Goal: Task Accomplishment & Management: Use online tool/utility

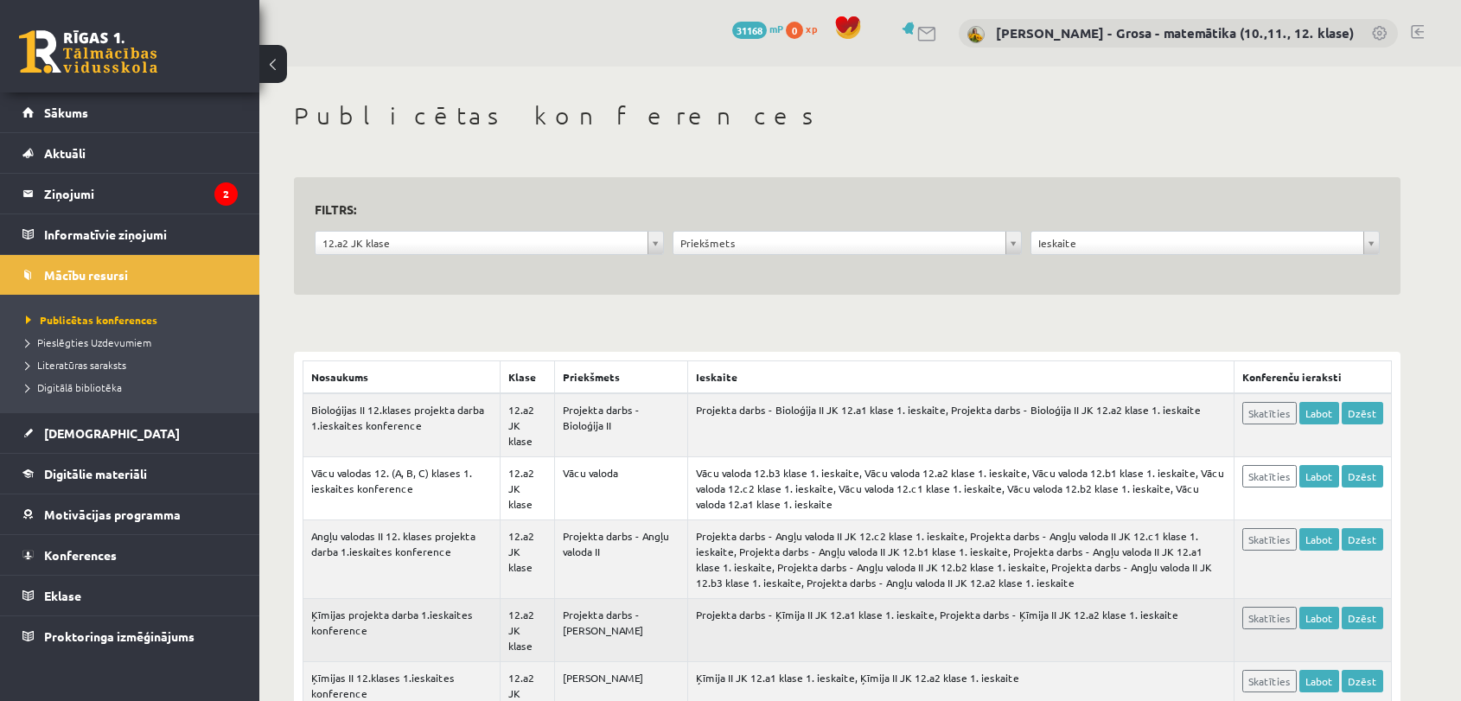
scroll to position [192, 0]
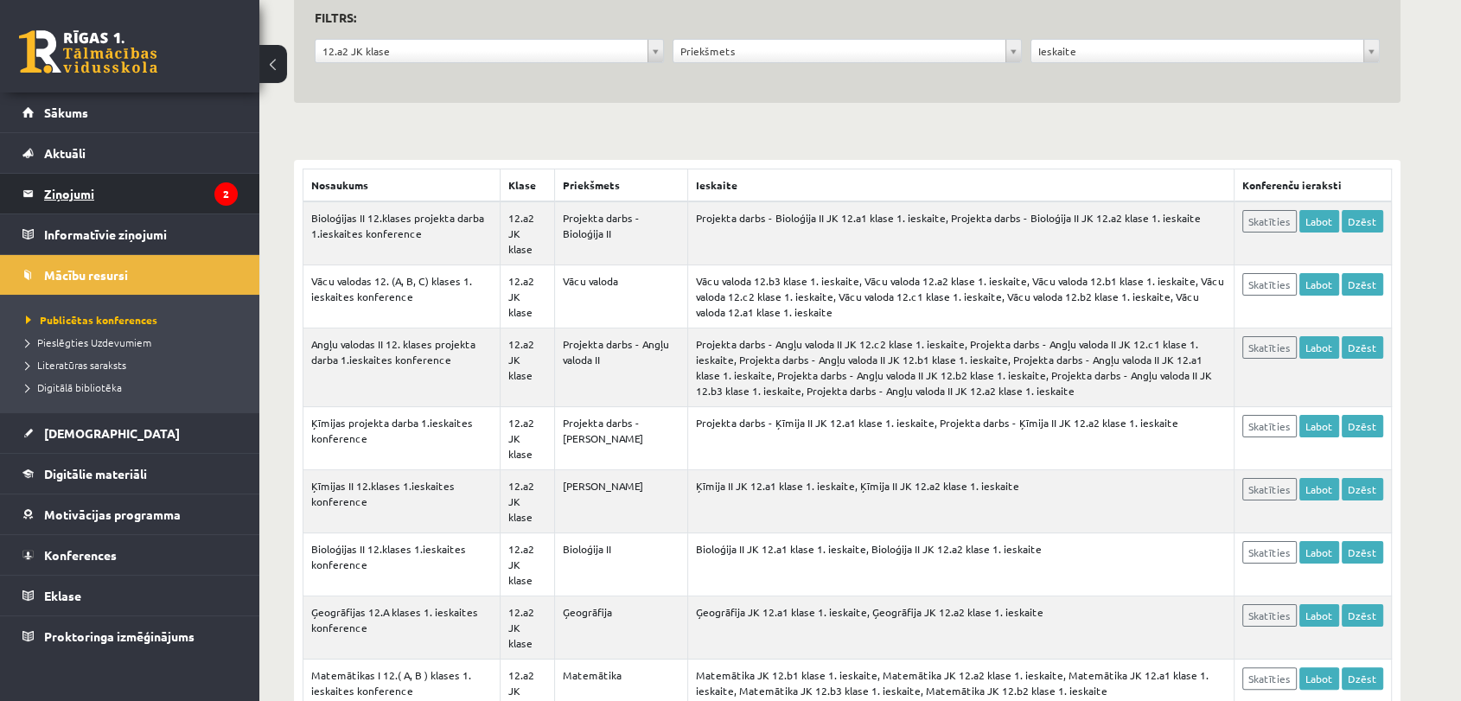
click at [168, 178] on legend "Ziņojumi 2" at bounding box center [141, 194] width 194 height 40
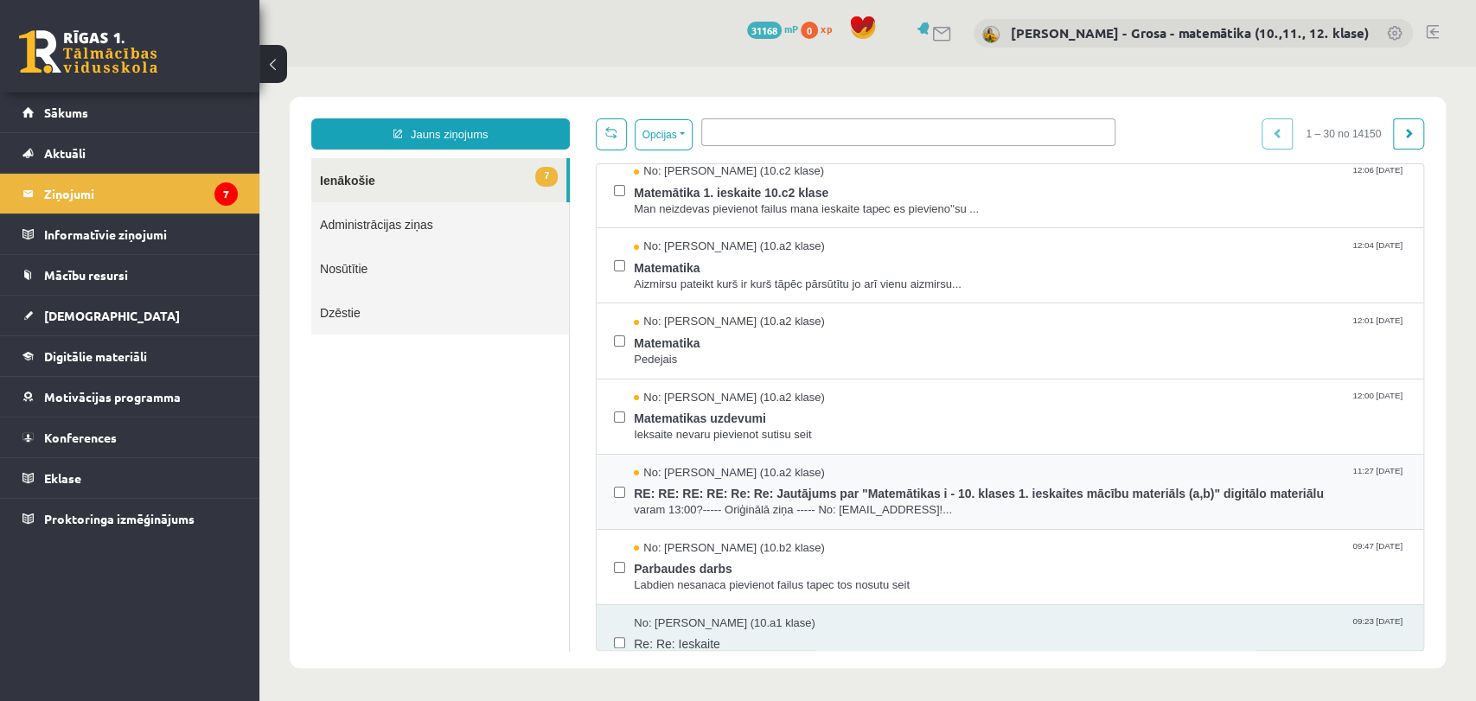
scroll to position [288, 0]
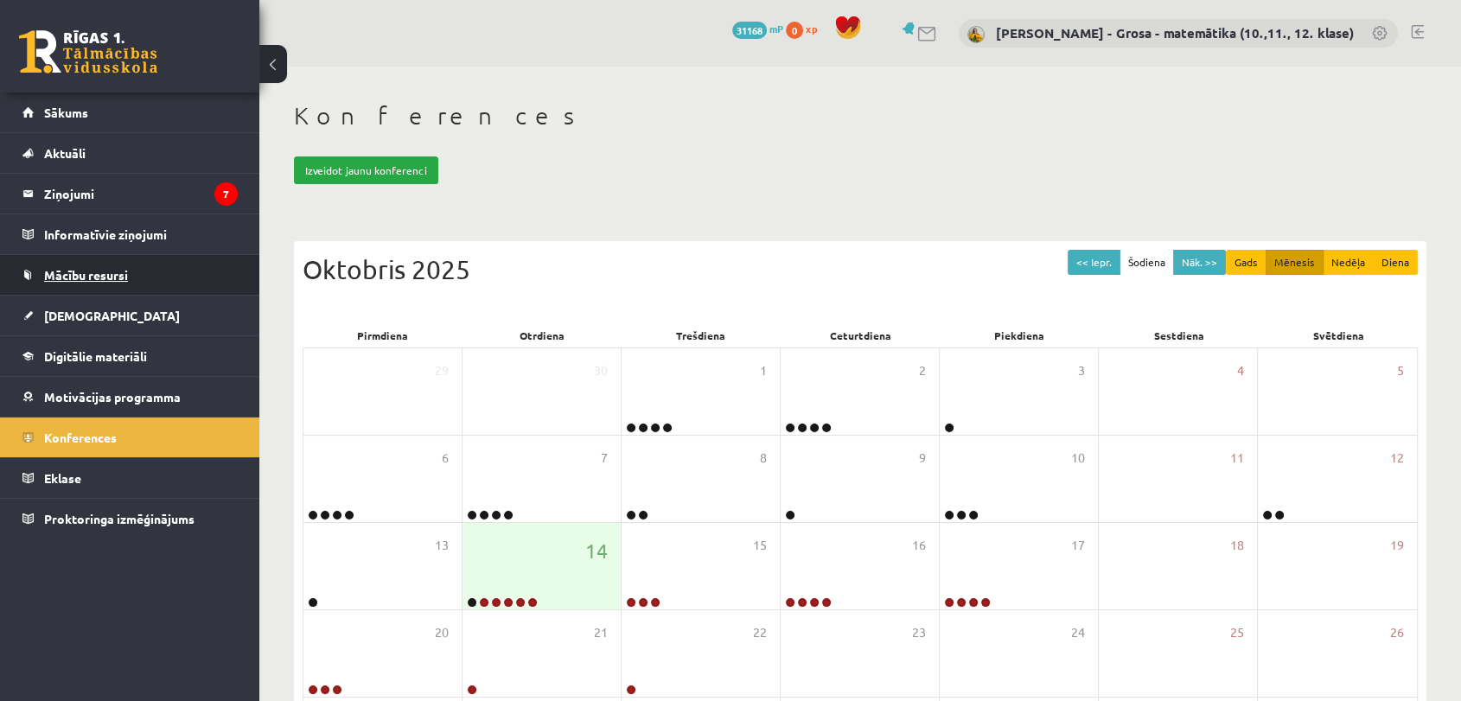
click at [157, 282] on link "Mācību resursi" at bounding box center [129, 275] width 215 height 40
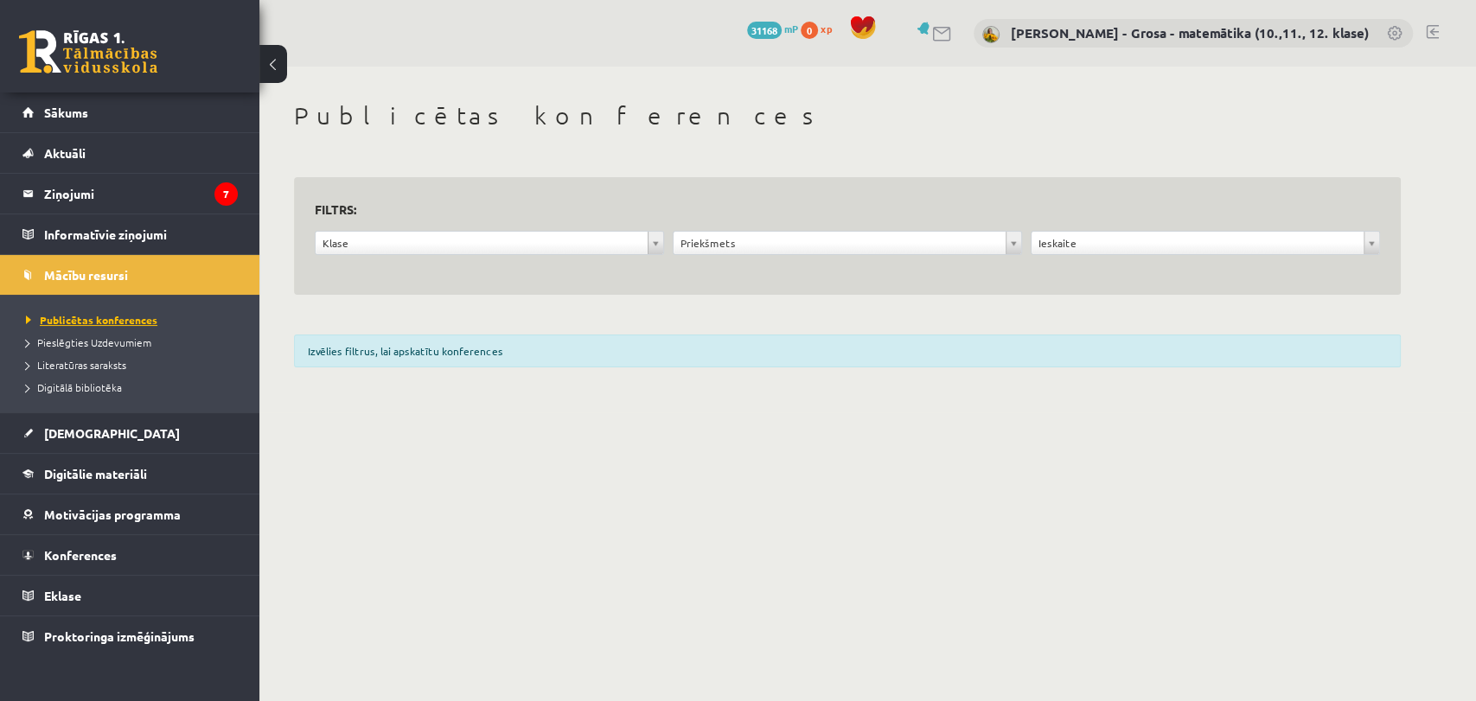
click at [89, 317] on span "Publicētas konferences" at bounding box center [91, 320] width 131 height 14
click at [62, 193] on legend "Ziņojumi 7" at bounding box center [141, 194] width 194 height 40
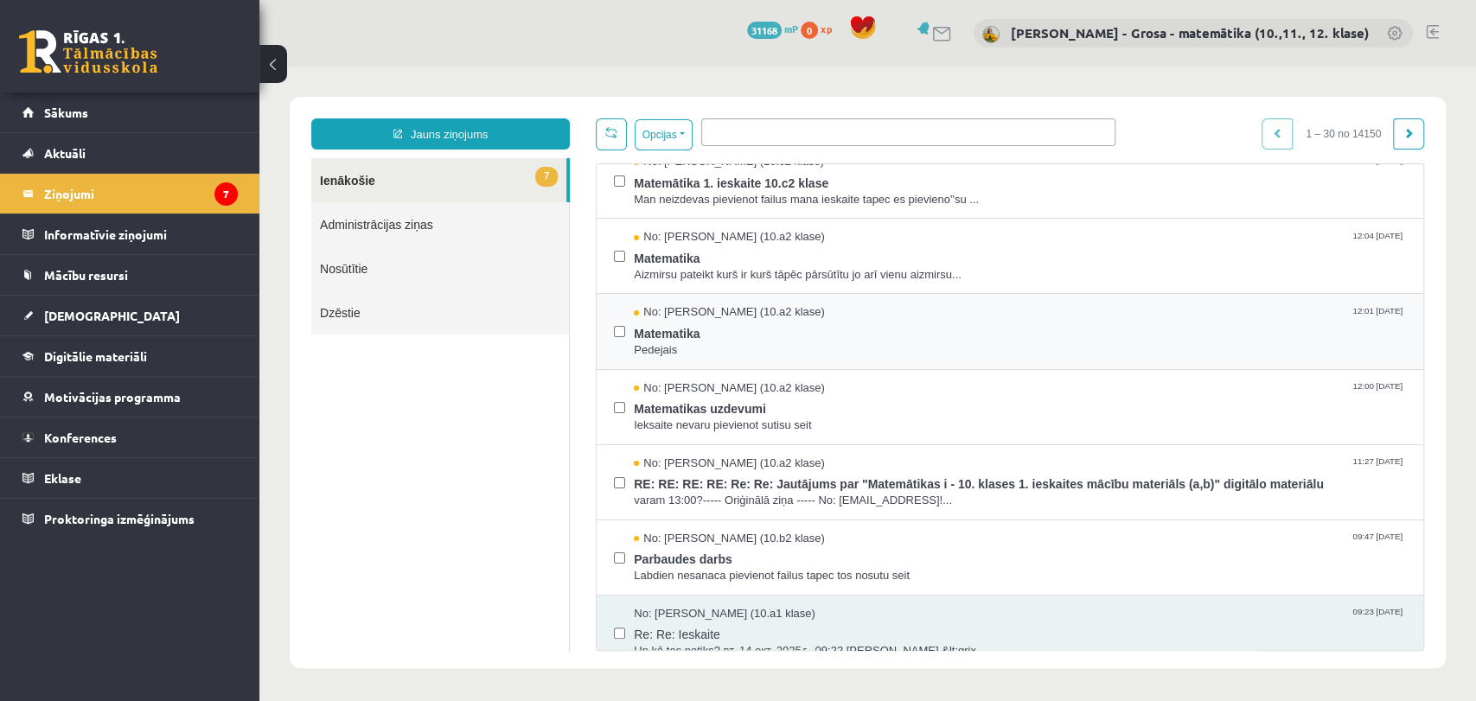
scroll to position [192, 0]
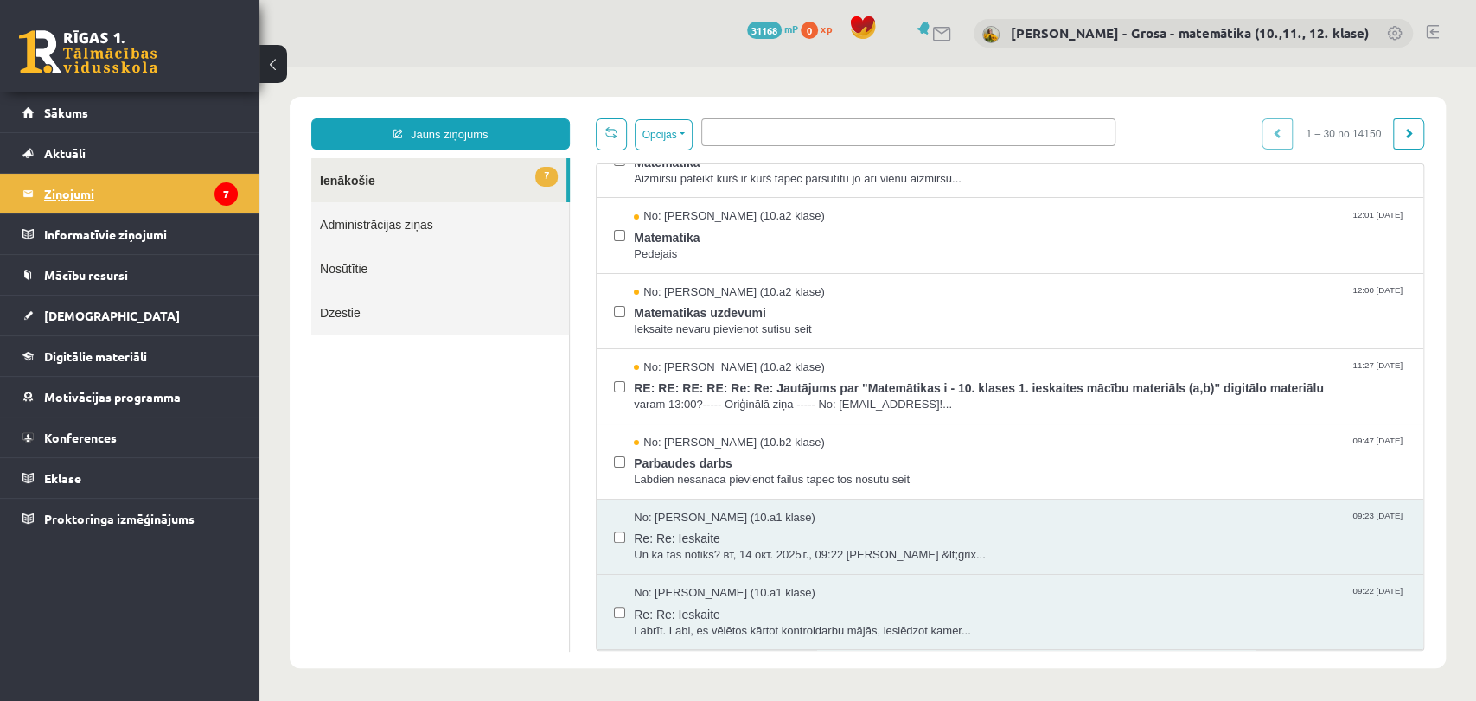
click at [202, 205] on legend "Ziņojumi 7" at bounding box center [141, 194] width 194 height 40
click at [42, 442] on link "Konferences" at bounding box center [129, 438] width 215 height 40
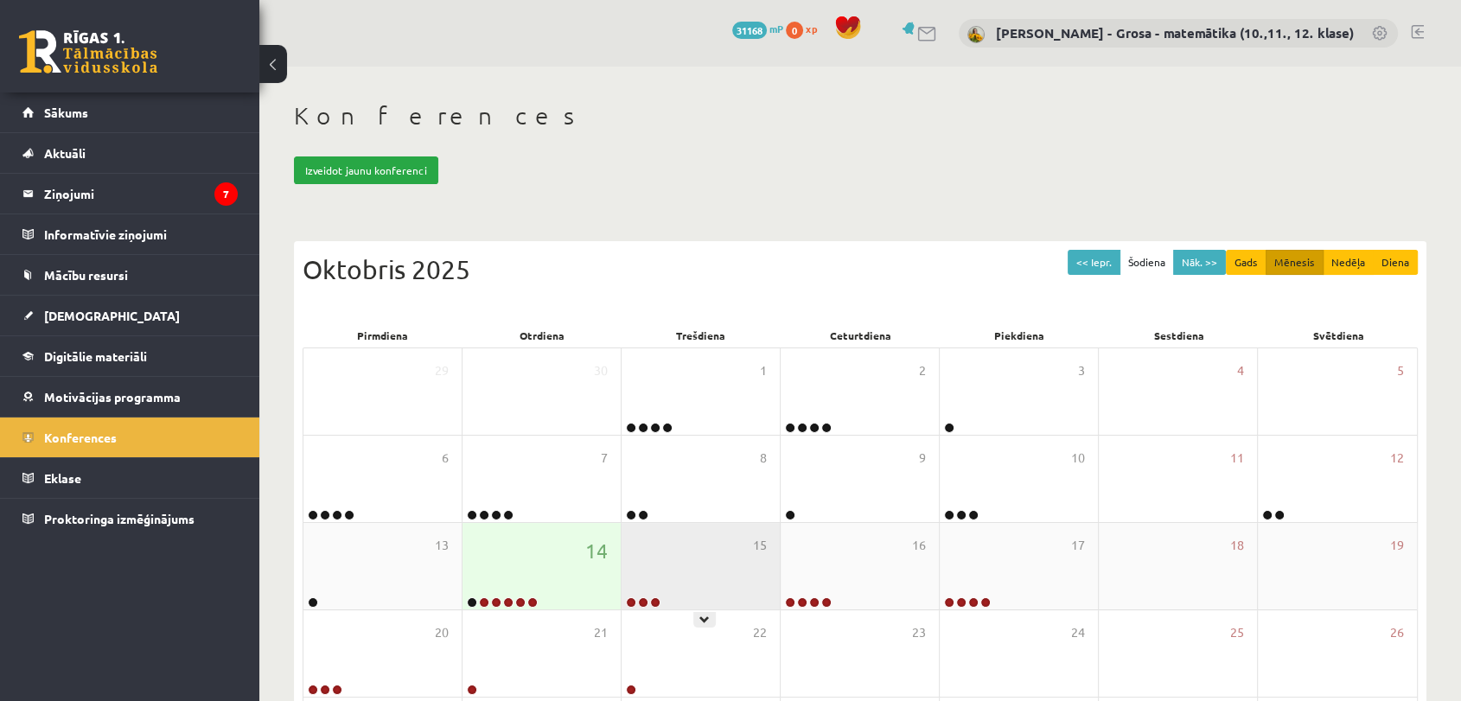
click at [720, 579] on div "15" at bounding box center [701, 566] width 158 height 86
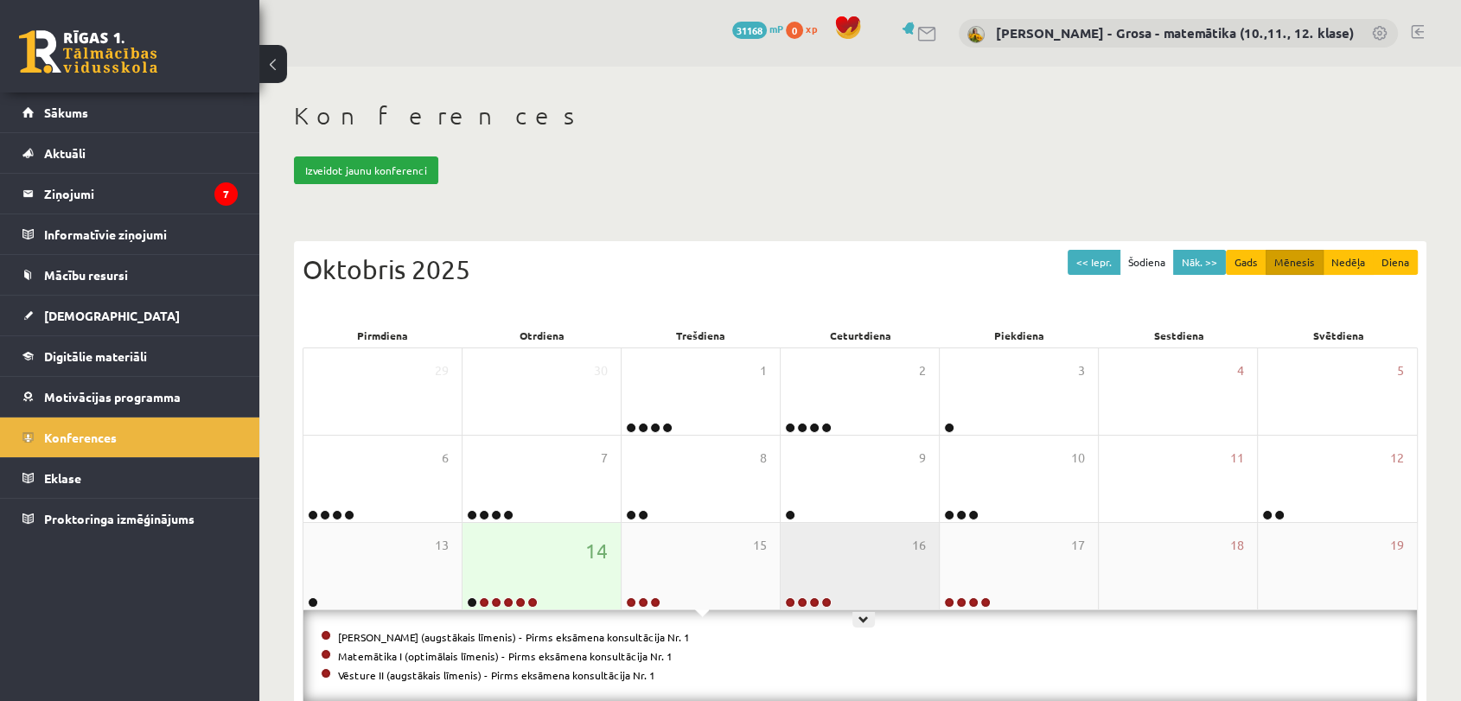
click at [832, 576] on div "16" at bounding box center [860, 566] width 158 height 86
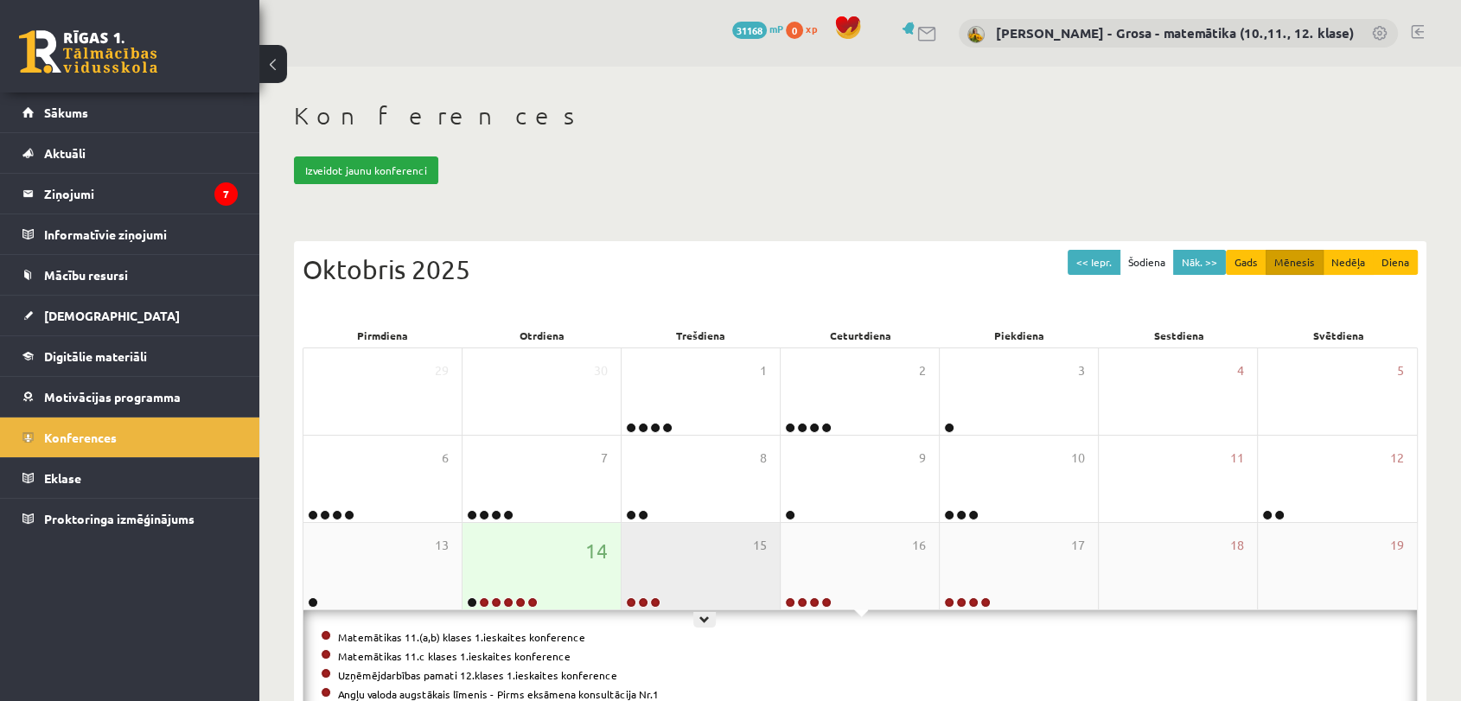
click at [672, 569] on div "15" at bounding box center [701, 566] width 158 height 86
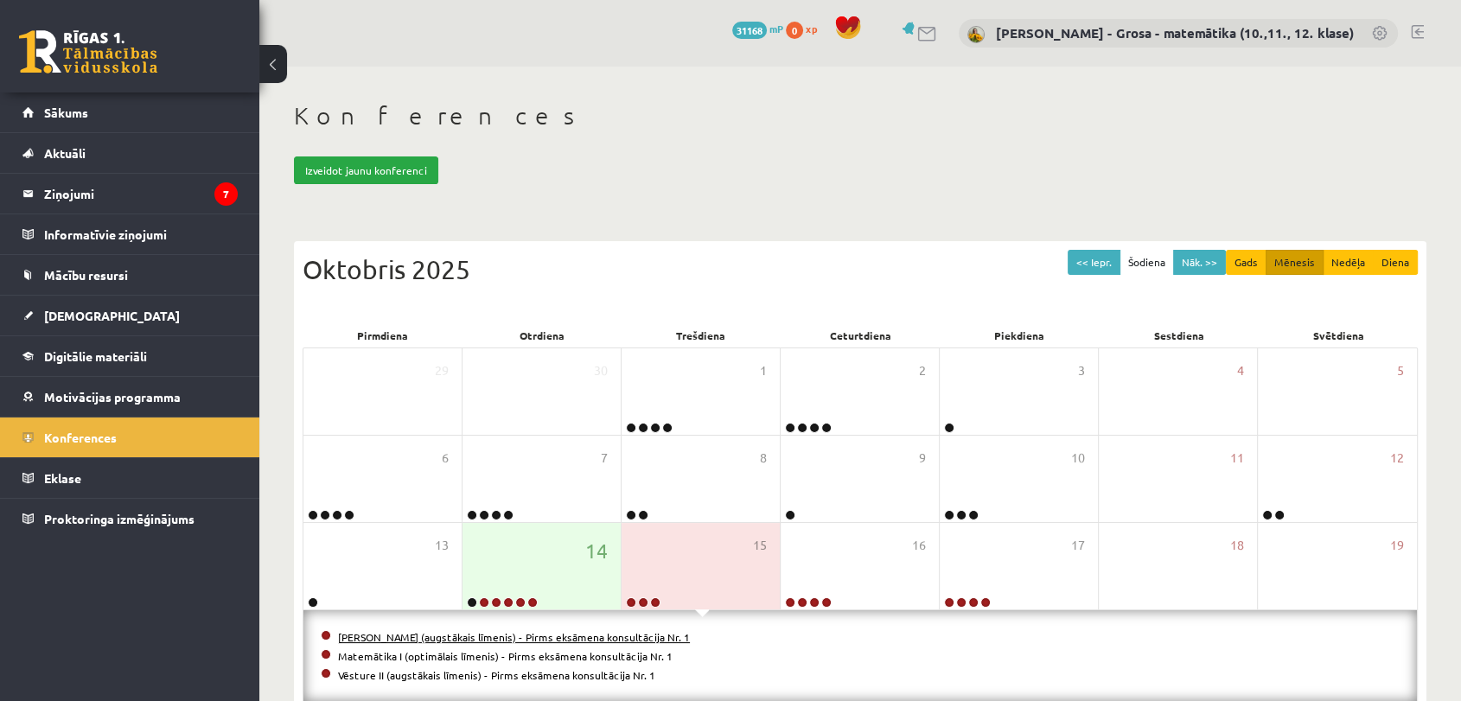
click at [570, 633] on link "Matemātika II (augstākais līmenis) - Pirms eksāmena konsultācija Nr. 1" at bounding box center [514, 637] width 352 height 14
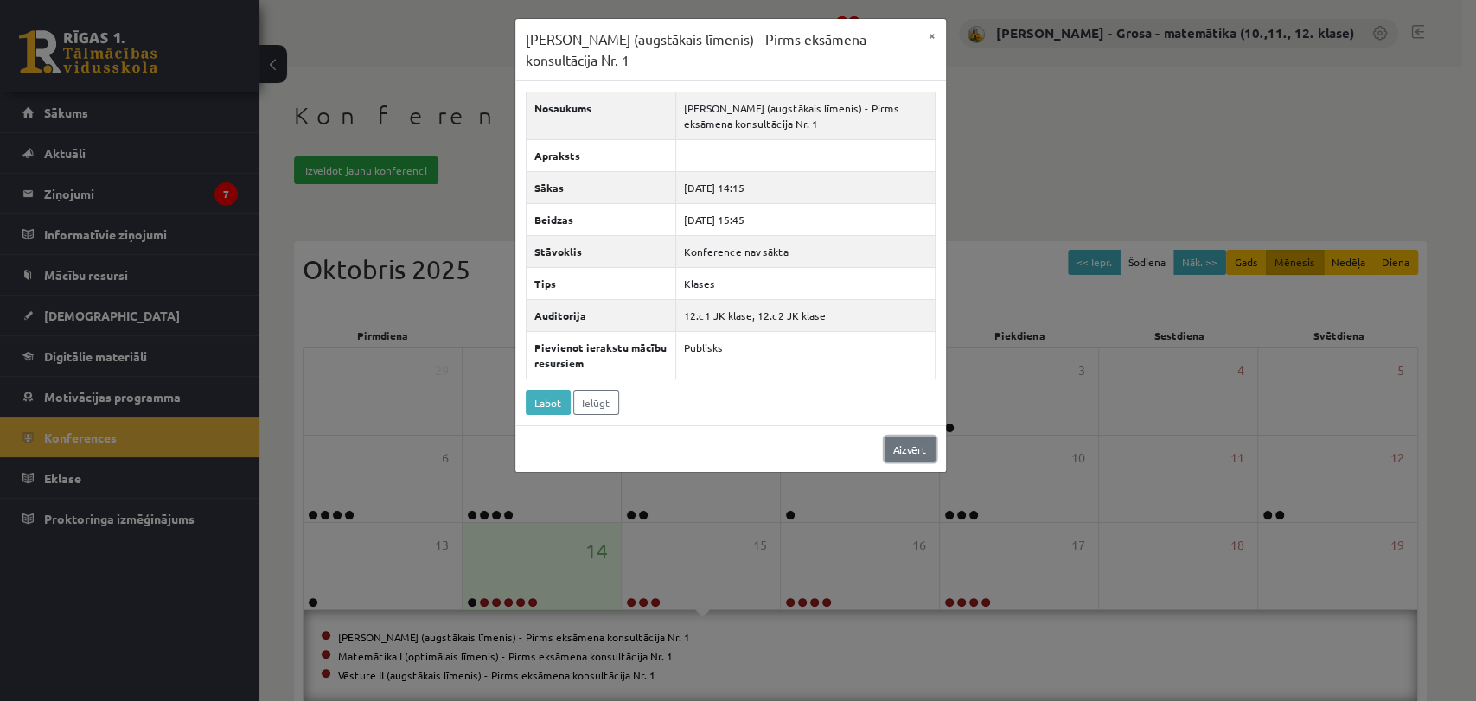
click at [926, 442] on link "Aizvērt" at bounding box center [910, 449] width 51 height 25
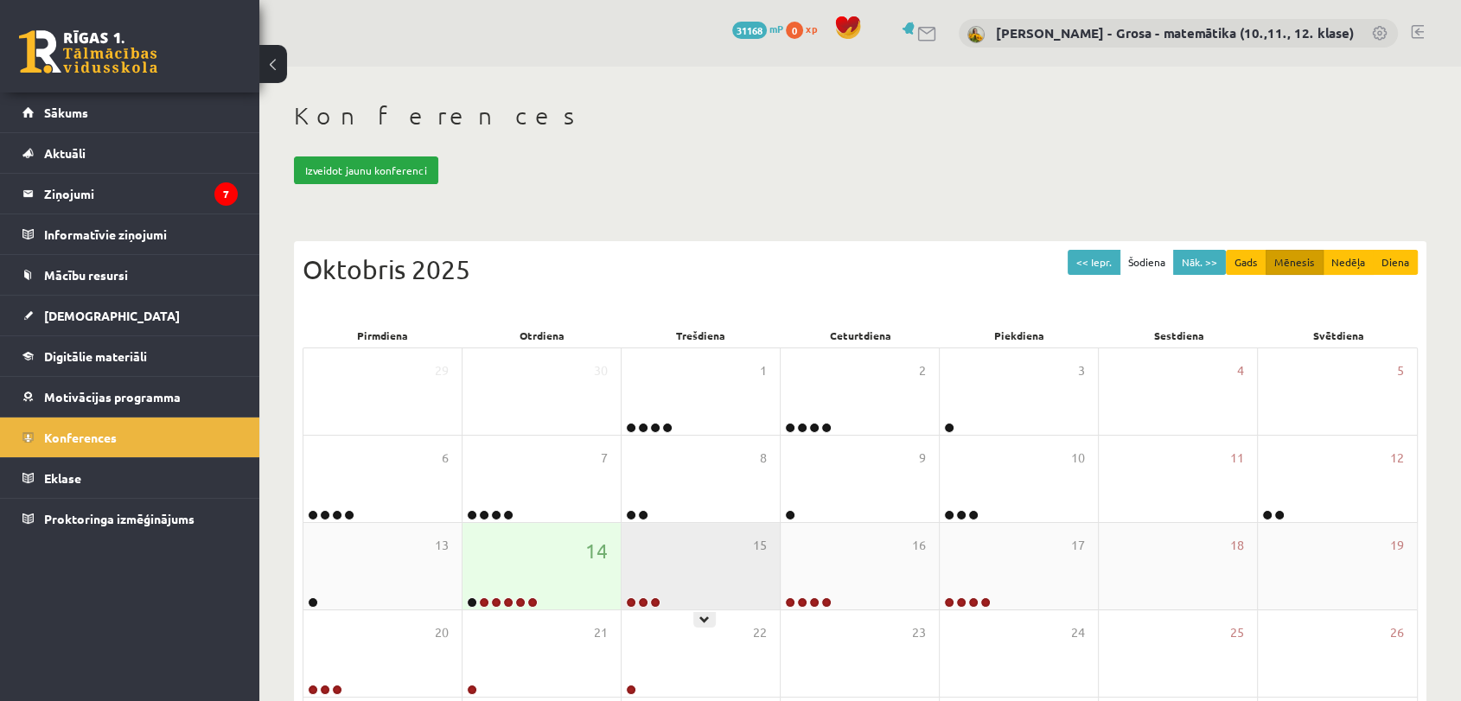
click at [692, 575] on div "15" at bounding box center [701, 566] width 158 height 86
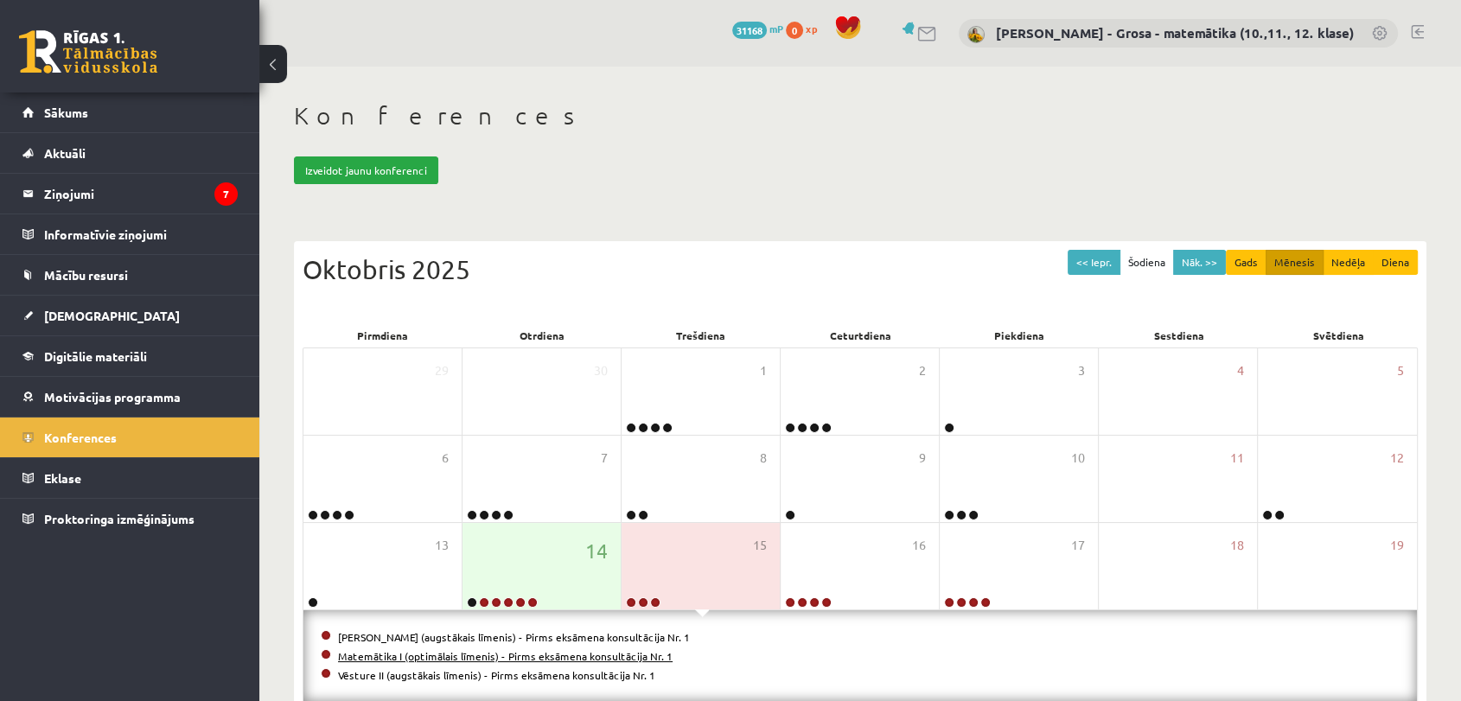
click at [591, 657] on link "Matemātika I (optimālais līmenis) - Pirms eksāmena konsultācija Nr. 1" at bounding box center [505, 656] width 335 height 14
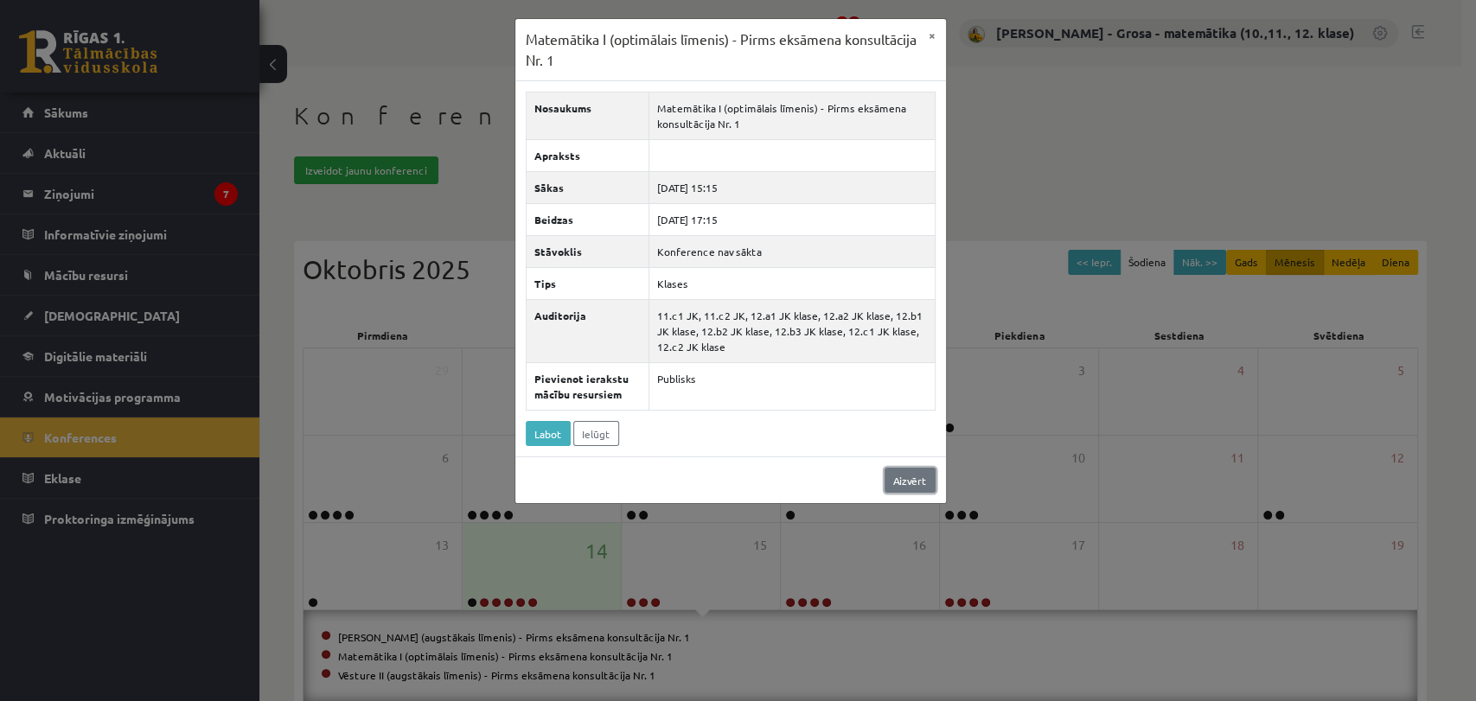
click at [915, 476] on link "Aizvērt" at bounding box center [910, 480] width 51 height 25
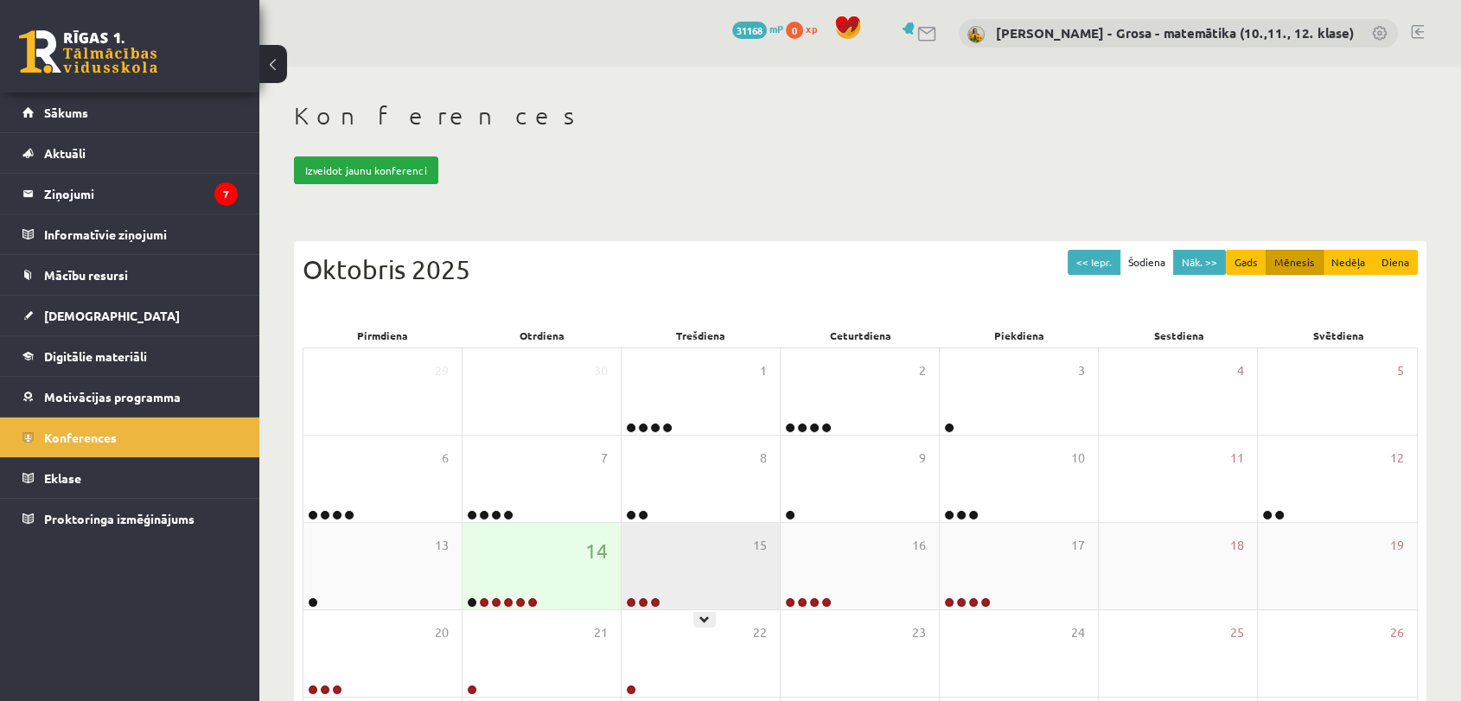
click at [652, 555] on div "15" at bounding box center [701, 566] width 158 height 86
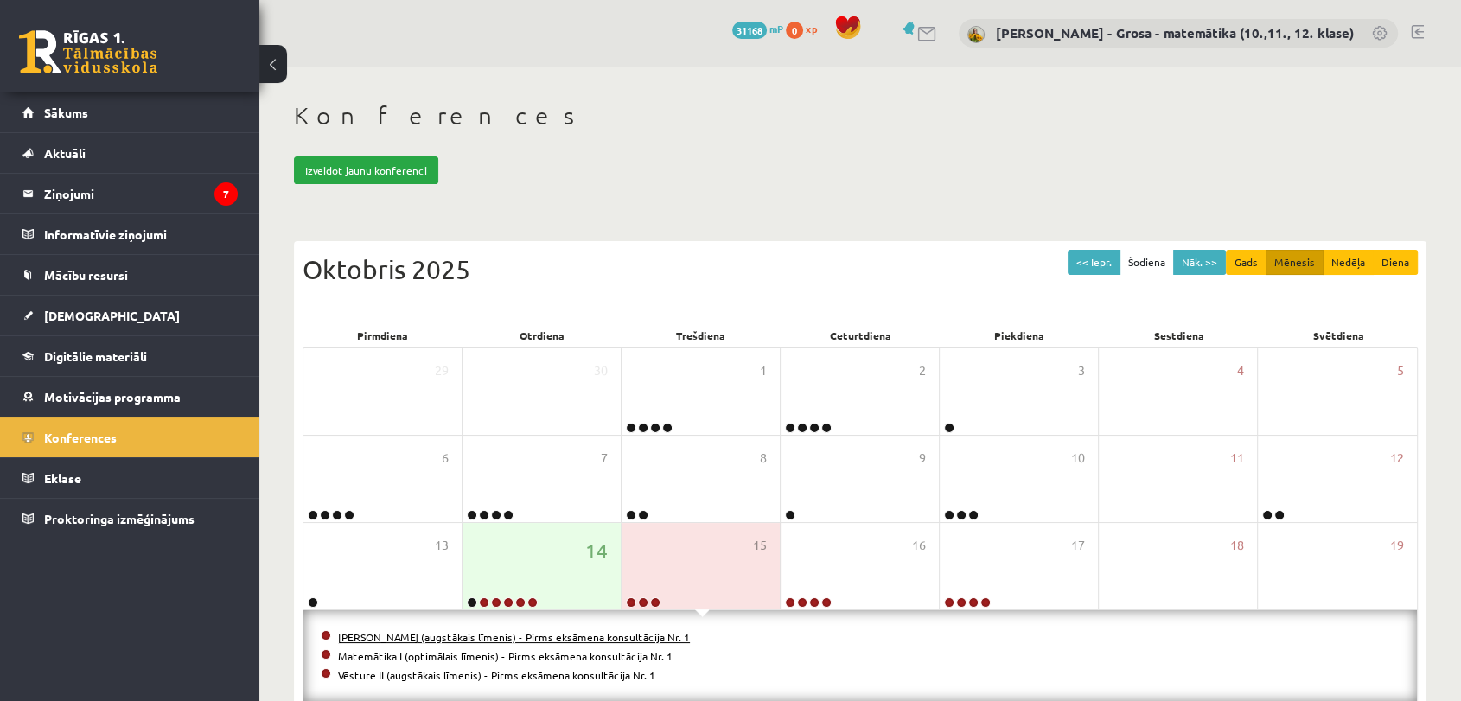
click at [626, 639] on link "Matemātika II (augstākais līmenis) - Pirms eksāmena konsultācija Nr. 1" at bounding box center [514, 637] width 352 height 14
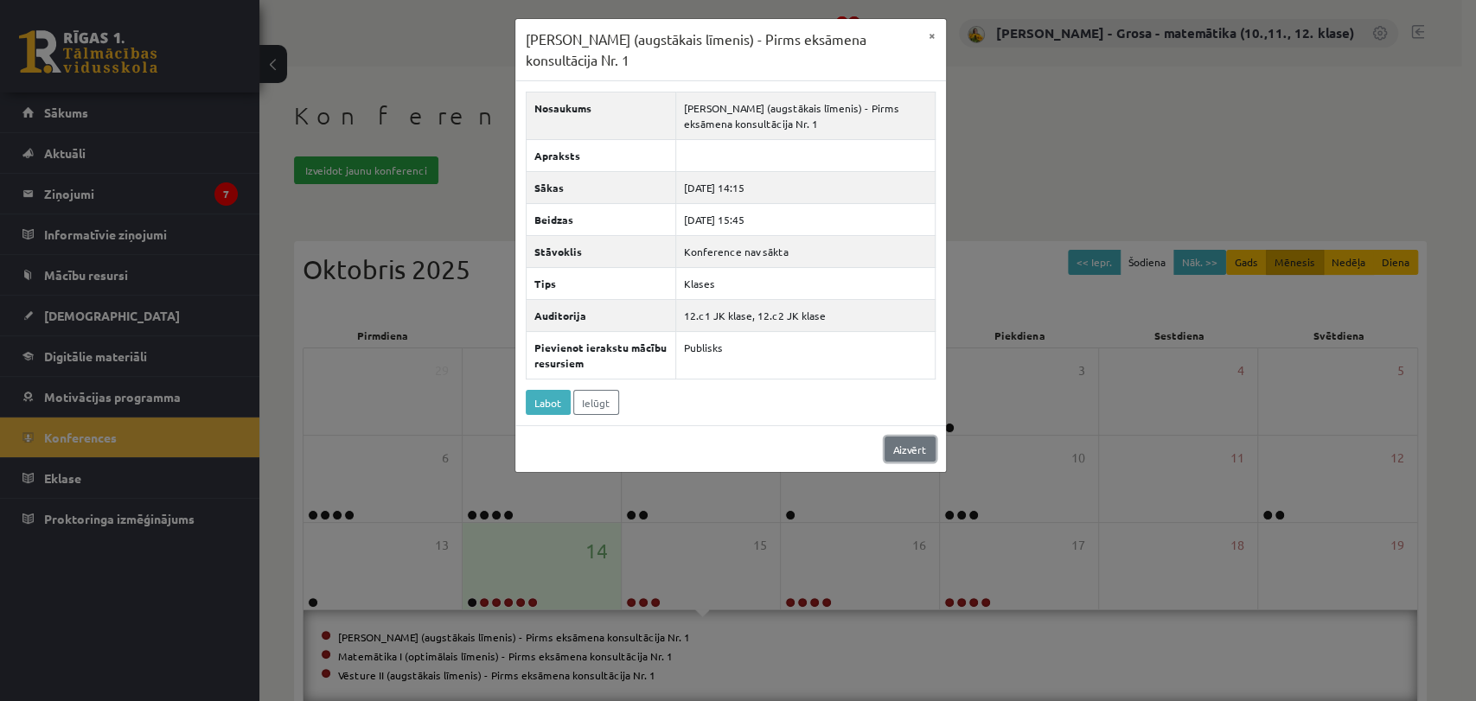
click at [916, 439] on link "Aizvērt" at bounding box center [910, 449] width 51 height 25
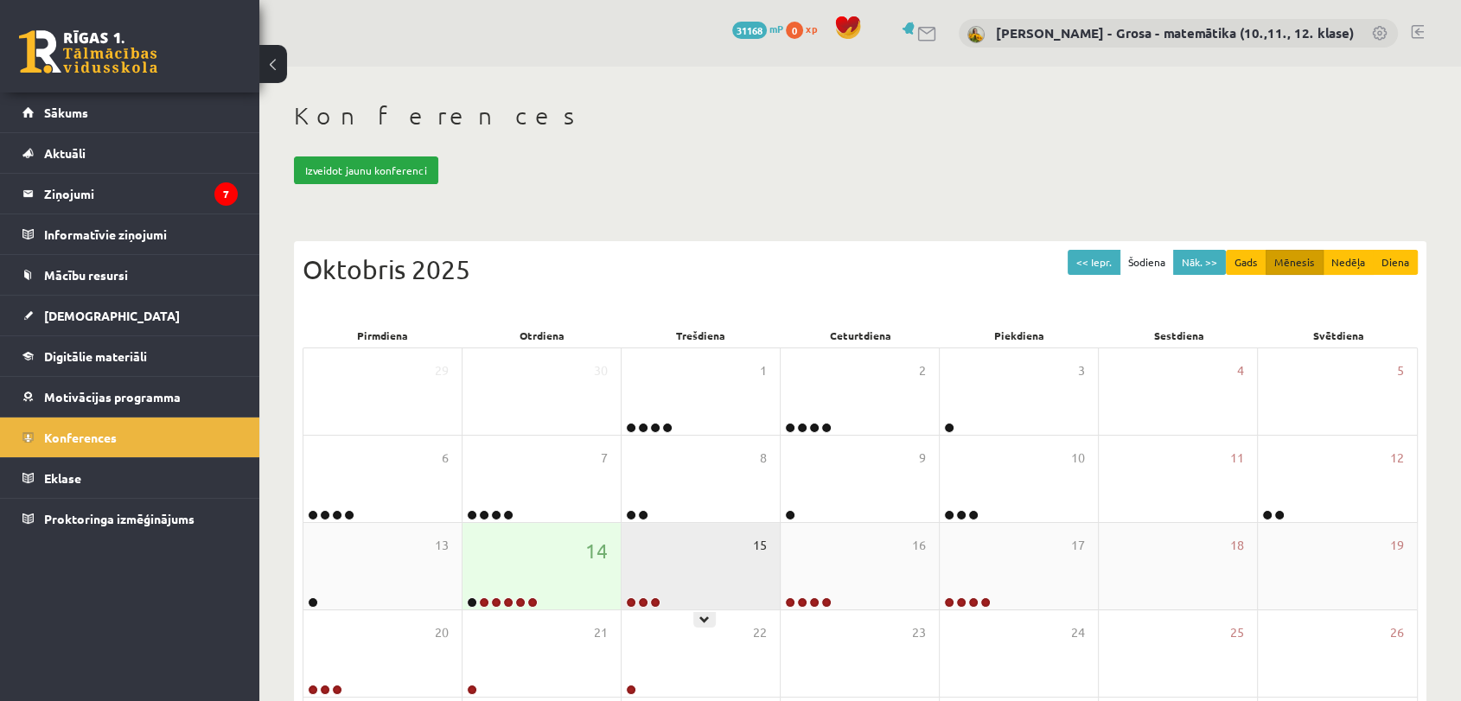
click at [760, 548] on span "15" at bounding box center [760, 545] width 14 height 19
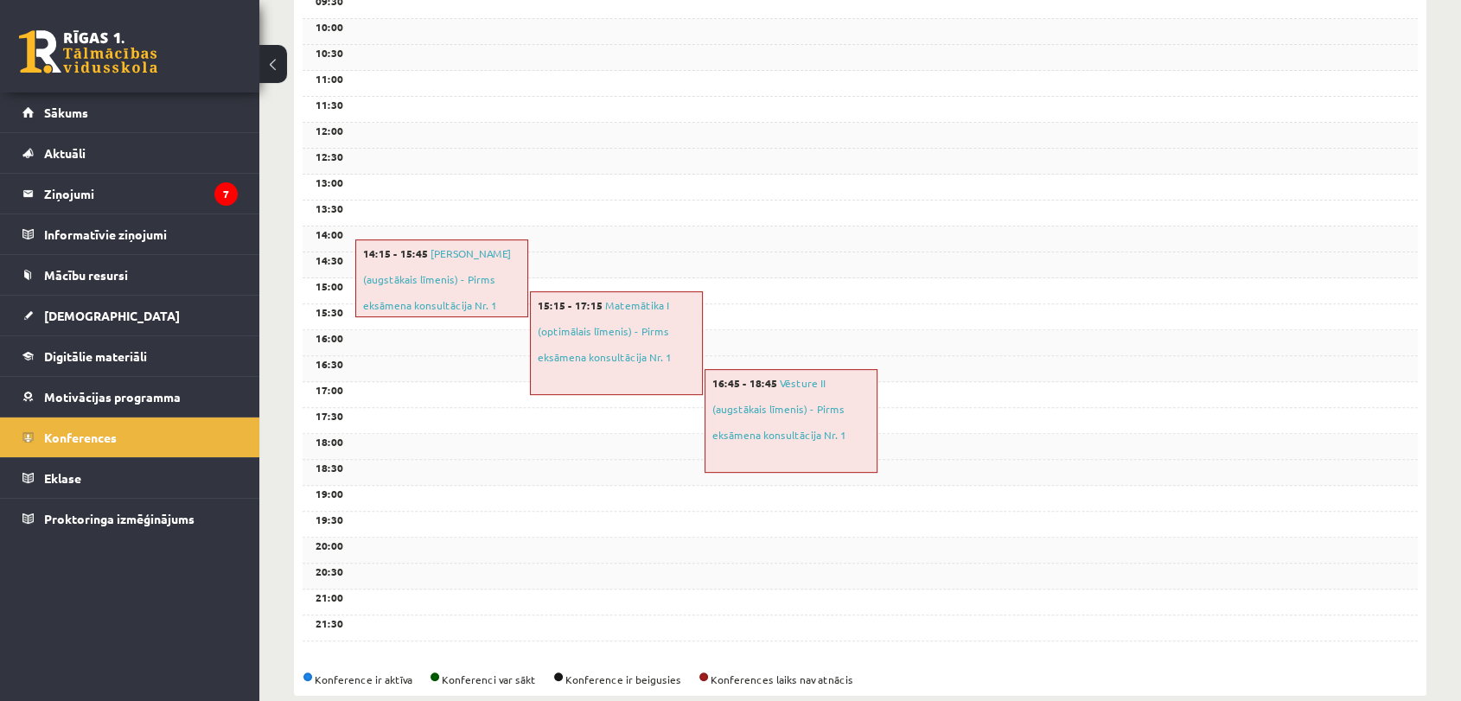
scroll to position [566, 0]
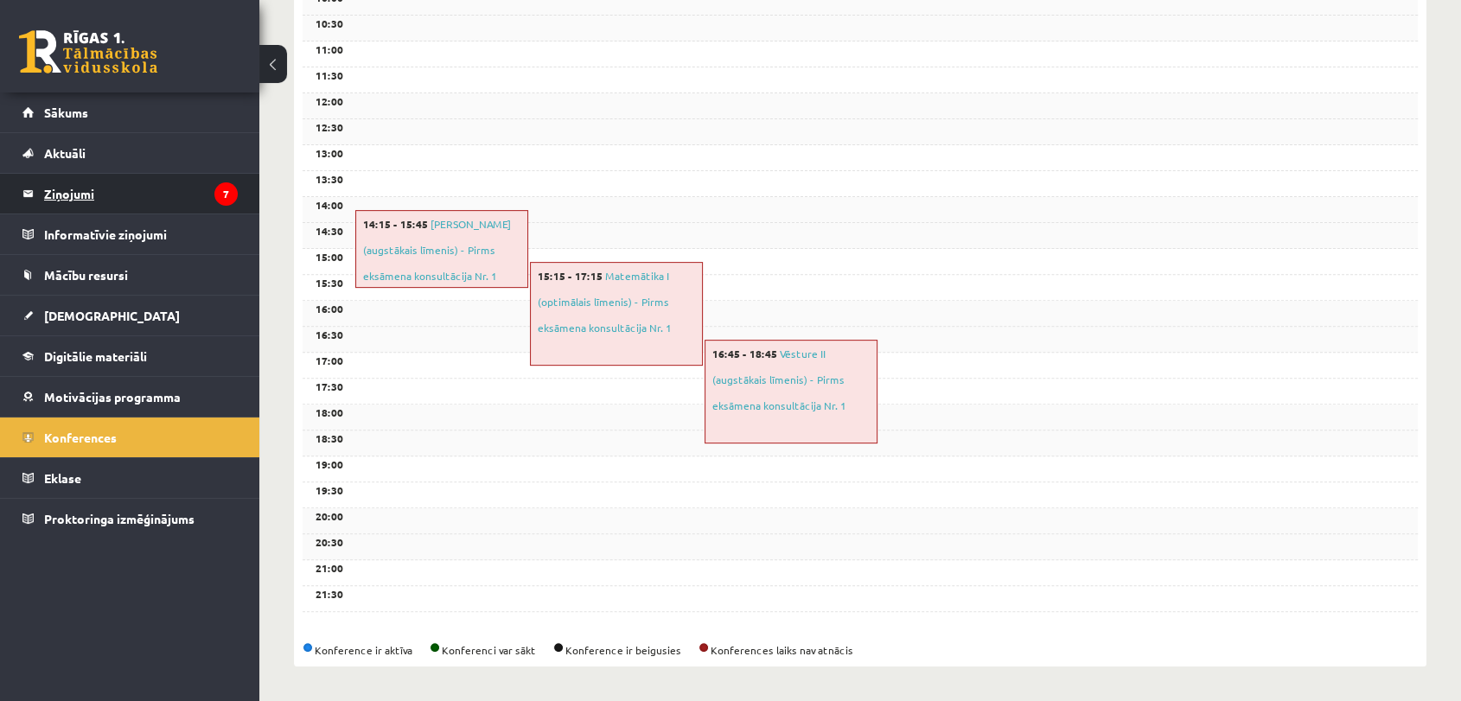
click at [199, 192] on legend "Ziņojumi 7" at bounding box center [141, 194] width 194 height 40
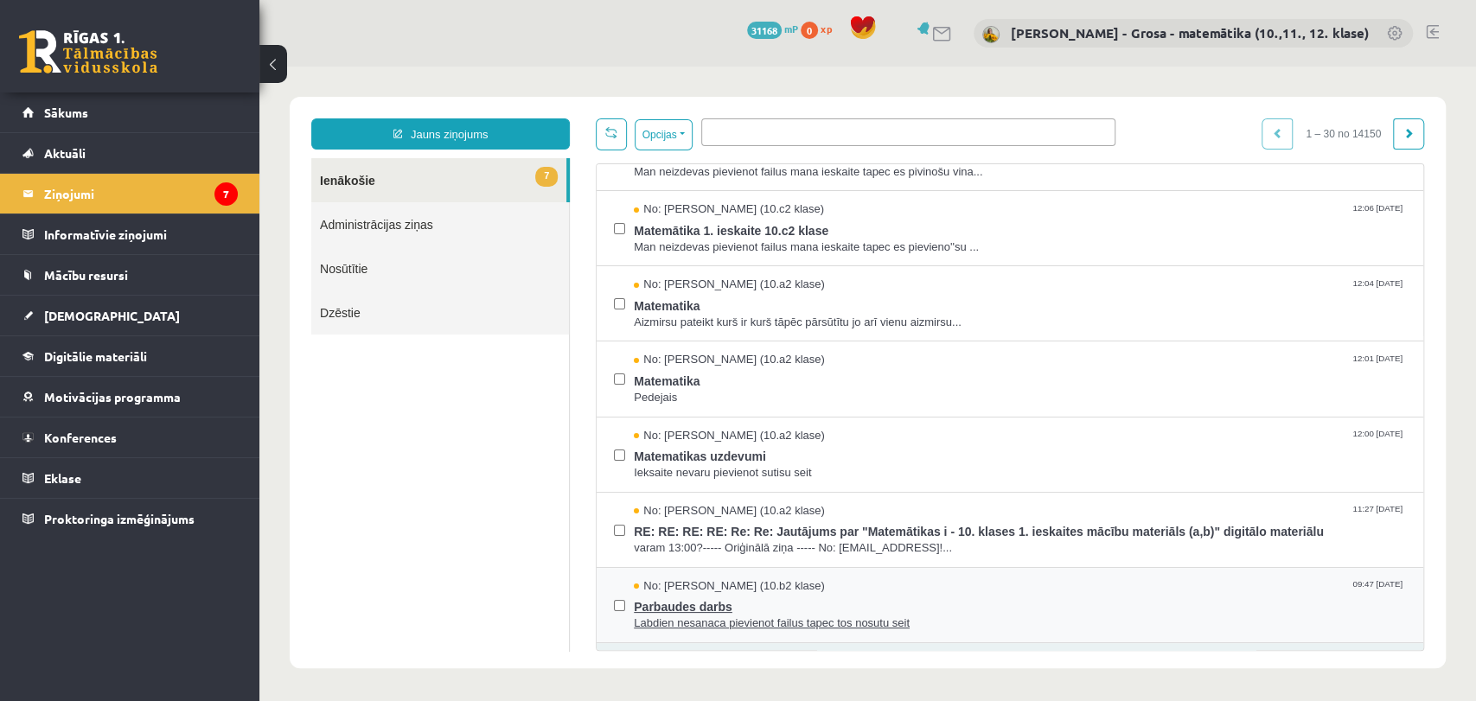
scroll to position [96, 0]
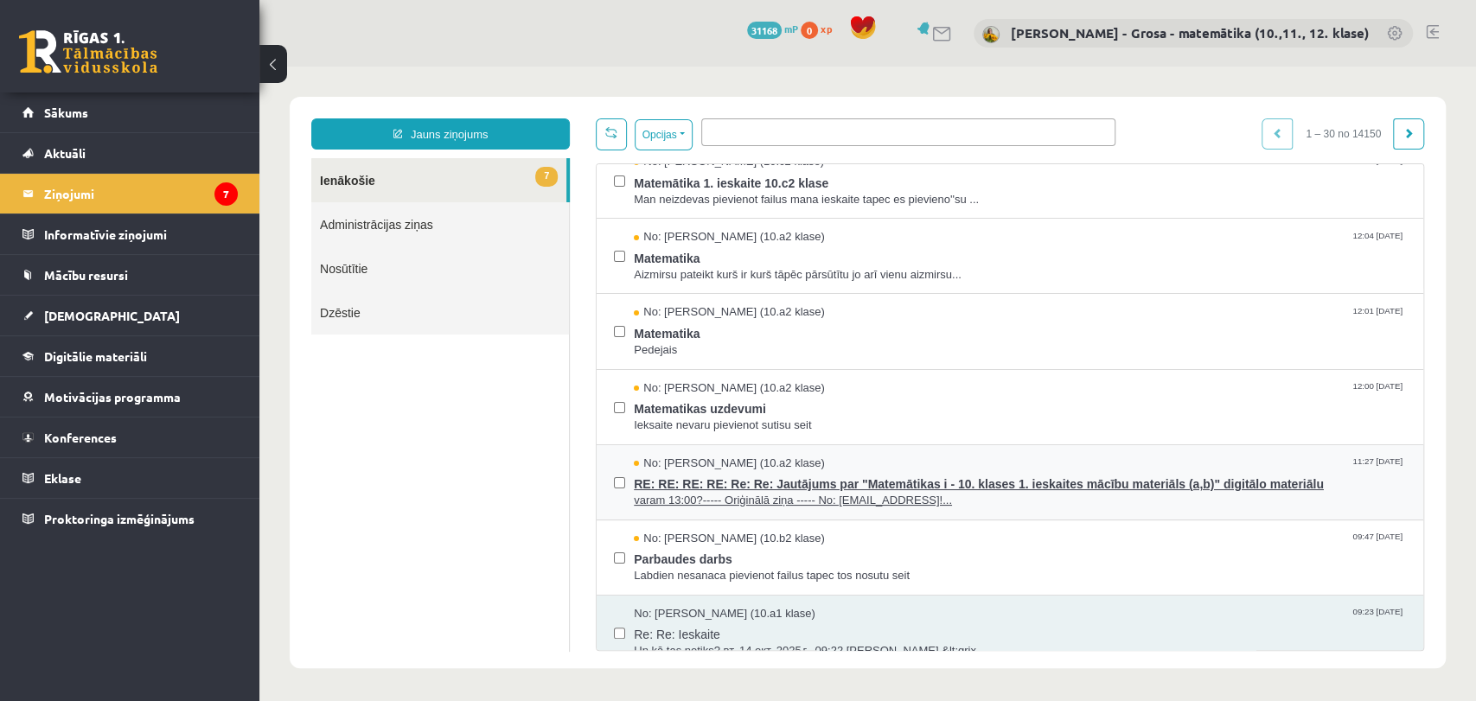
click at [898, 483] on span "RE: RE: RE: RE: Re: Re: Jautājums par "Matemātikas i - 10. klases 1. ieskaites …" at bounding box center [1020, 482] width 772 height 22
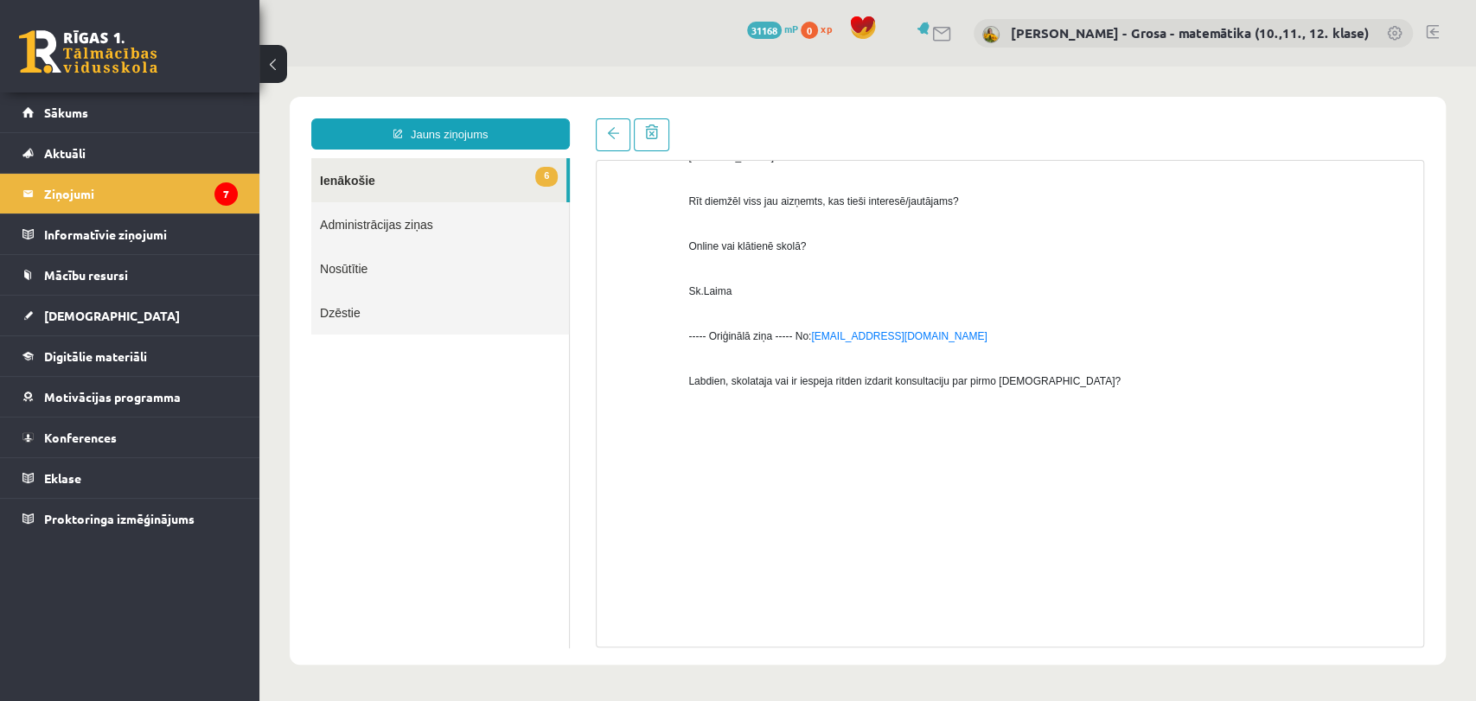
scroll to position [1304, 0]
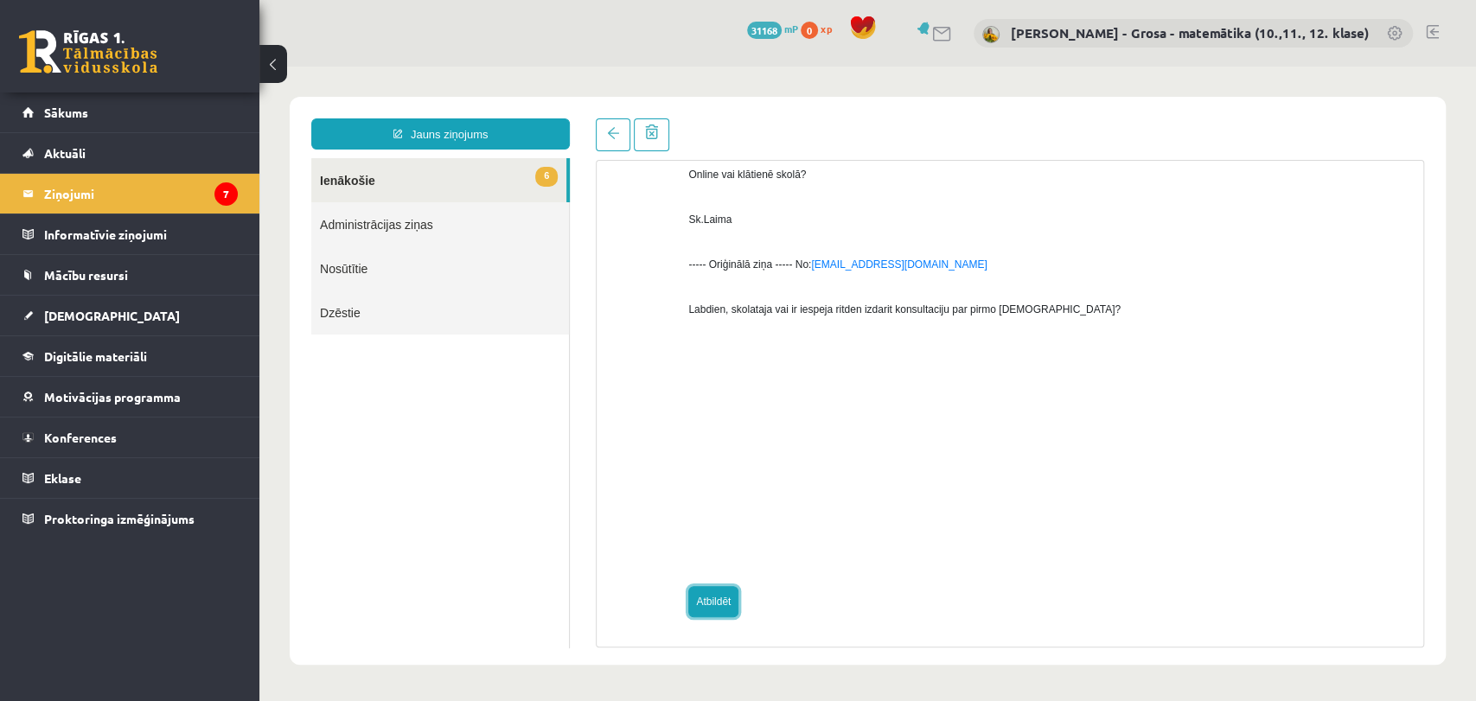
click at [716, 611] on link "Atbildēt" at bounding box center [713, 601] width 50 height 31
type input "**********"
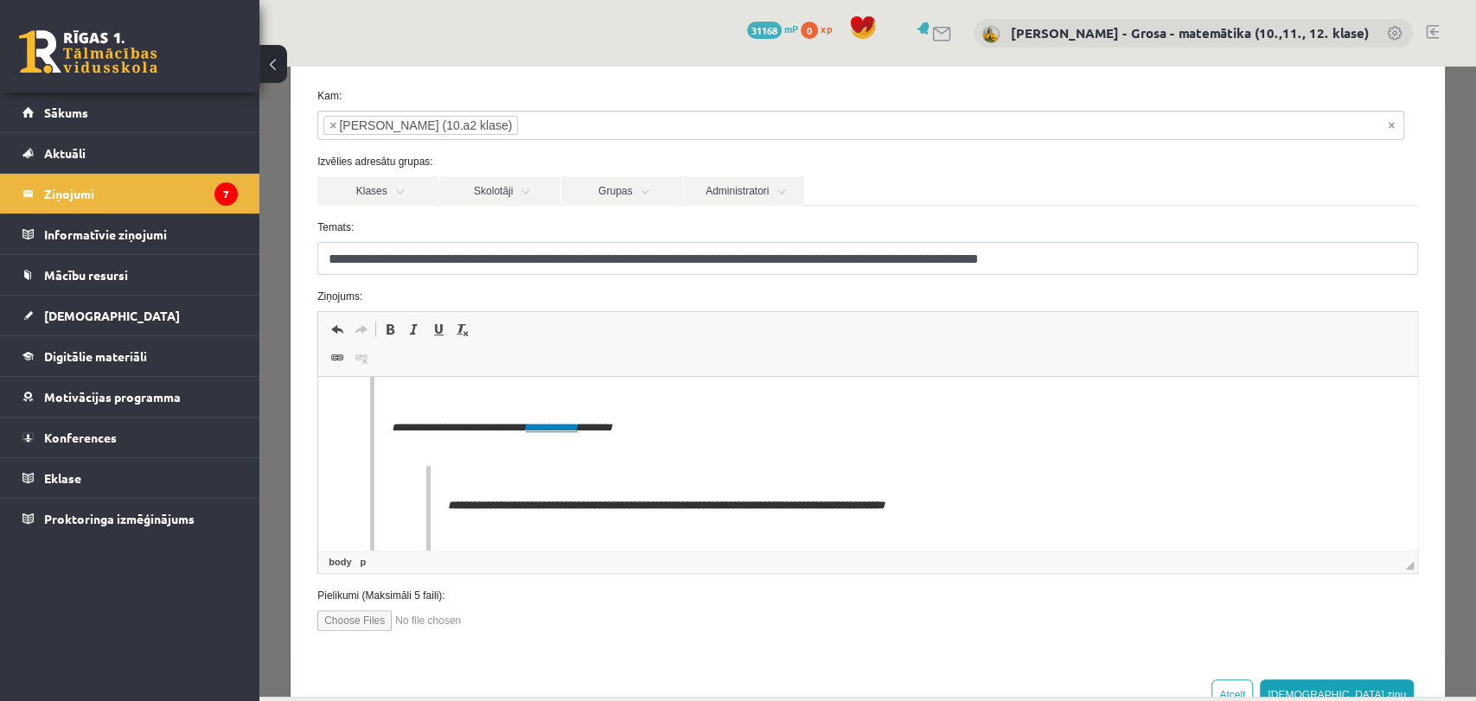
scroll to position [134, 0]
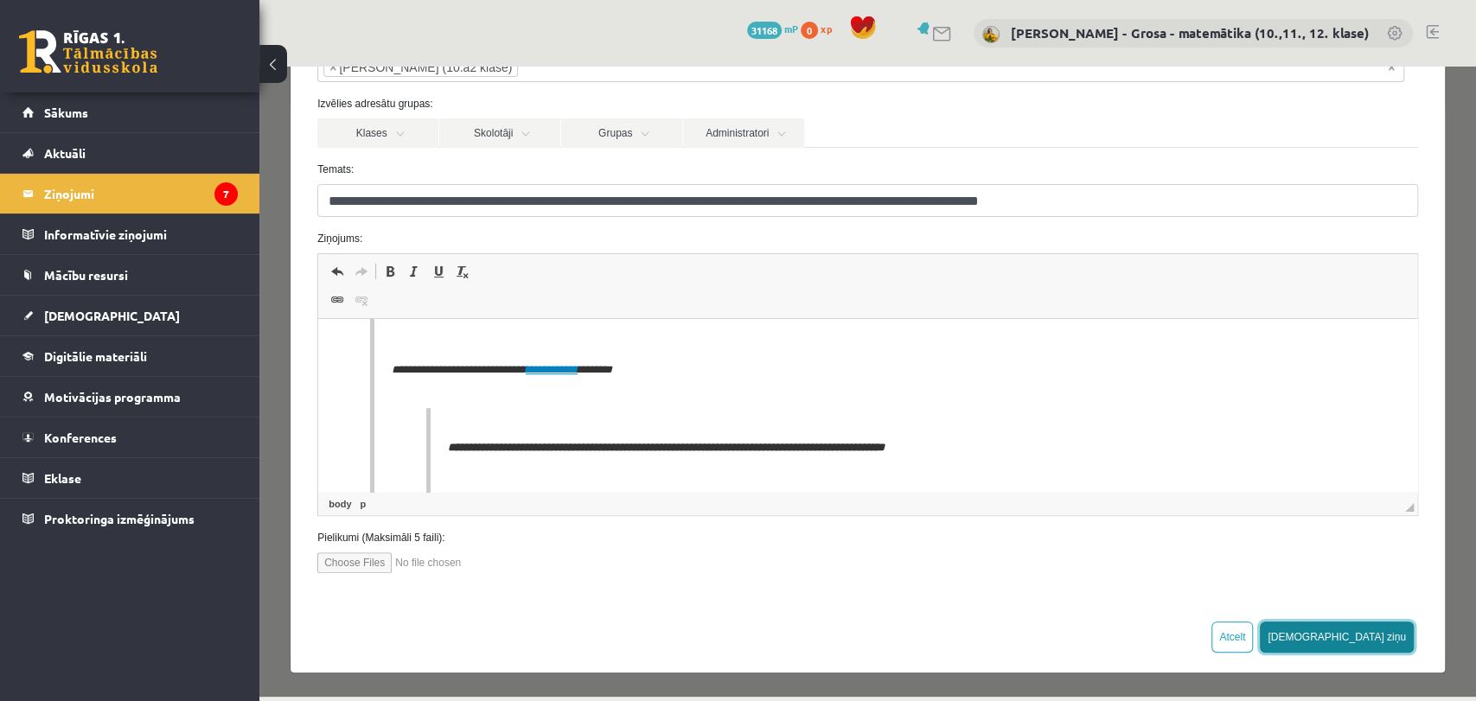
click at [1369, 645] on button "[DEMOGRAPHIC_DATA] ziņu" at bounding box center [1337, 637] width 154 height 31
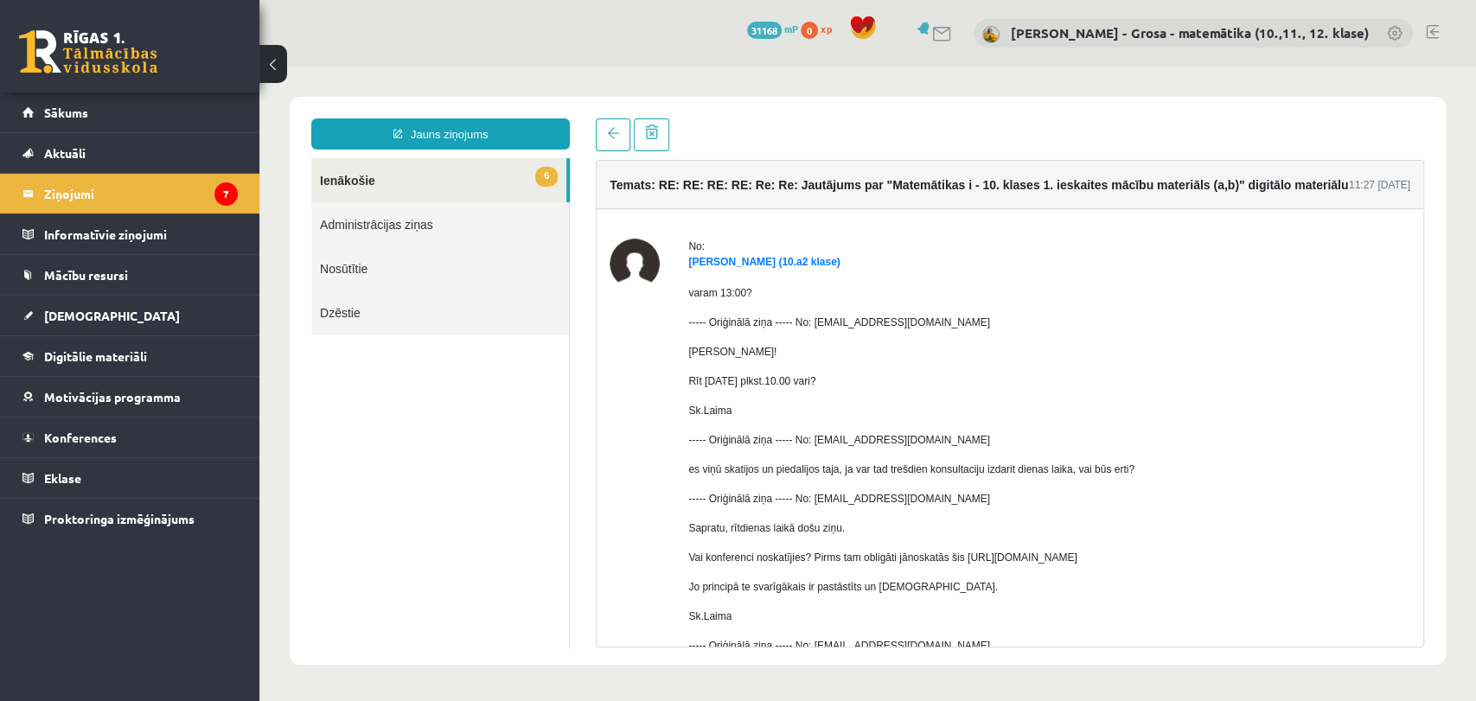
scroll to position [0, 0]
click at [470, 180] on link "6 Ienākošie" at bounding box center [438, 180] width 255 height 44
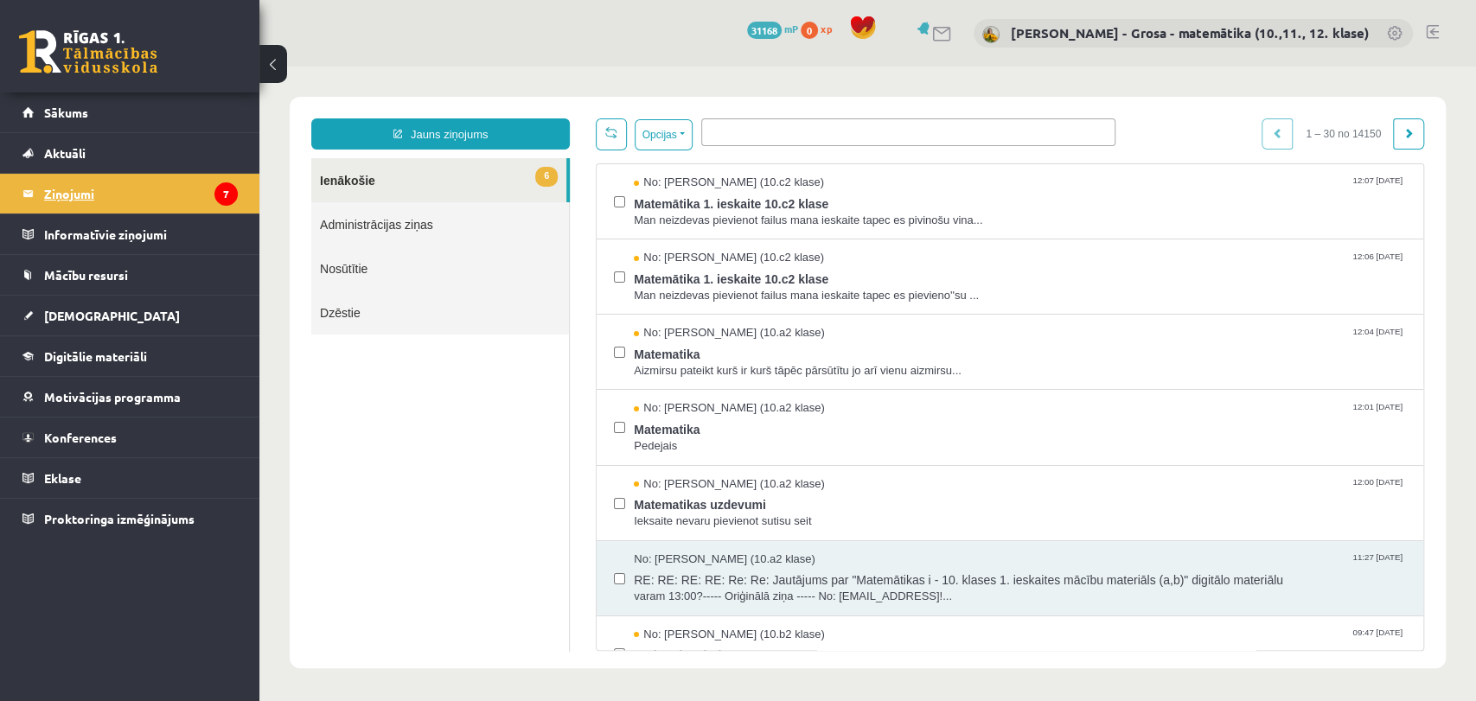
click at [119, 189] on legend "Ziņojumi 7" at bounding box center [141, 194] width 194 height 40
click at [1401, 125] on link at bounding box center [1408, 133] width 31 height 31
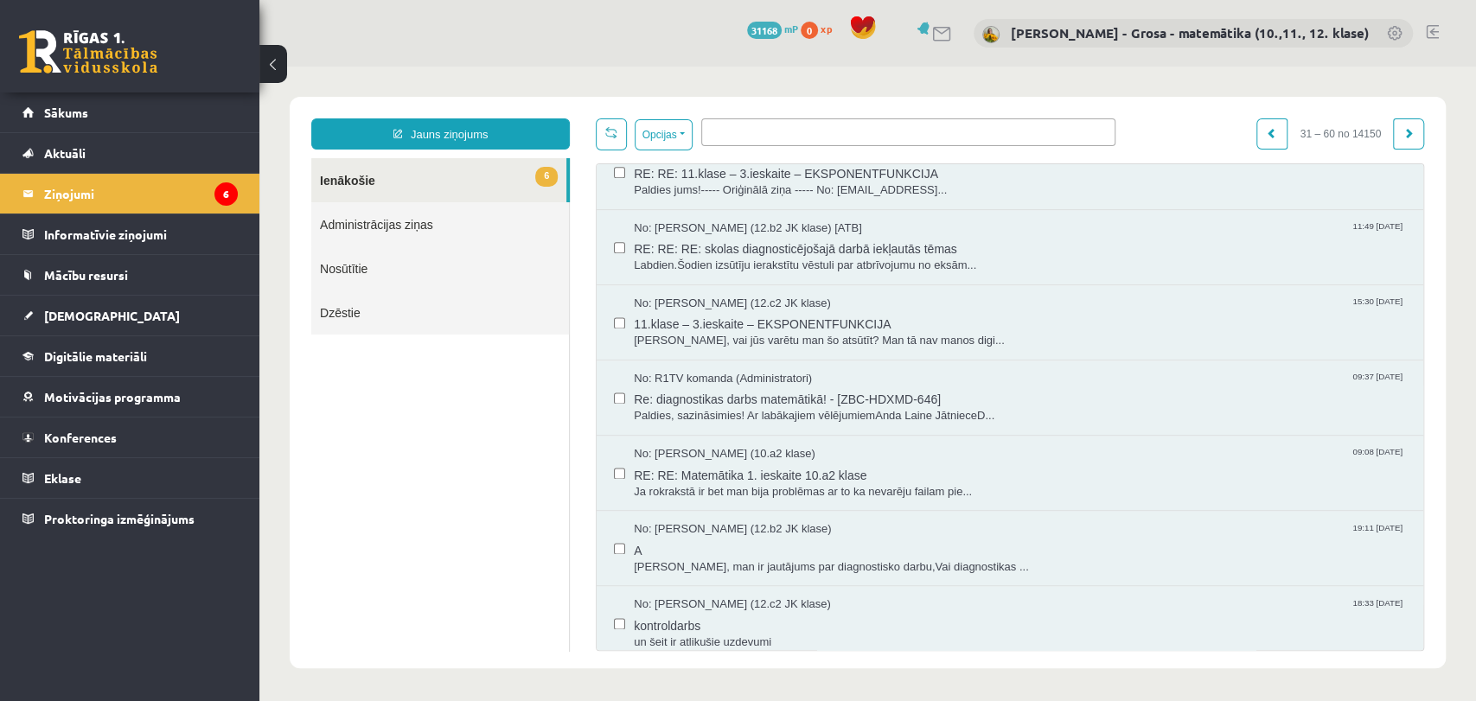
scroll to position [1249, 0]
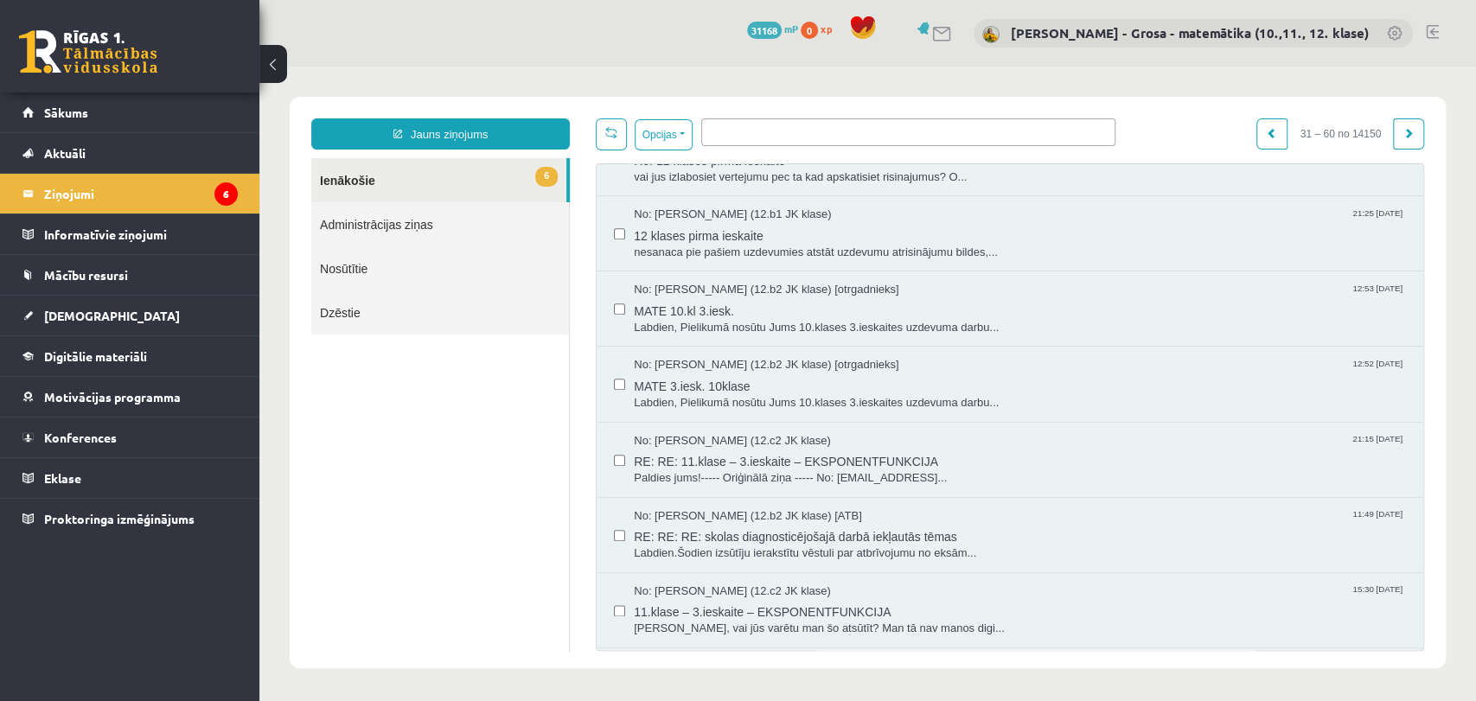
click at [532, 184] on link "6 Ienākošie" at bounding box center [438, 180] width 255 height 44
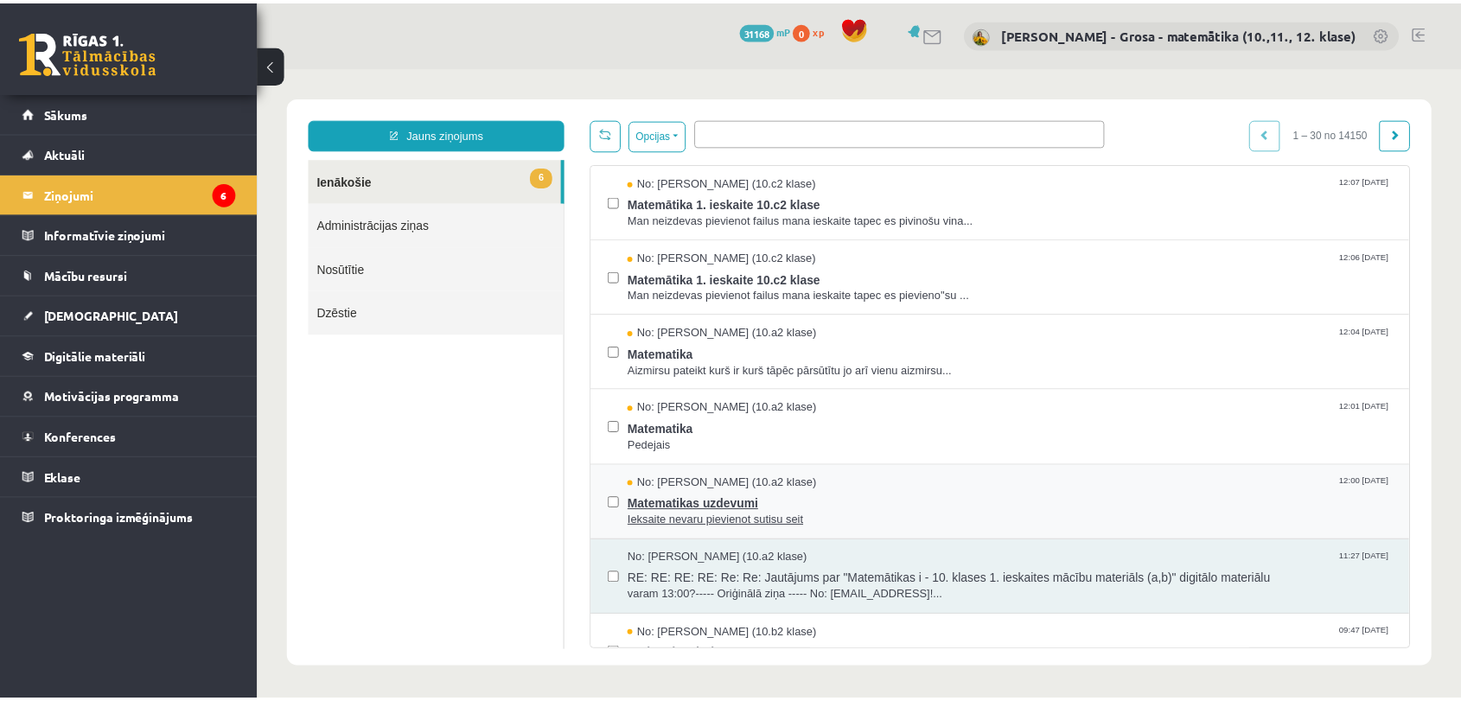
scroll to position [0, 0]
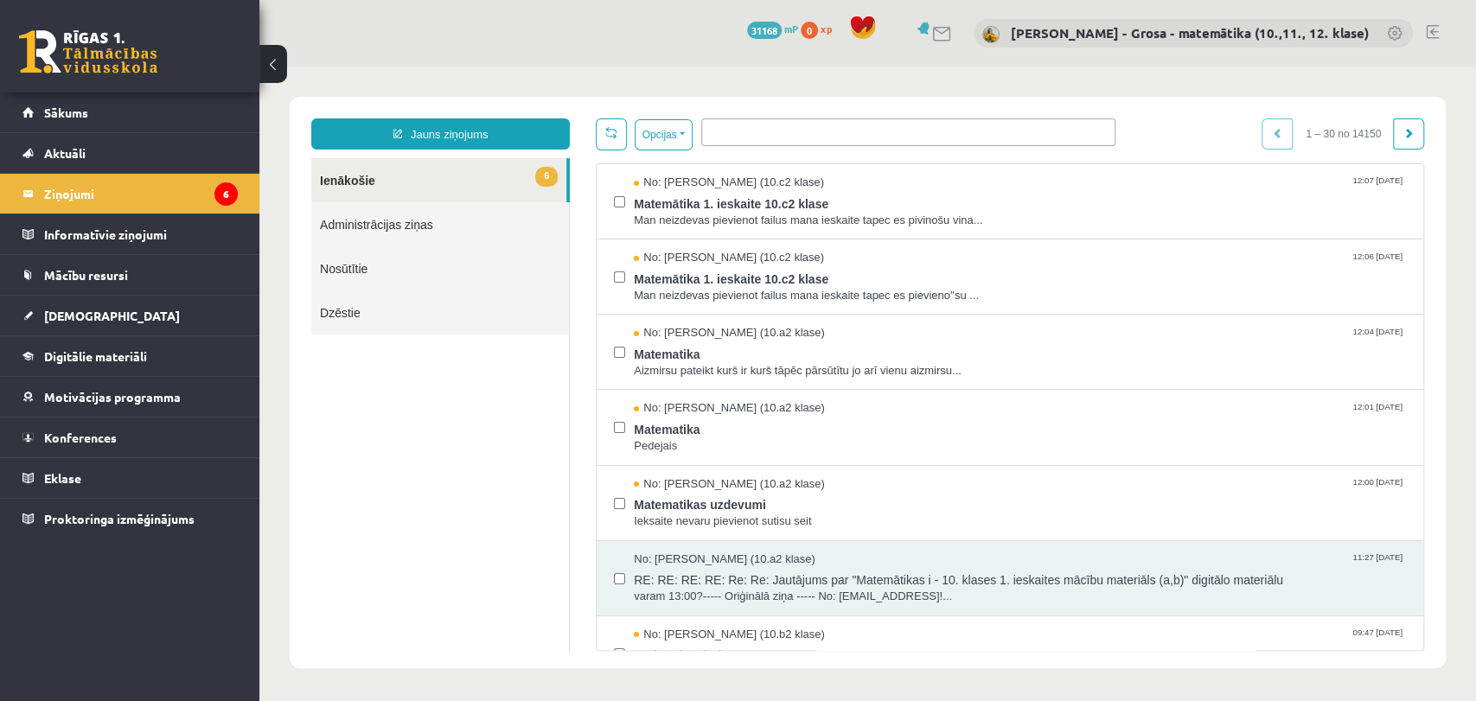
click at [847, 142] on span at bounding box center [908, 132] width 414 height 28
click at [140, 327] on link "[DEMOGRAPHIC_DATA]" at bounding box center [129, 316] width 215 height 40
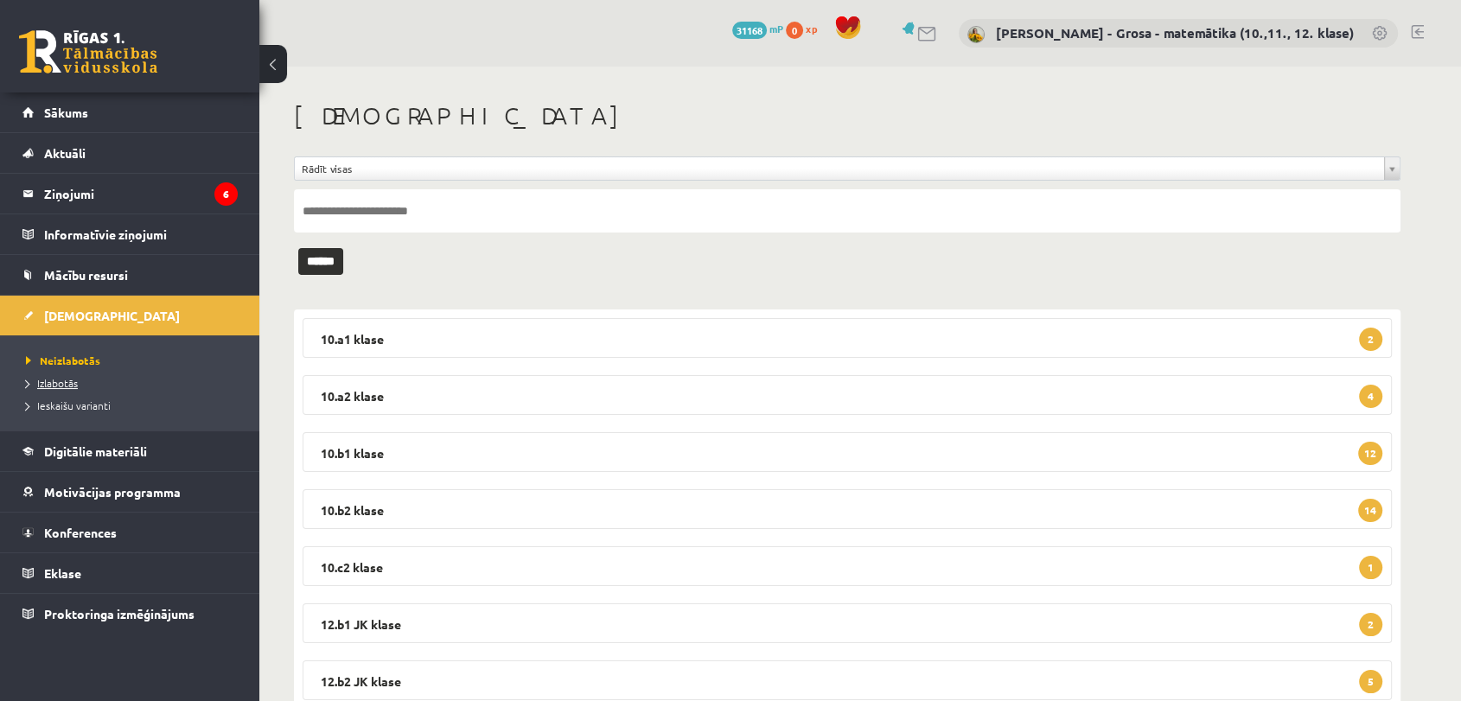
click at [80, 377] on link "Izlabotās" at bounding box center [134, 383] width 216 height 16
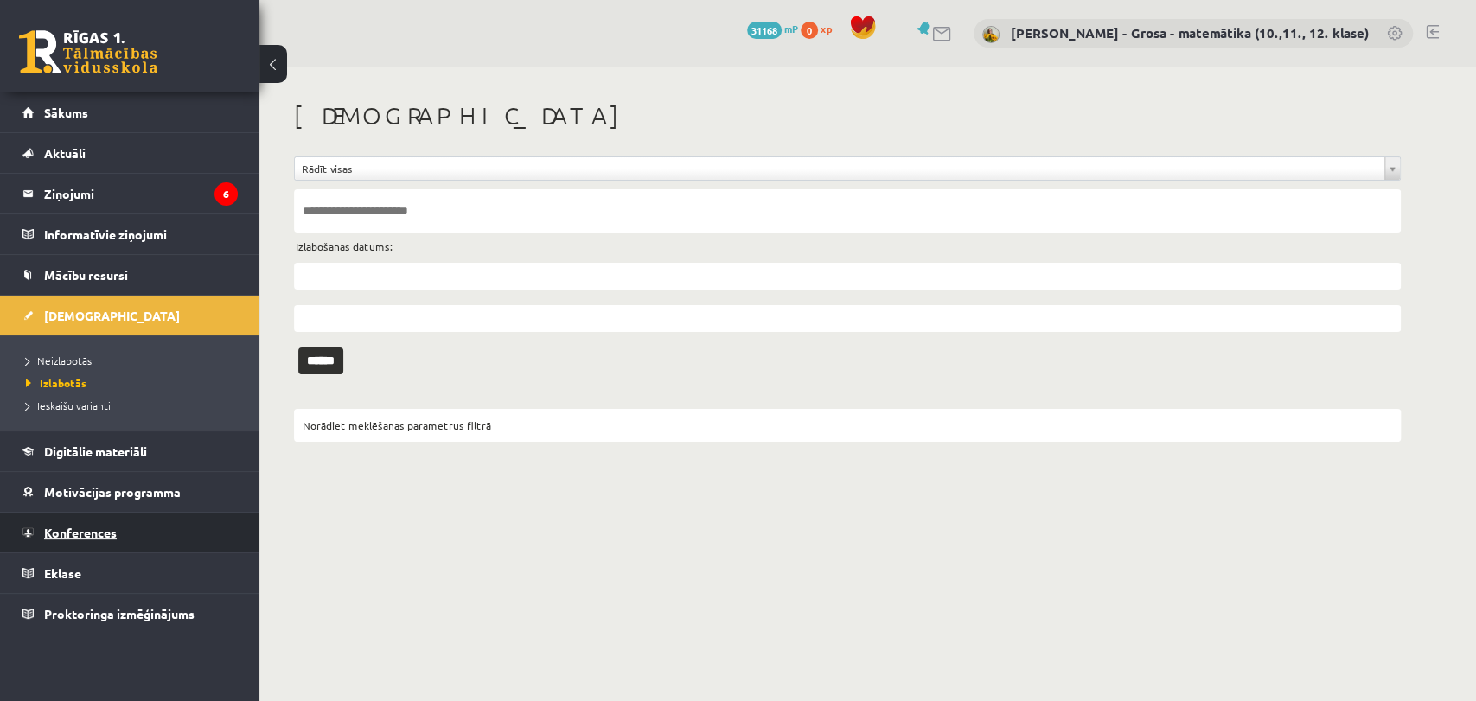
click at [64, 531] on span "Konferences" at bounding box center [80, 533] width 73 height 16
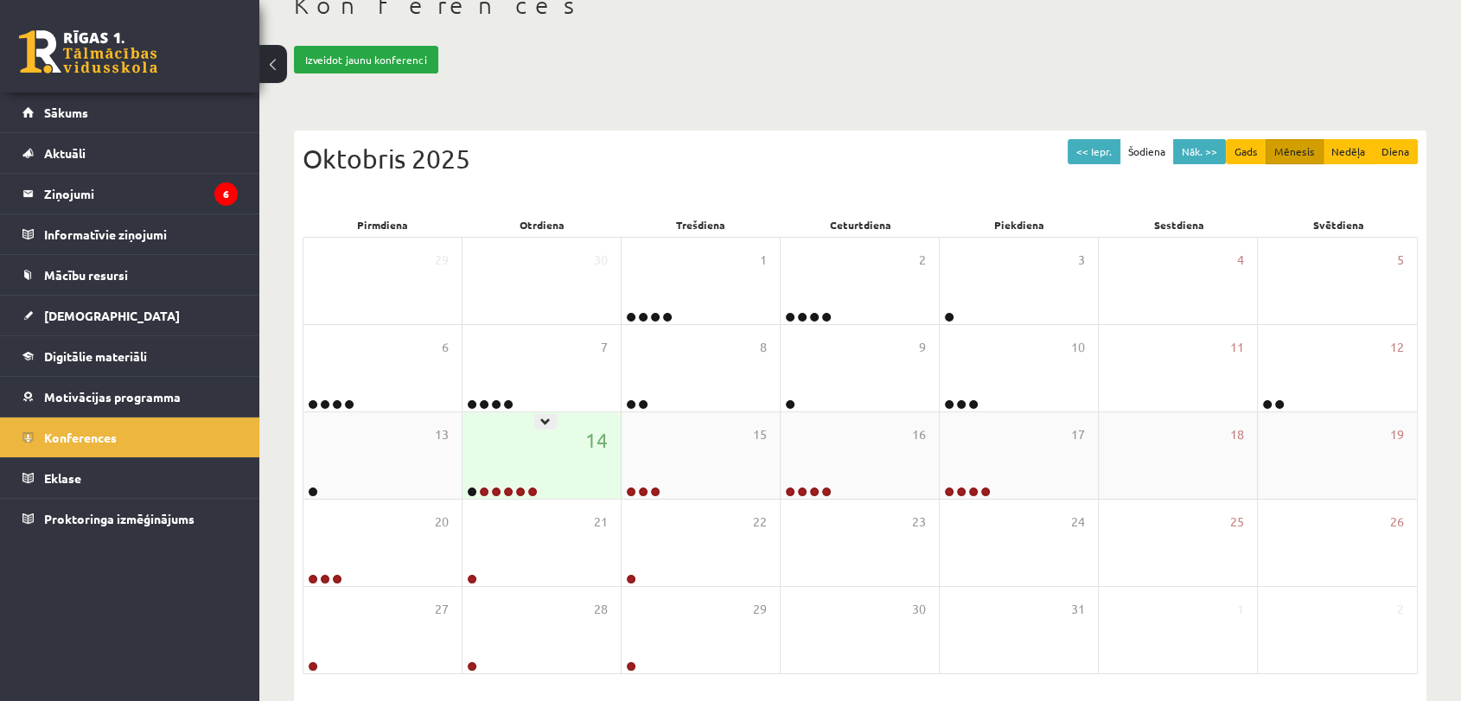
scroll to position [173, 0]
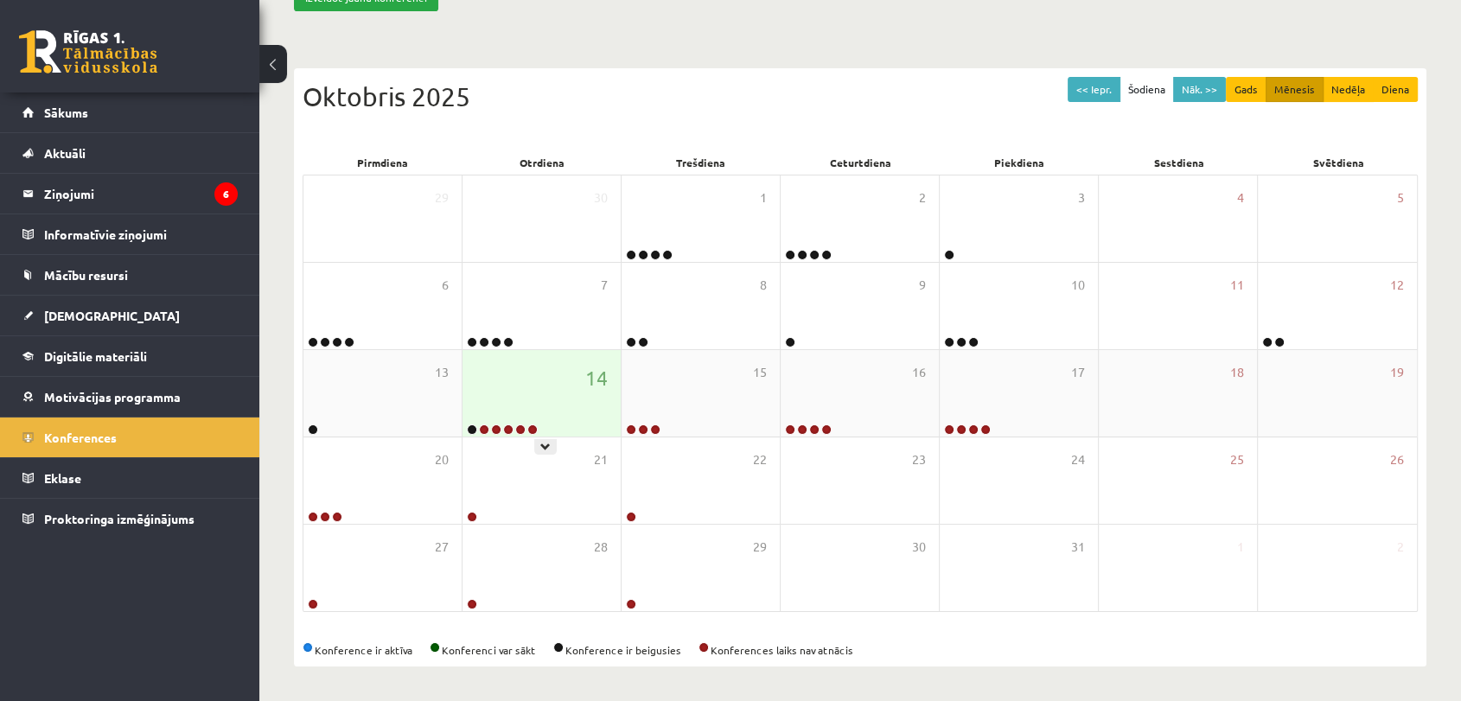
click at [545, 403] on div "14" at bounding box center [542, 393] width 158 height 86
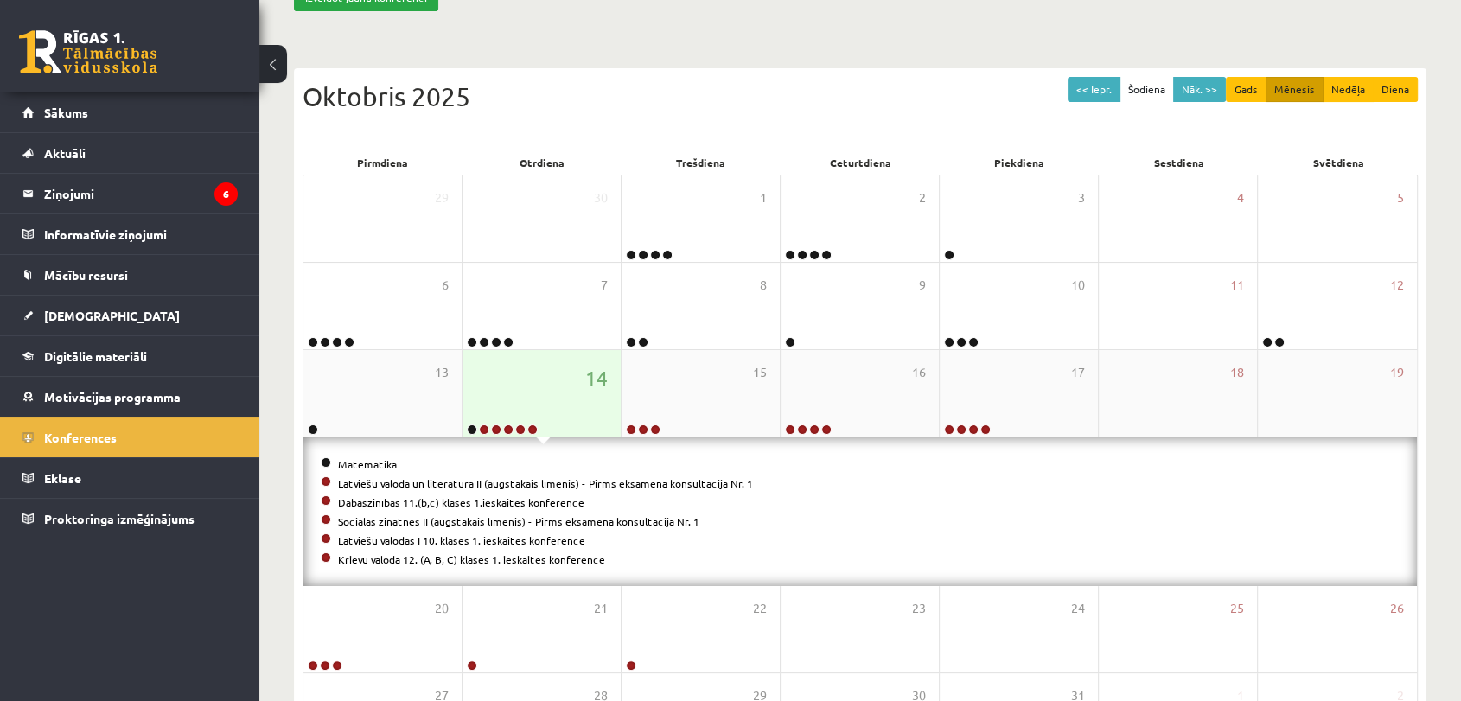
click at [545, 403] on div "14" at bounding box center [542, 393] width 158 height 86
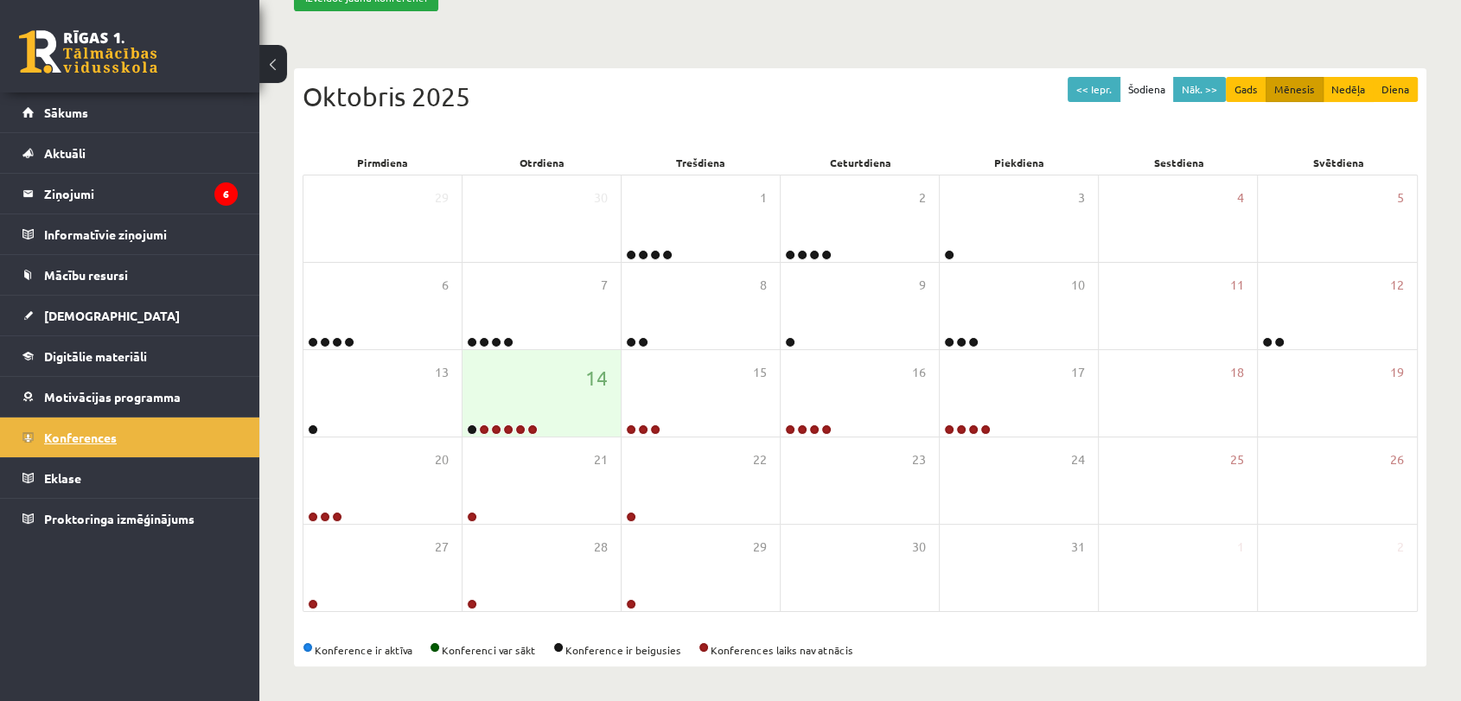
click at [127, 441] on link "Konferences" at bounding box center [129, 438] width 215 height 40
click at [124, 328] on link "[DEMOGRAPHIC_DATA]" at bounding box center [129, 316] width 215 height 40
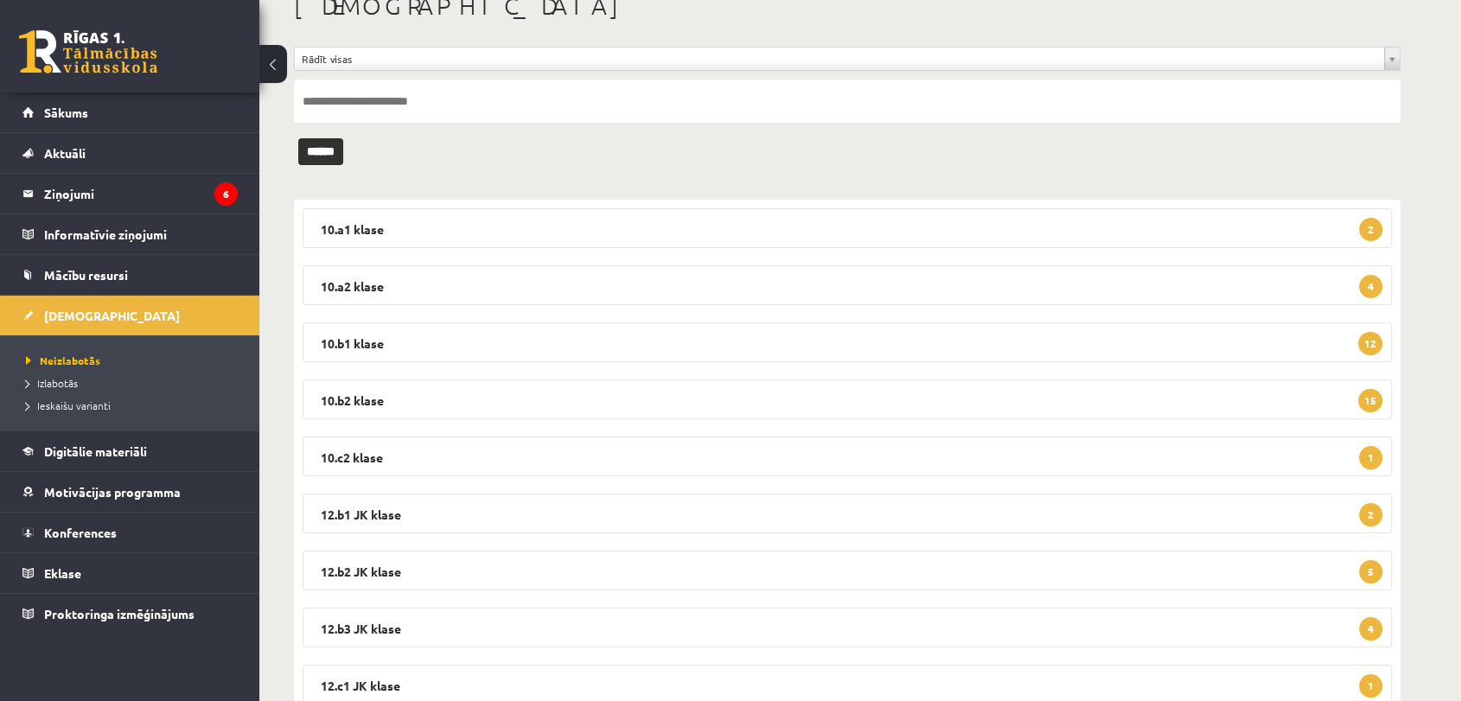
scroll to position [76, 0]
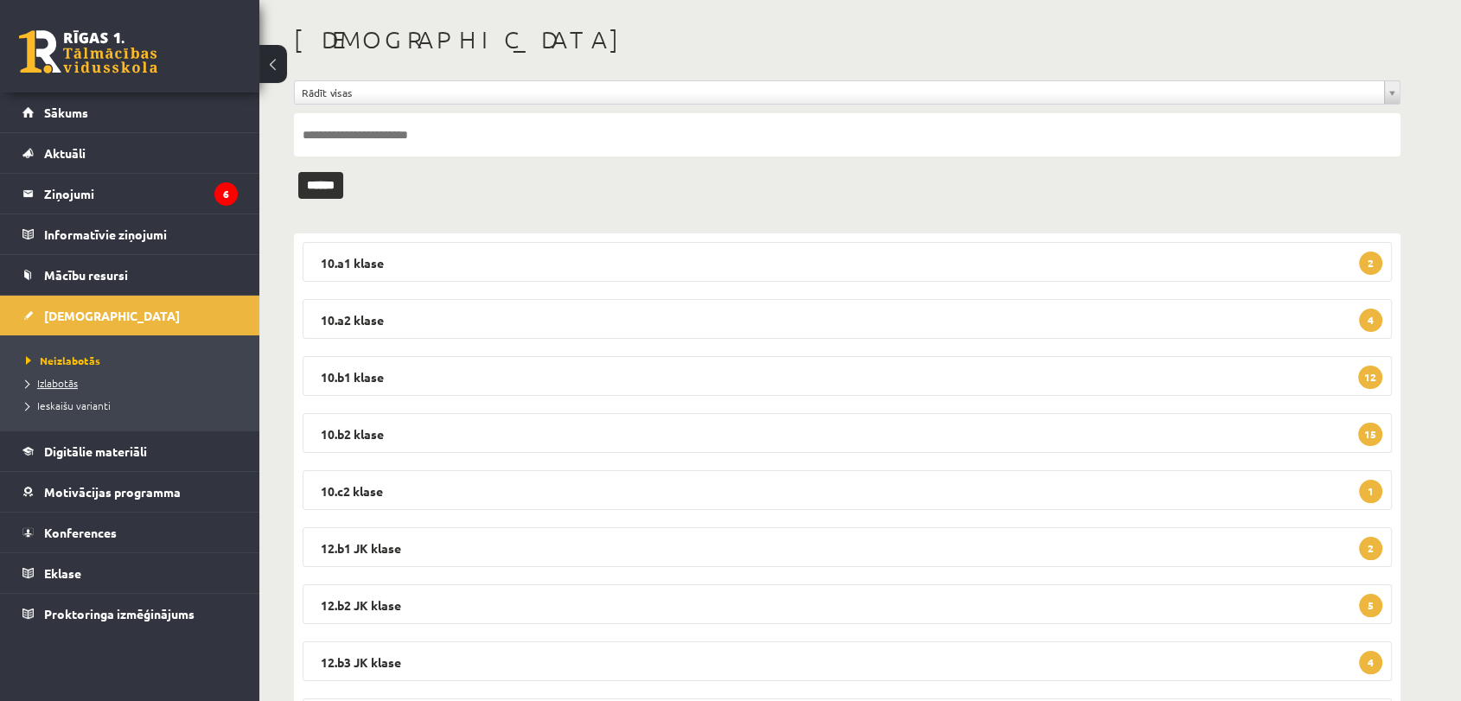
click at [67, 386] on span "Izlabotās" at bounding box center [52, 383] width 52 height 14
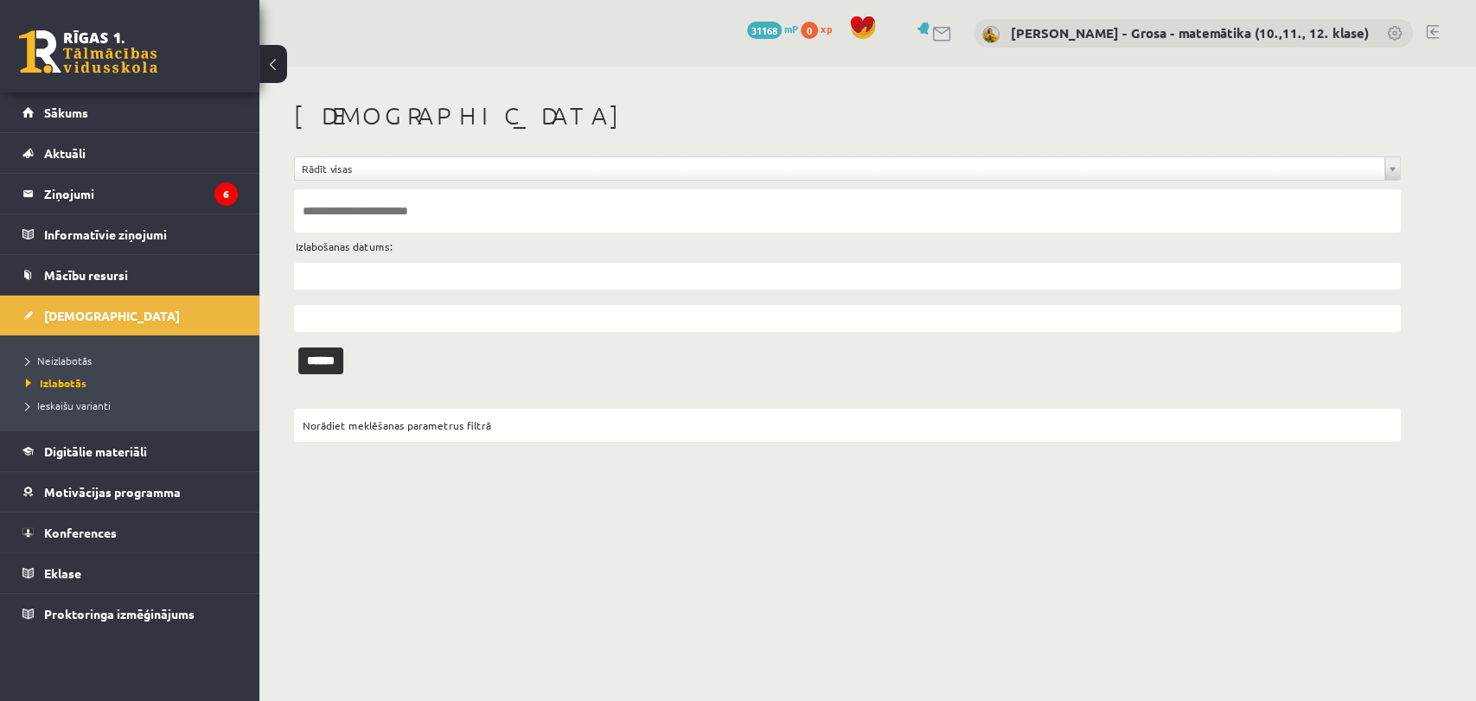
click at [438, 216] on input "text" at bounding box center [847, 210] width 1107 height 43
type input "*****"
click at [321, 279] on input "text" at bounding box center [847, 276] width 1107 height 27
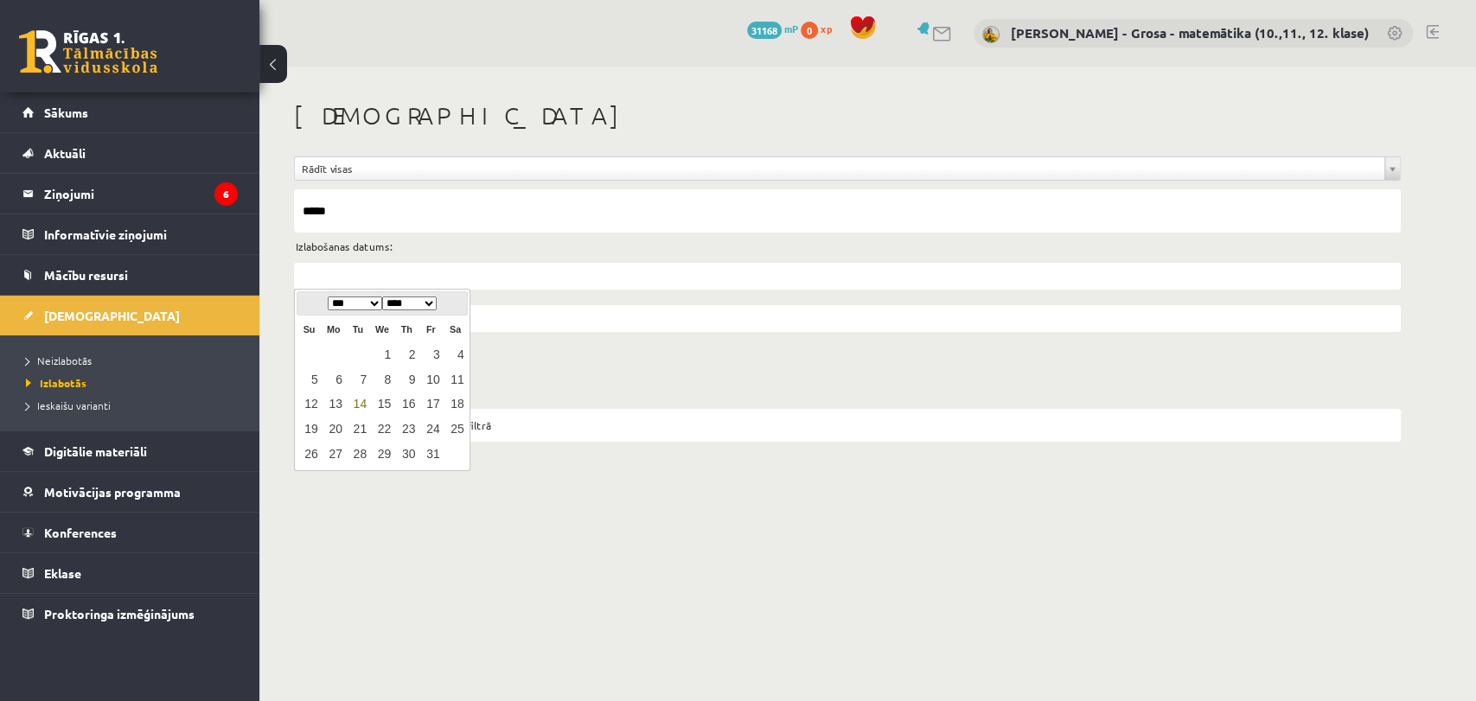
click at [372, 305] on select "*** *** *** *** *** *** *** *** *** *** *** ***" at bounding box center [355, 304] width 54 height 14
click at [347, 355] on link "2" at bounding box center [358, 354] width 22 height 23
type input "**********"
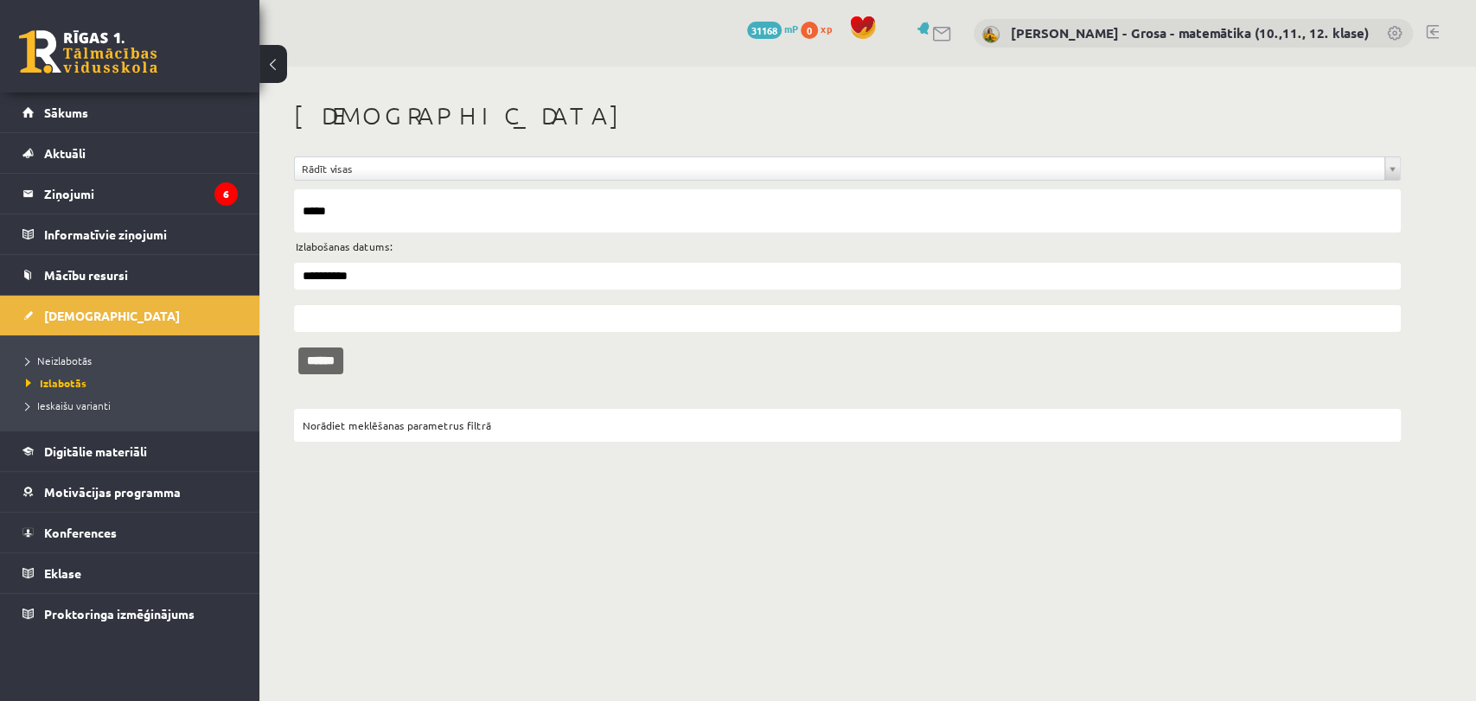
click at [343, 362] on input "******" at bounding box center [320, 361] width 45 height 27
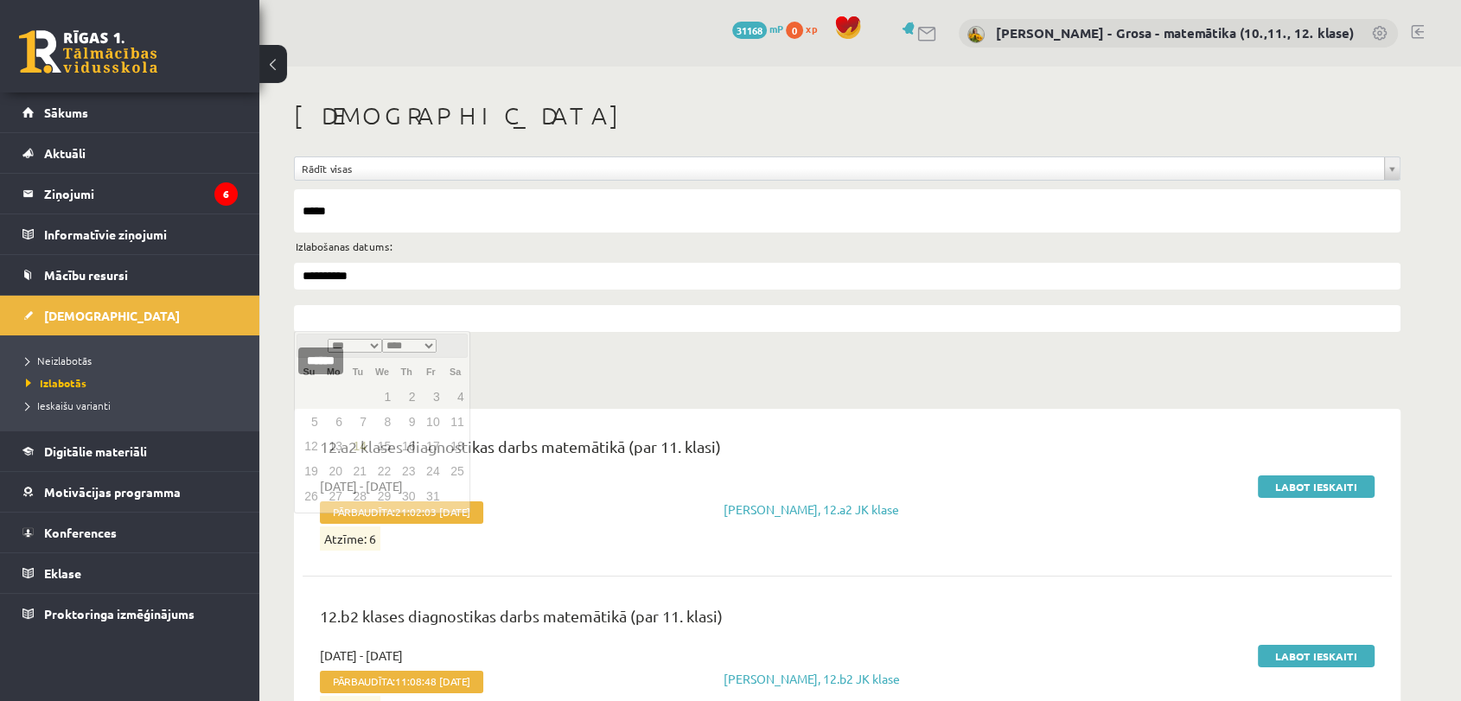
click at [346, 307] on input "text" at bounding box center [847, 318] width 1107 height 27
click at [470, 291] on div "**********" at bounding box center [847, 282] width 1107 height 99
click at [403, 321] on input "text" at bounding box center [847, 318] width 1107 height 27
click at [365, 444] on link "14" at bounding box center [358, 447] width 22 height 23
type input "**********"
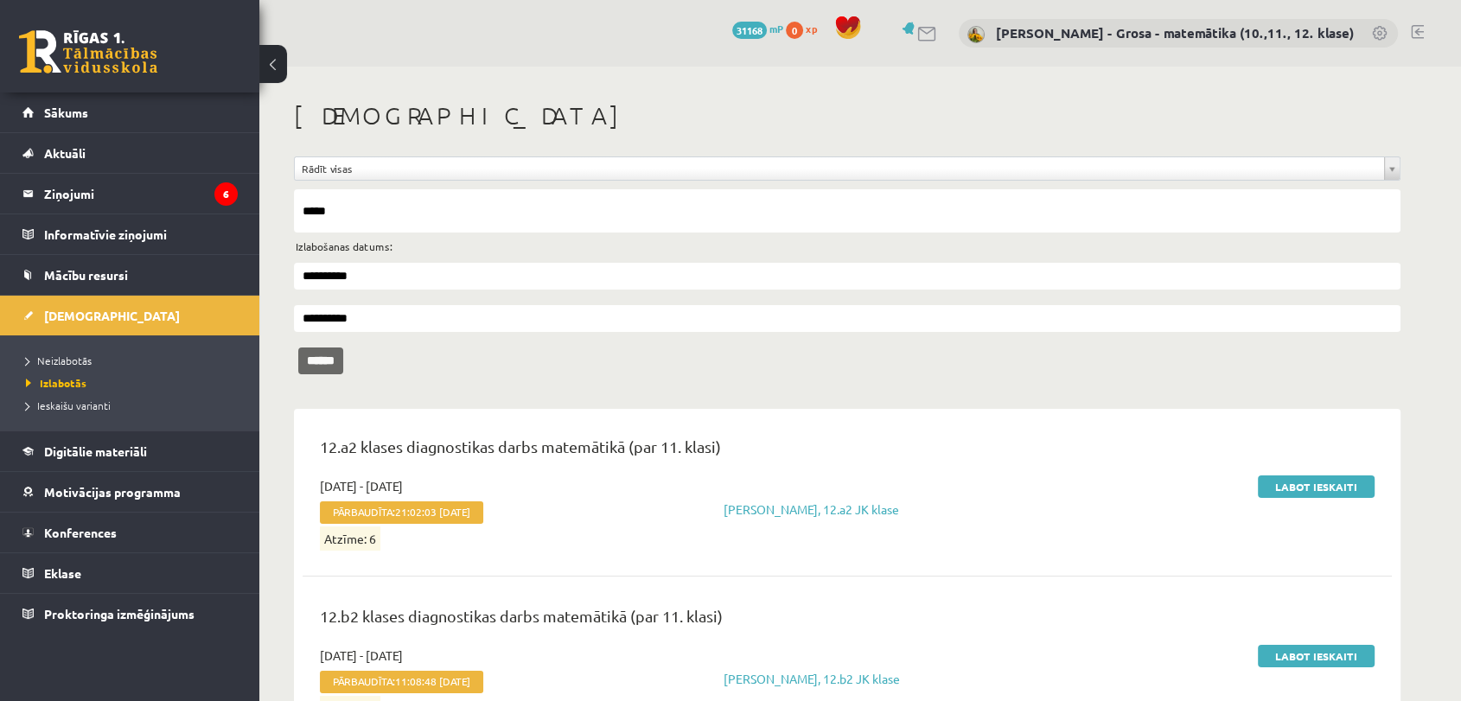
click at [343, 368] on input "******" at bounding box center [320, 361] width 45 height 27
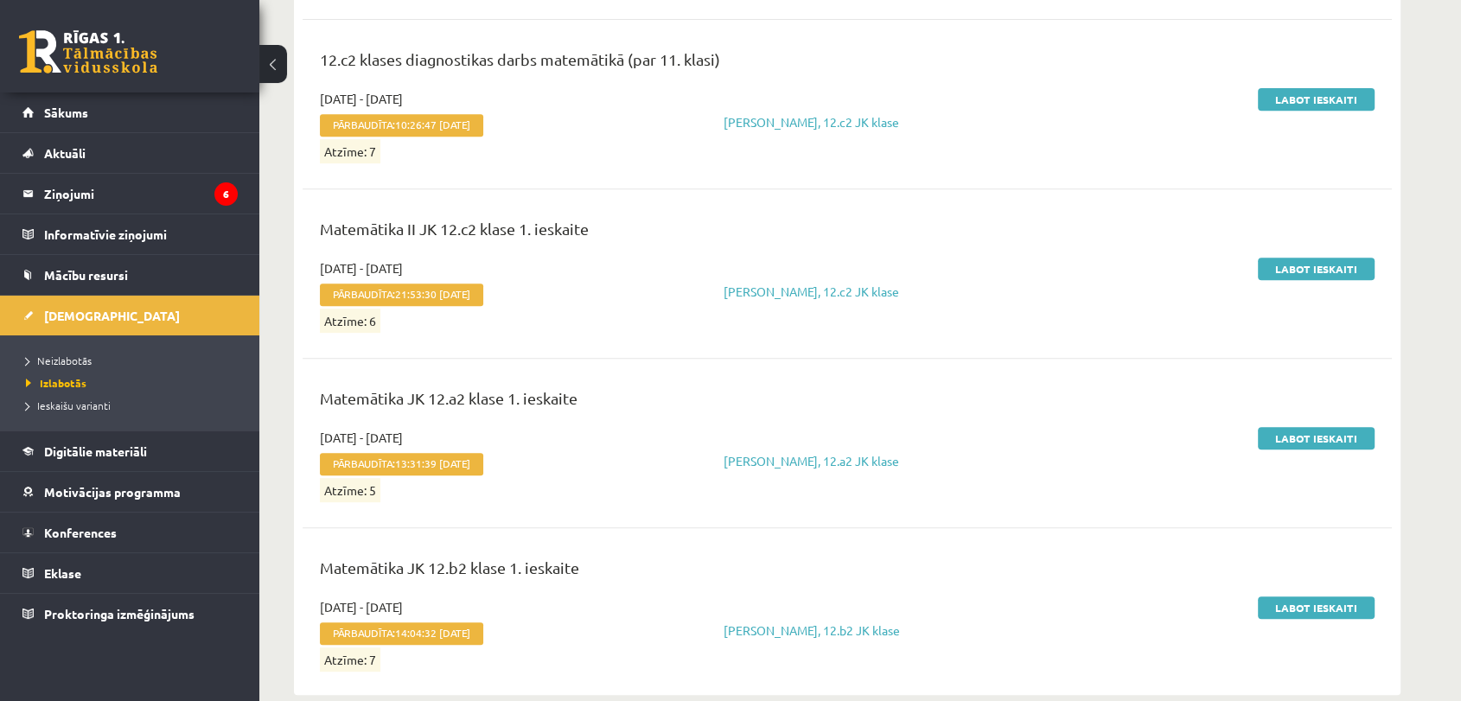
scroll to position [755, 0]
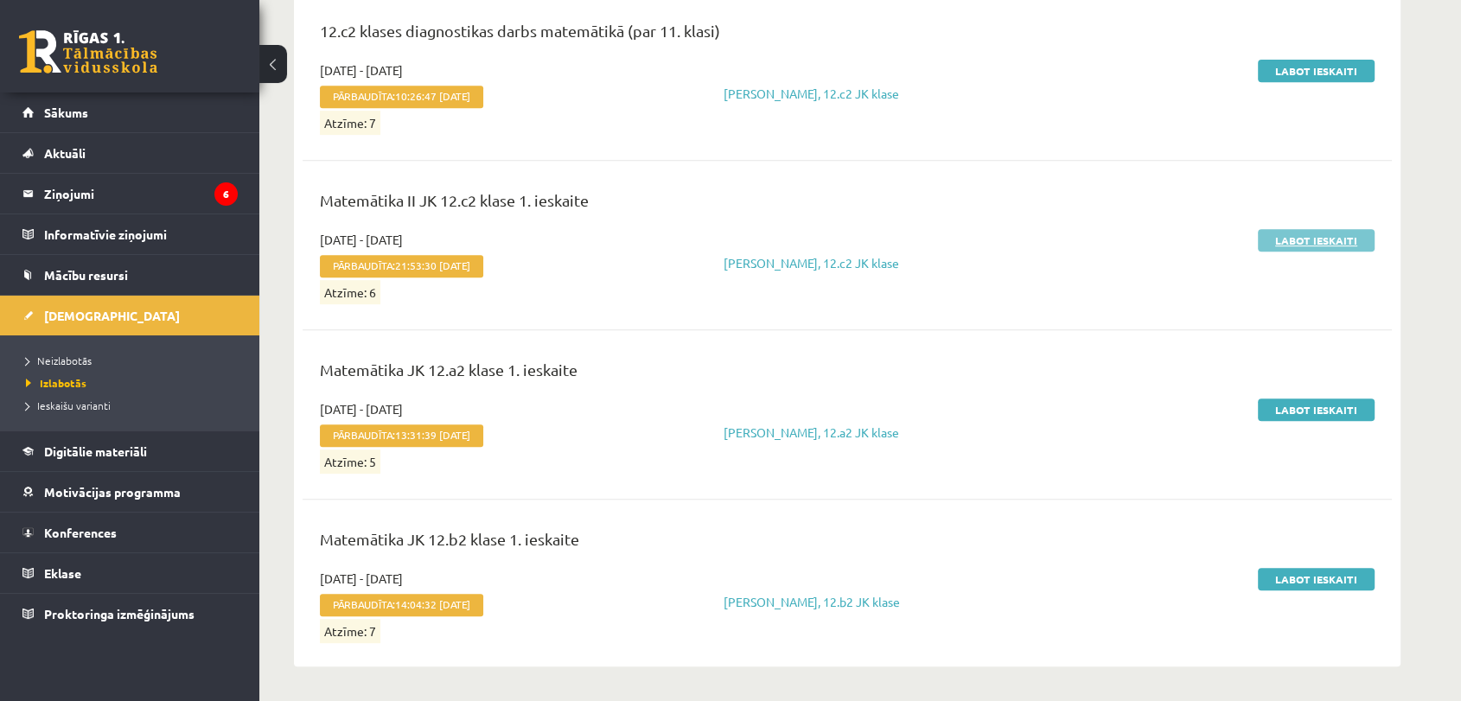
click at [1325, 245] on link "Labot ieskaiti" at bounding box center [1316, 240] width 117 height 22
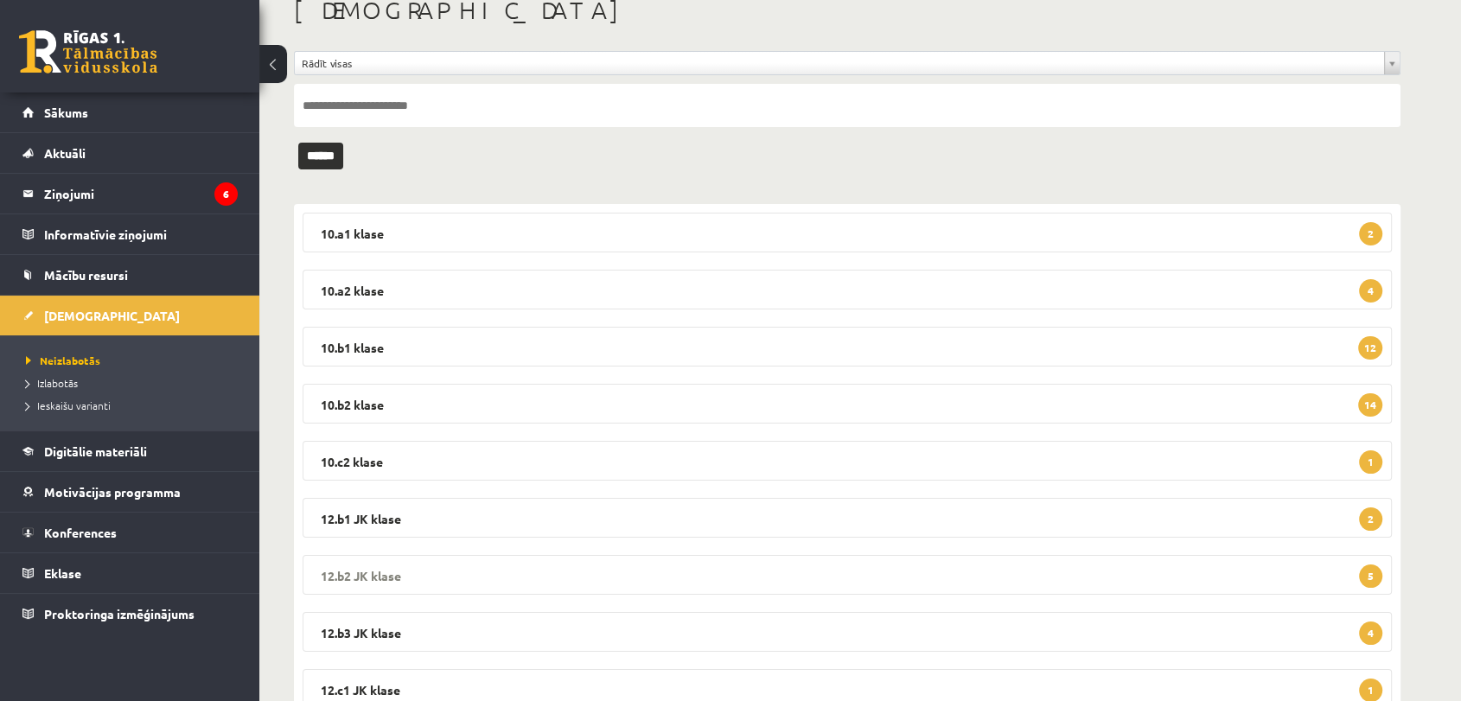
scroll to position [230, 0]
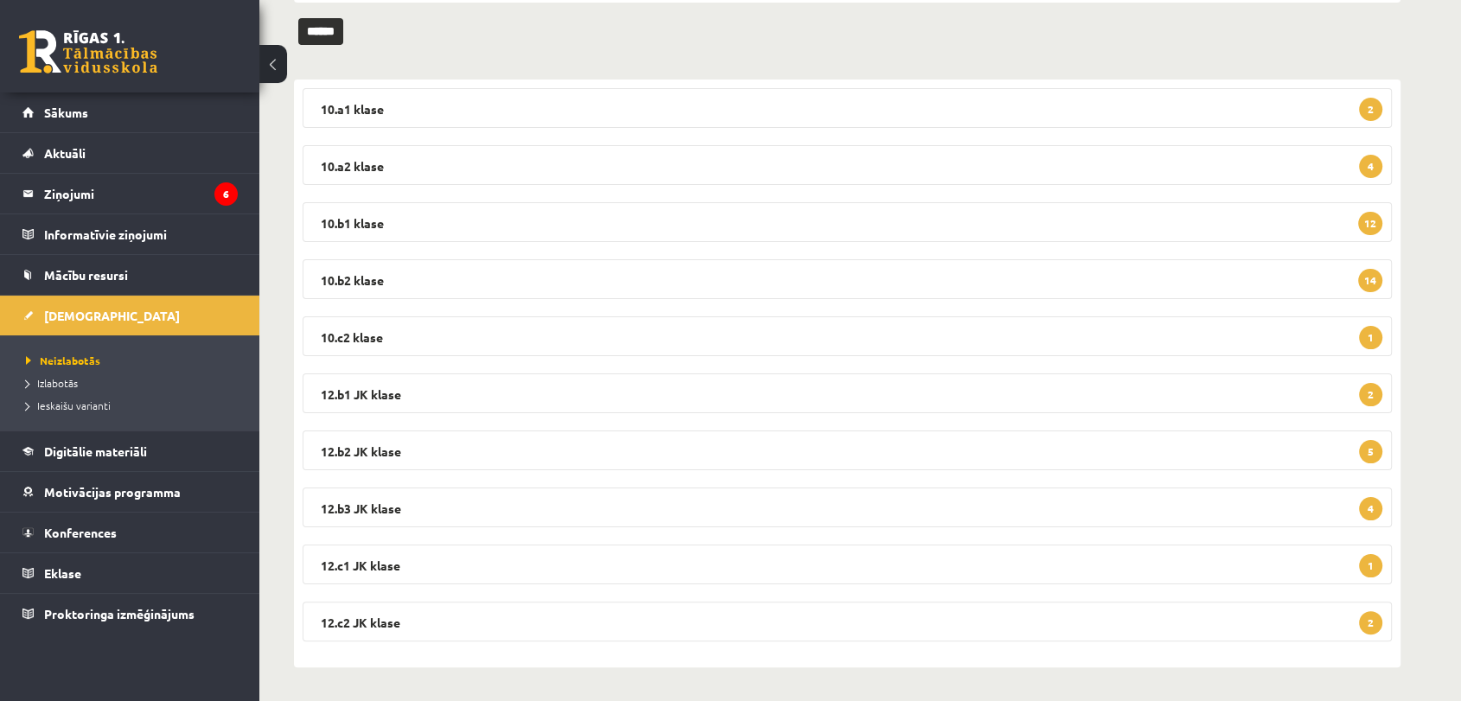
click at [69, 391] on li "Izlabotās" at bounding box center [134, 383] width 216 height 22
click at [69, 382] on span "Izlabotās" at bounding box center [56, 383] width 61 height 14
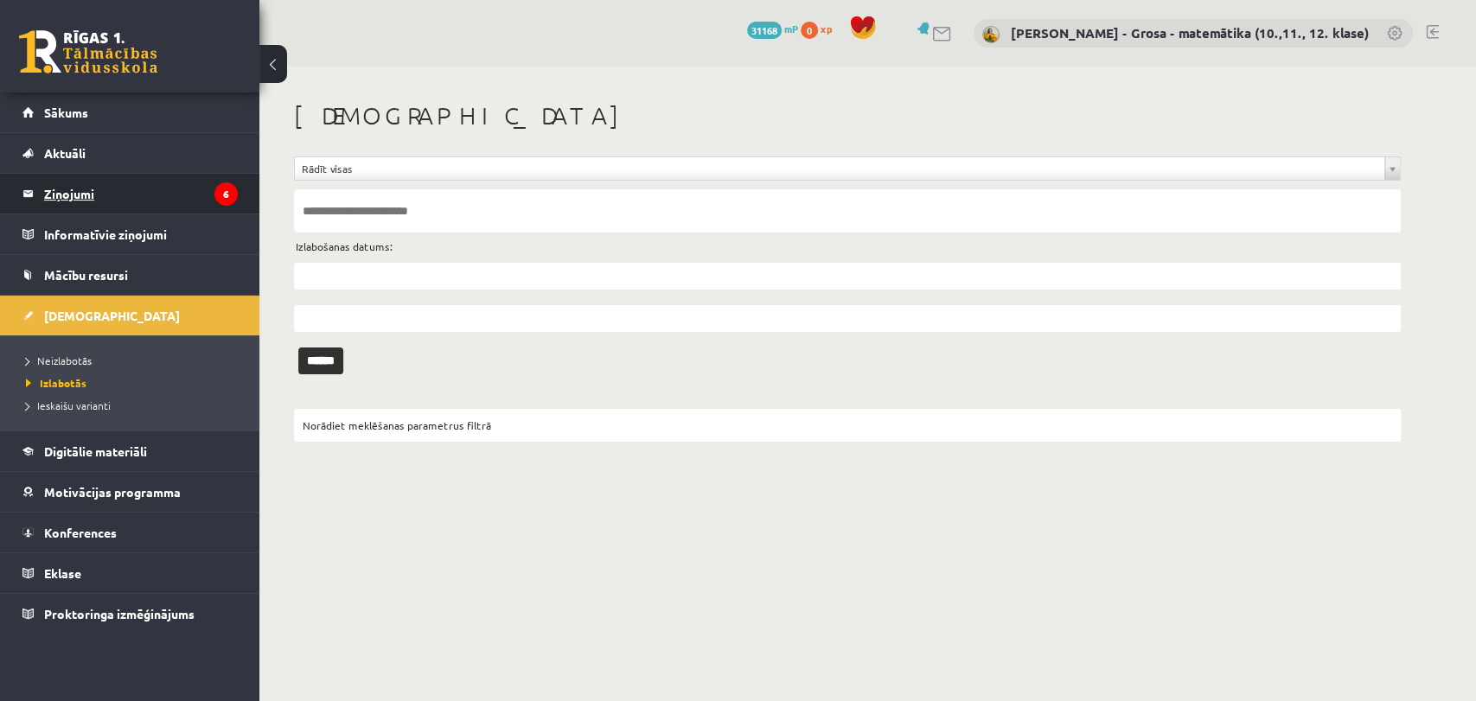
click at [131, 197] on legend "Ziņojumi 6" at bounding box center [141, 194] width 194 height 40
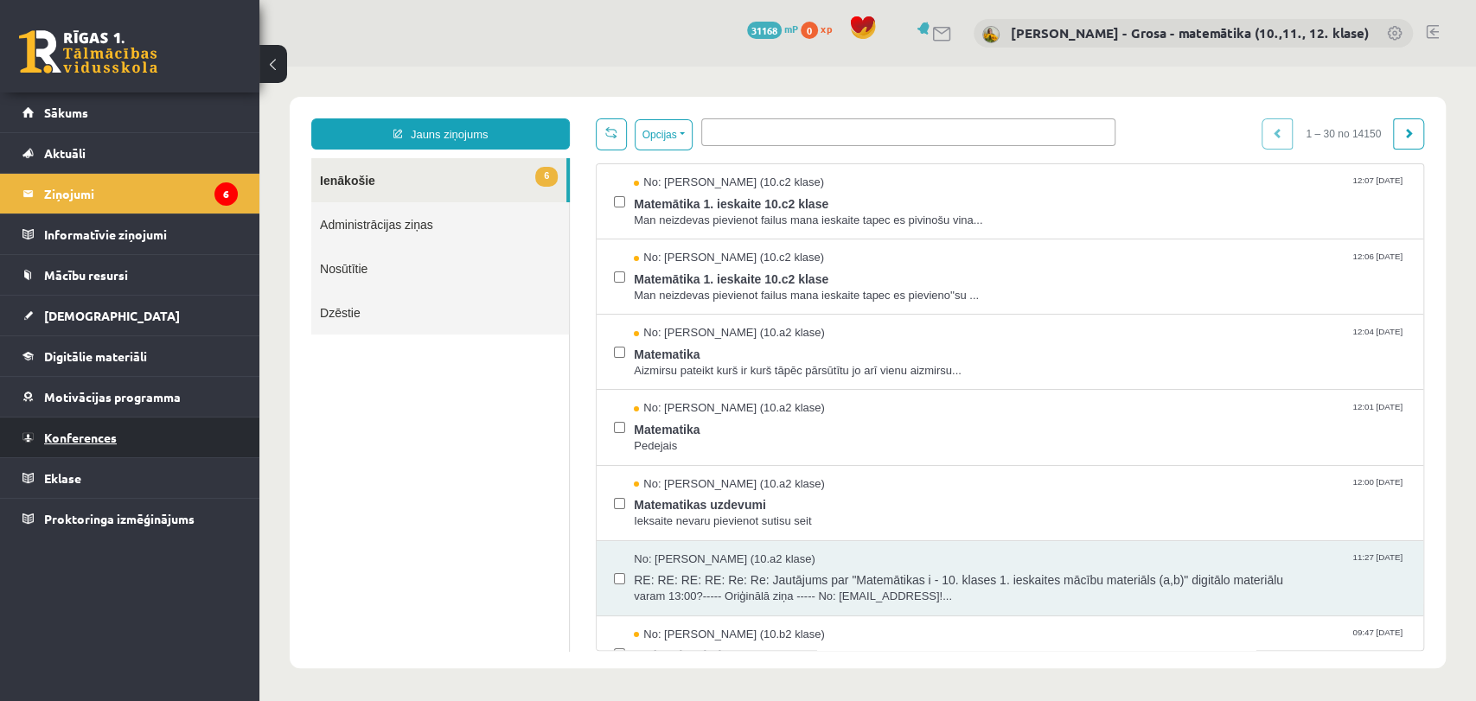
click at [99, 433] on span "Konferences" at bounding box center [80, 438] width 73 height 16
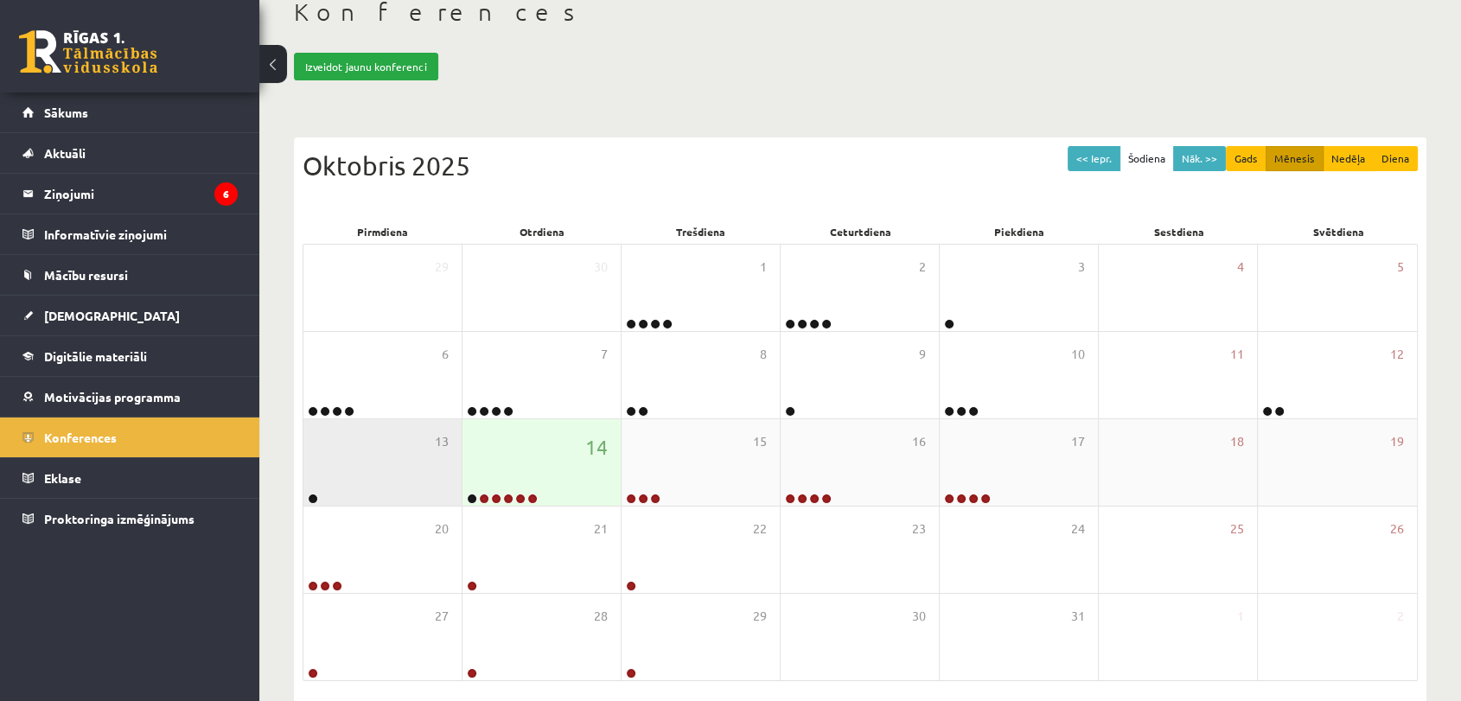
scroll to position [173, 0]
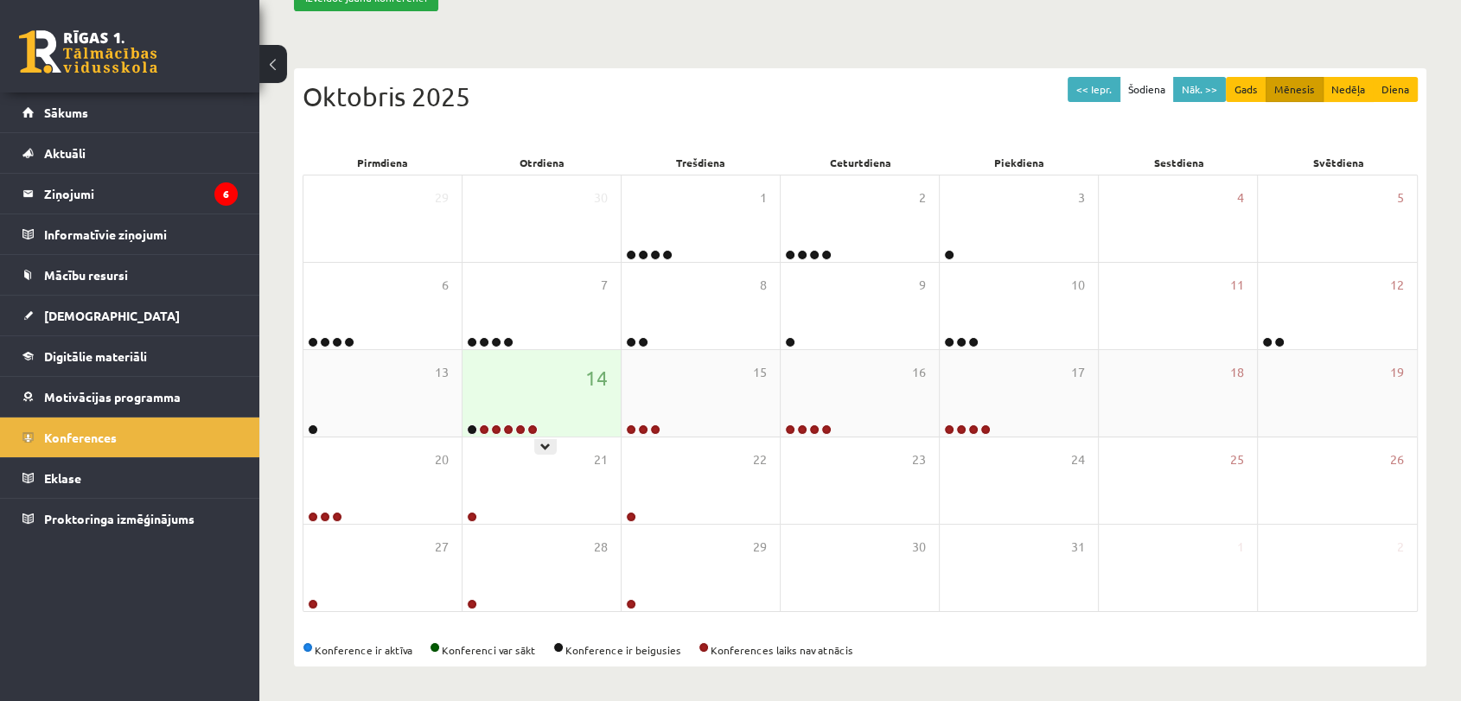
click at [568, 400] on div "14" at bounding box center [542, 393] width 158 height 86
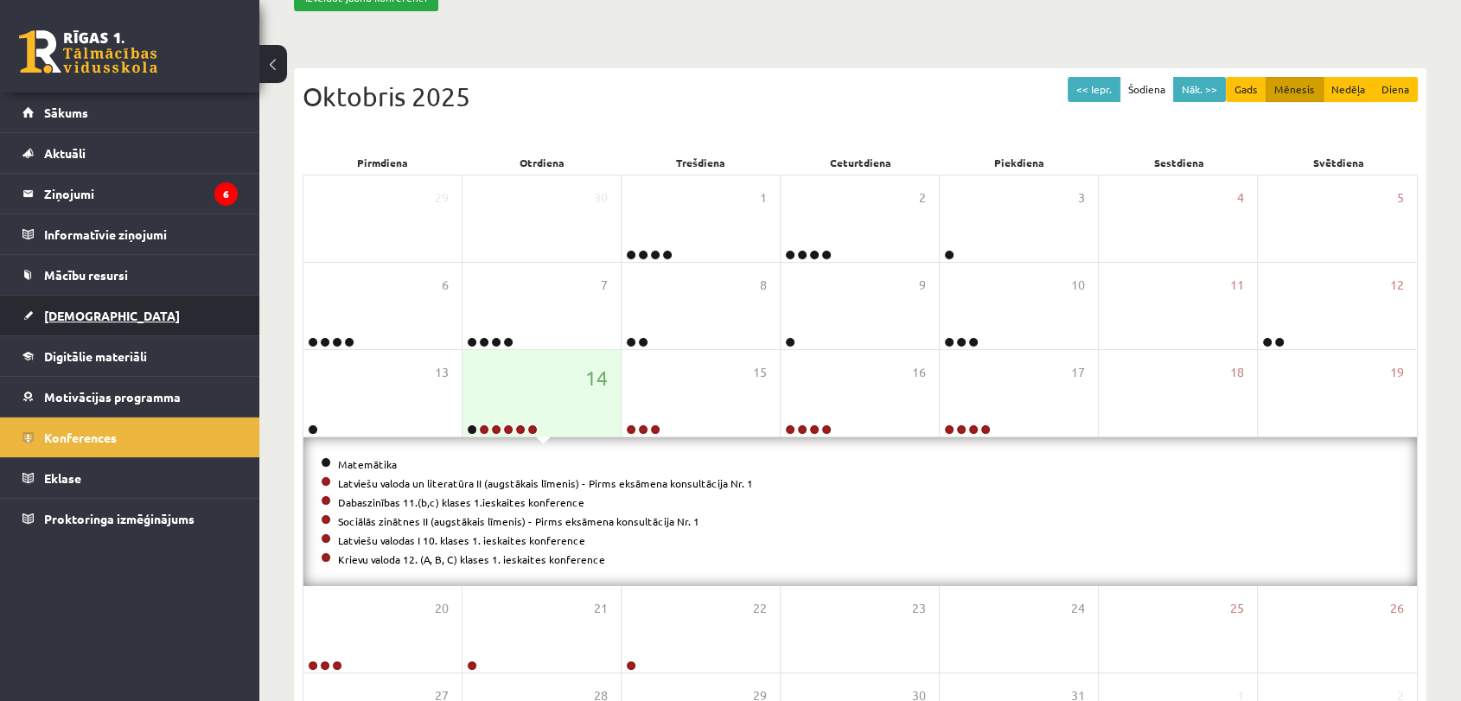
click at [125, 324] on link "[DEMOGRAPHIC_DATA]" at bounding box center [129, 316] width 215 height 40
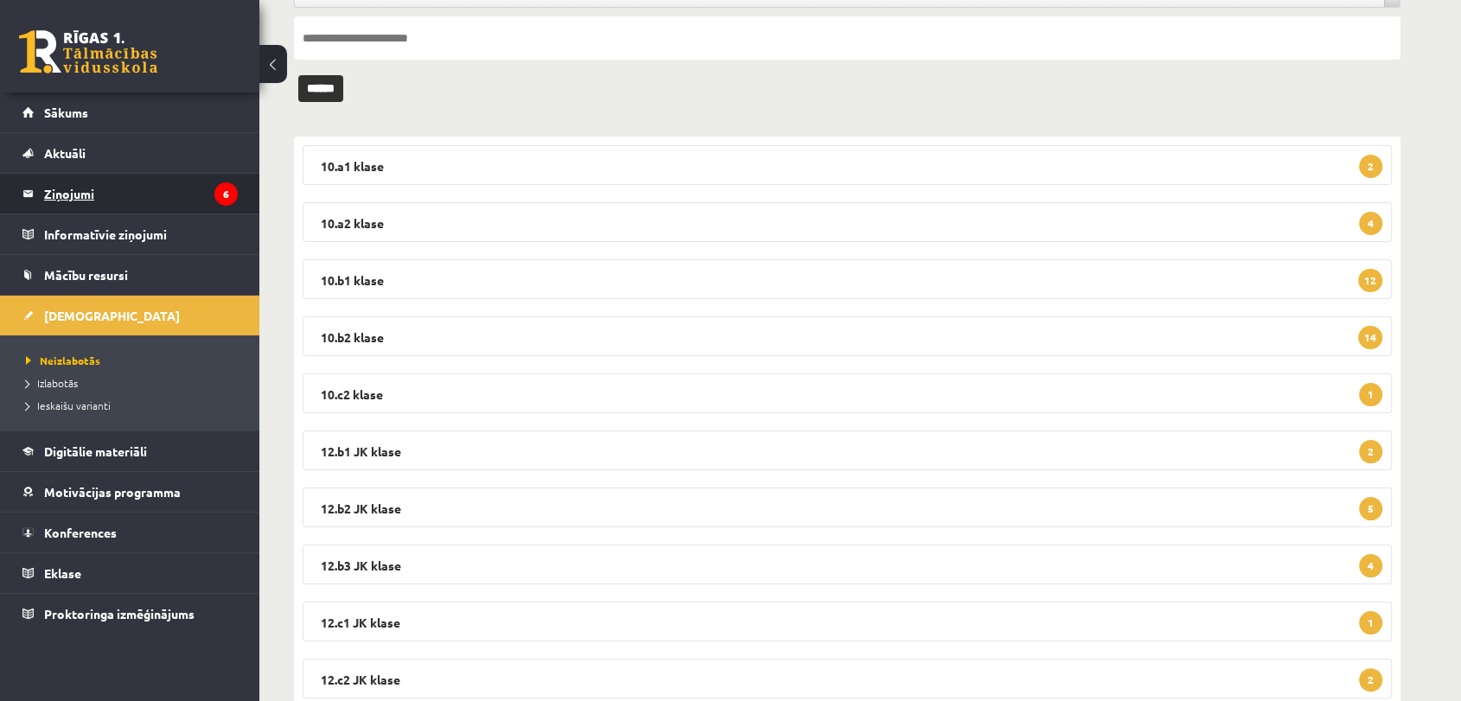
click at [224, 182] on icon "6" at bounding box center [225, 193] width 23 height 23
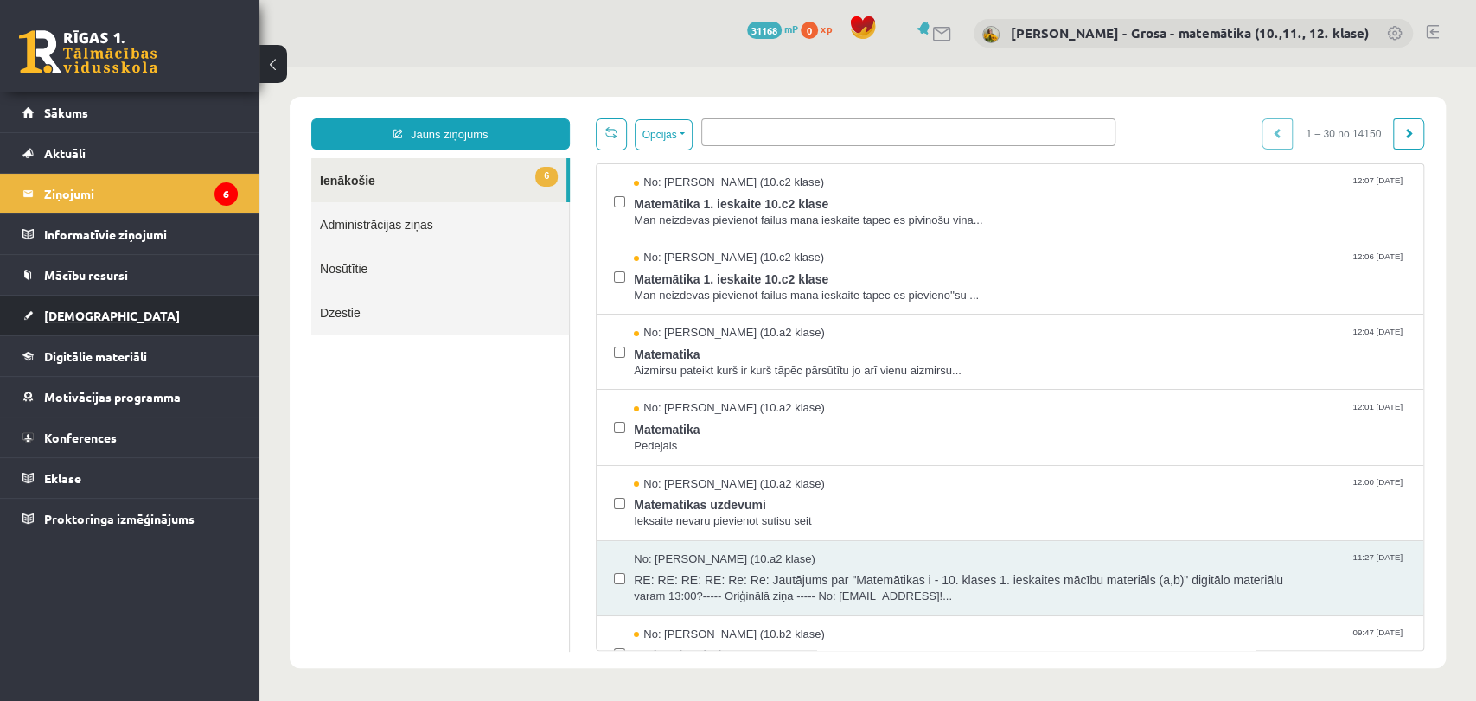
click at [138, 306] on link "[DEMOGRAPHIC_DATA]" at bounding box center [129, 316] width 215 height 40
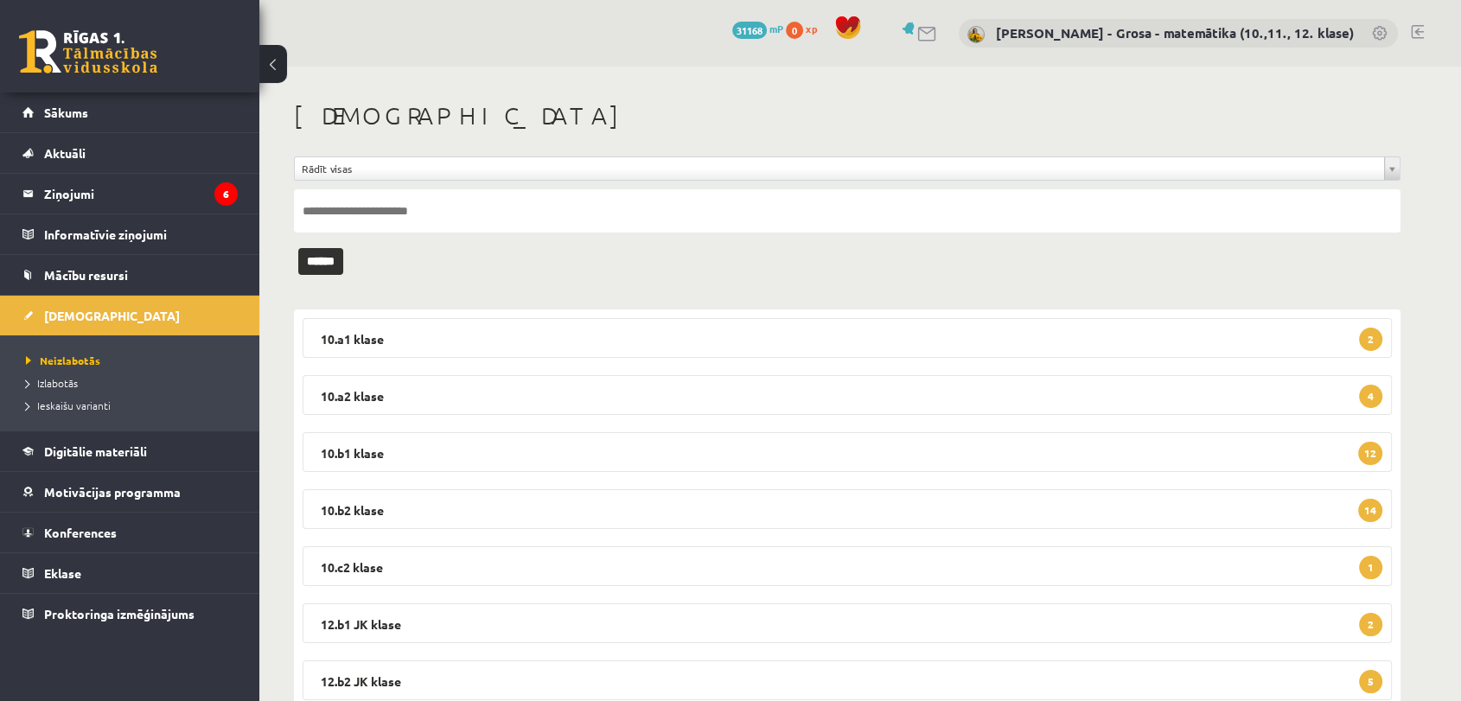
click at [332, 50] on div "0 Dāvanas 31168 mP 0 xp Laima Tukāne - Grosa - matemātika (10.,11., 12. klase)" at bounding box center [860, 33] width 1202 height 67
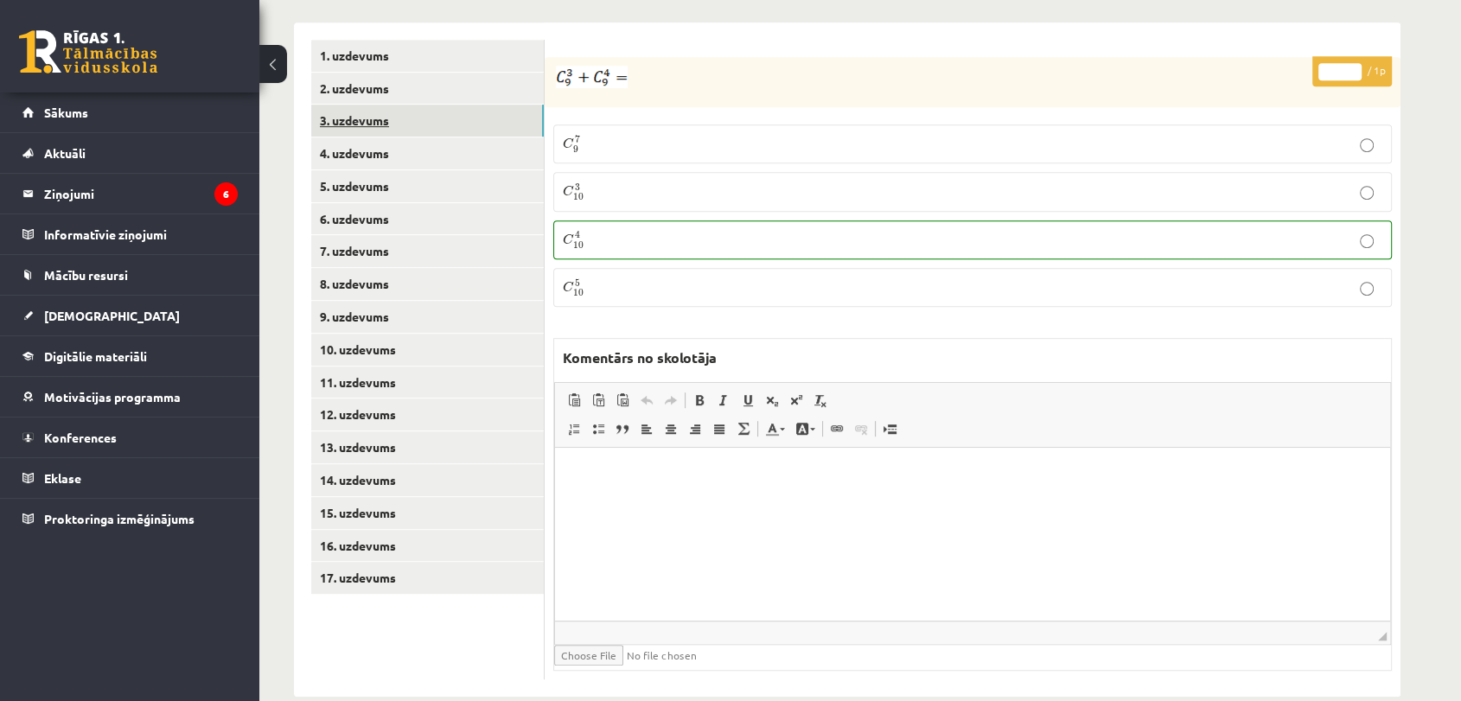
click at [411, 105] on link "3. uzdevums" at bounding box center [427, 121] width 233 height 32
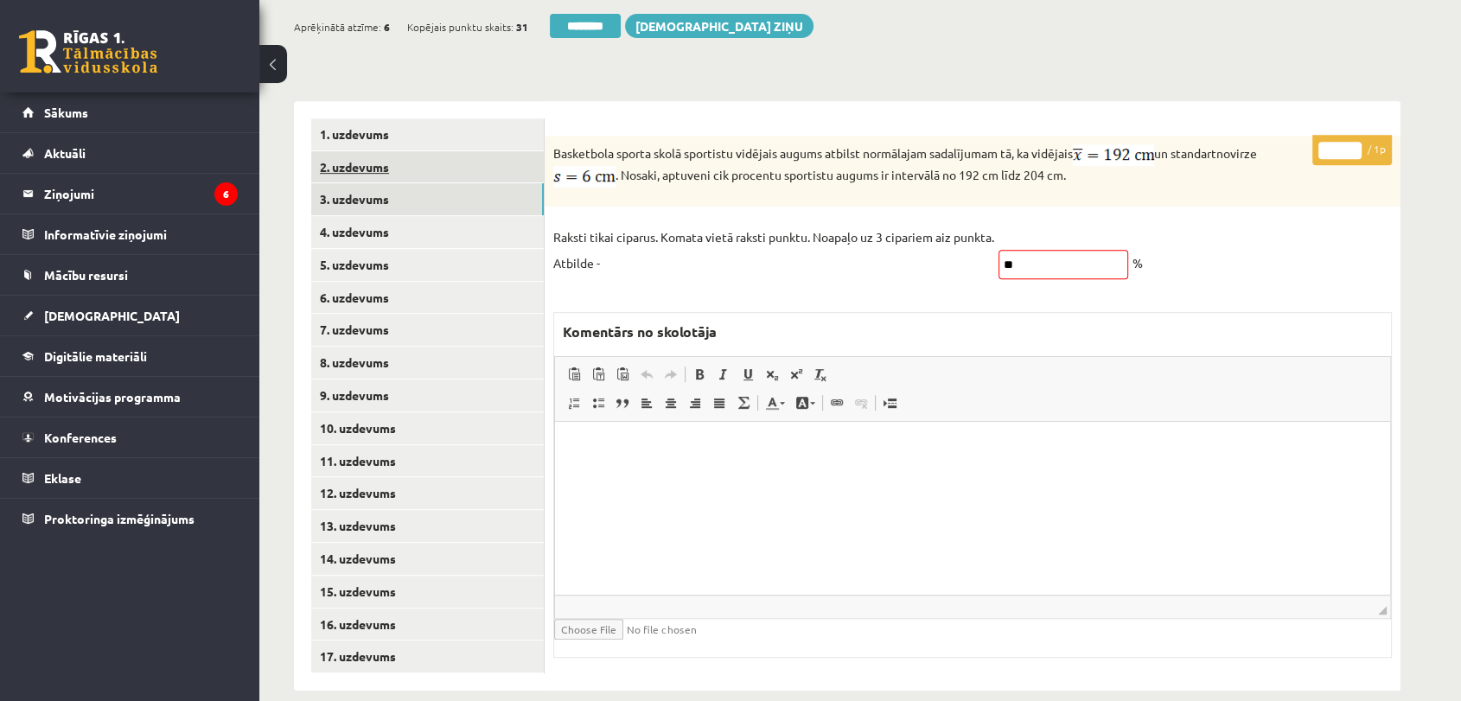
click at [385, 151] on link "2. uzdevums" at bounding box center [427, 167] width 233 height 32
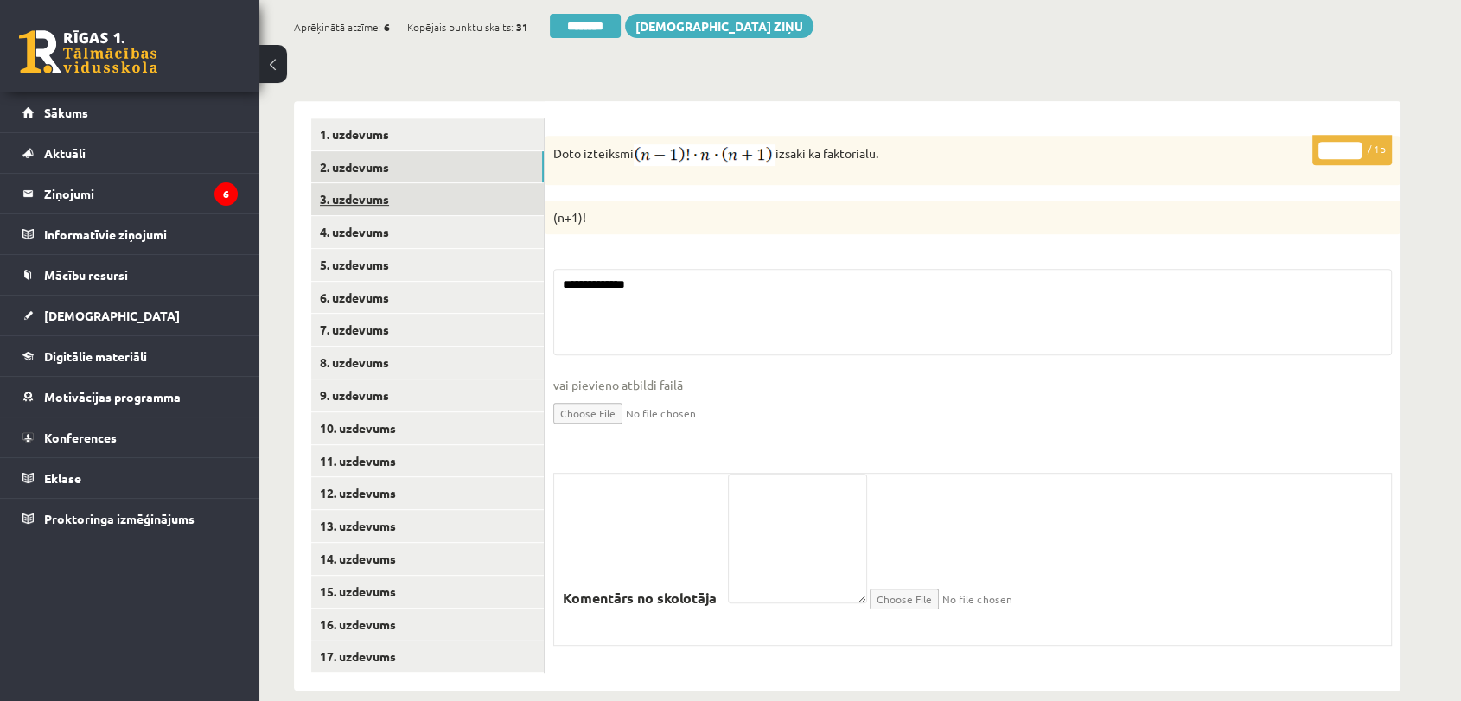
click at [380, 183] on link "3. uzdevums" at bounding box center [427, 199] width 233 height 32
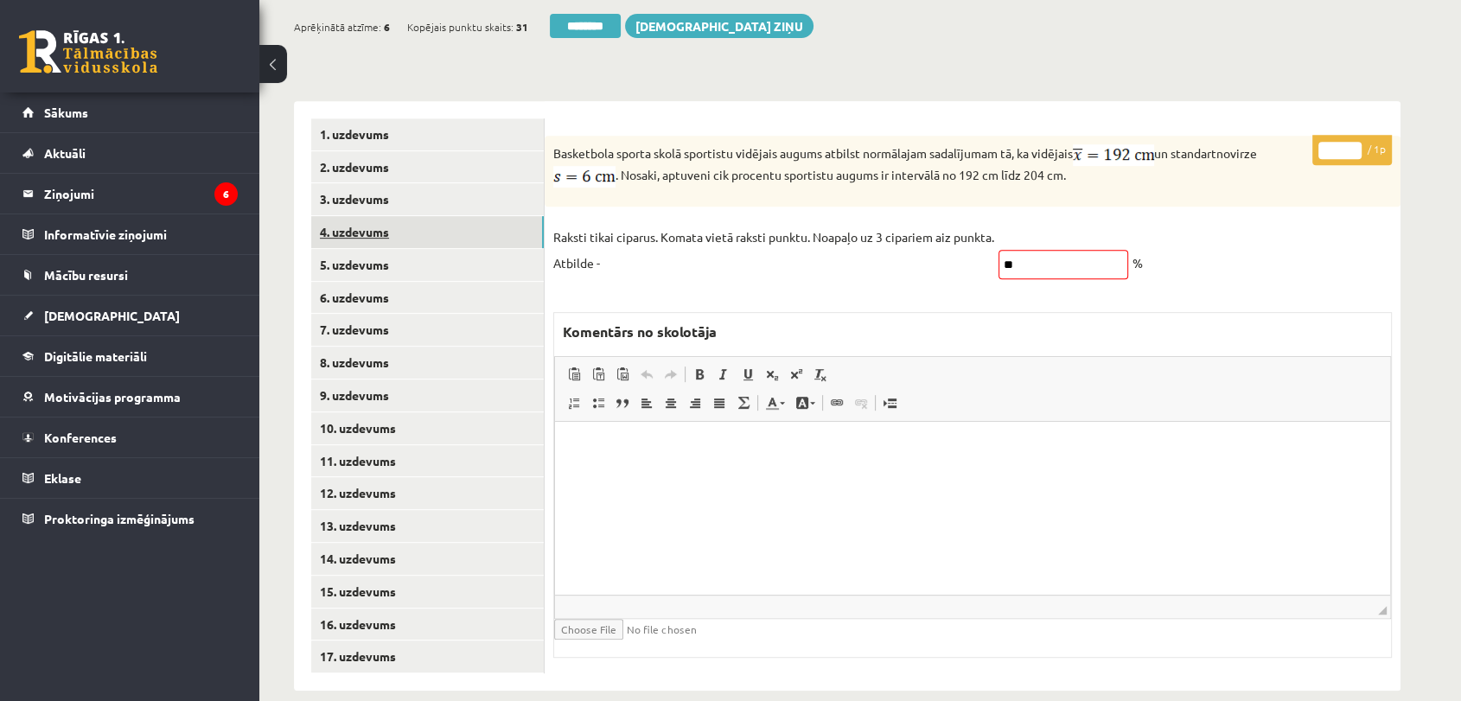
click at [425, 220] on link "4. uzdevums" at bounding box center [427, 232] width 233 height 32
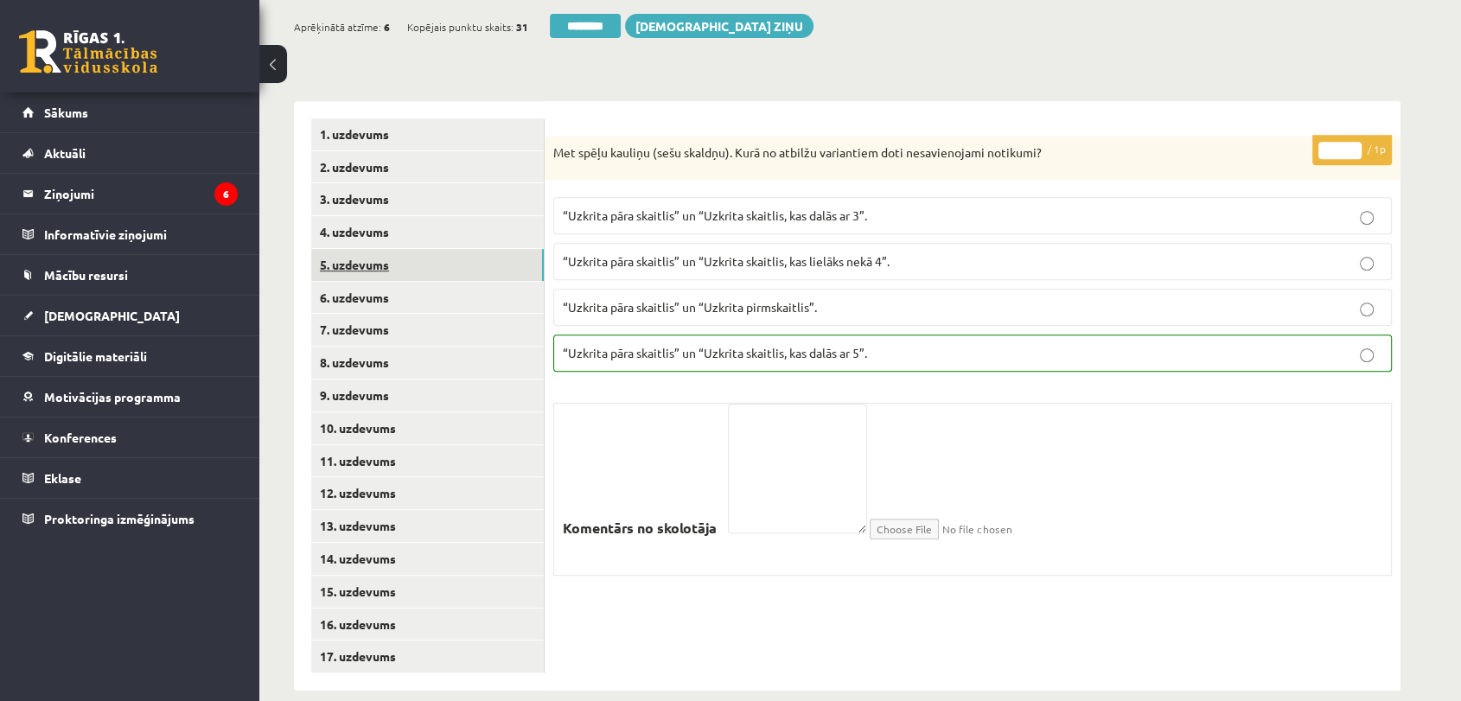
click at [417, 249] on link "5. uzdevums" at bounding box center [427, 265] width 233 height 32
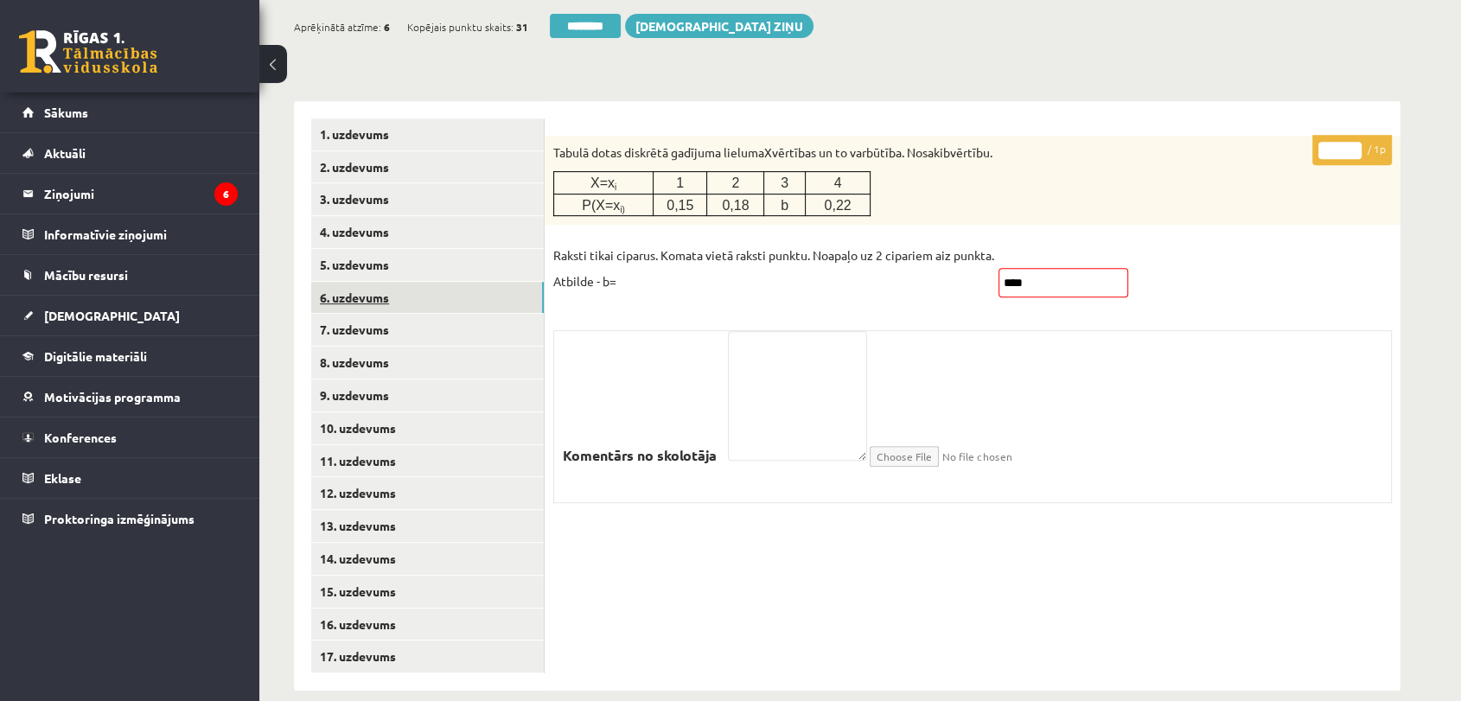
click at [408, 282] on link "6. uzdevums" at bounding box center [427, 298] width 233 height 32
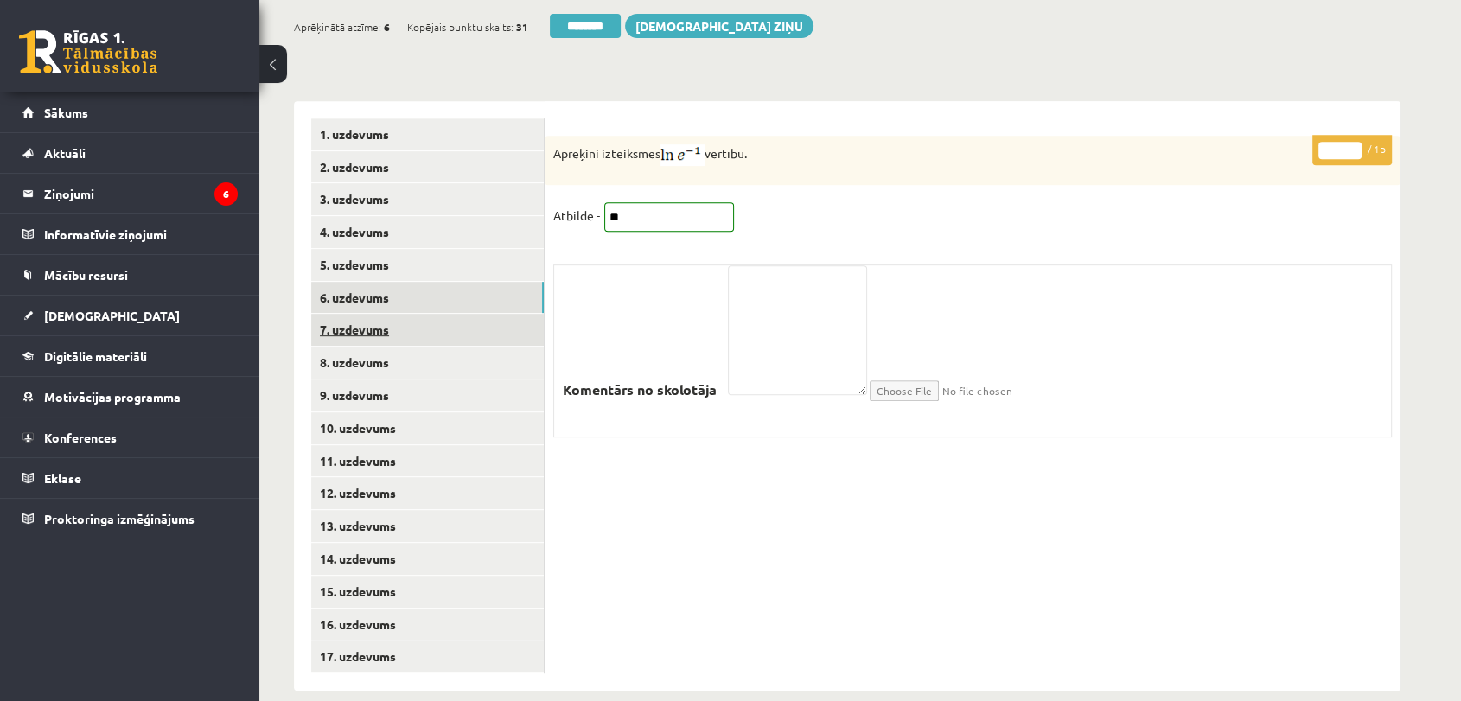
click at [400, 314] on link "7. uzdevums" at bounding box center [427, 330] width 233 height 32
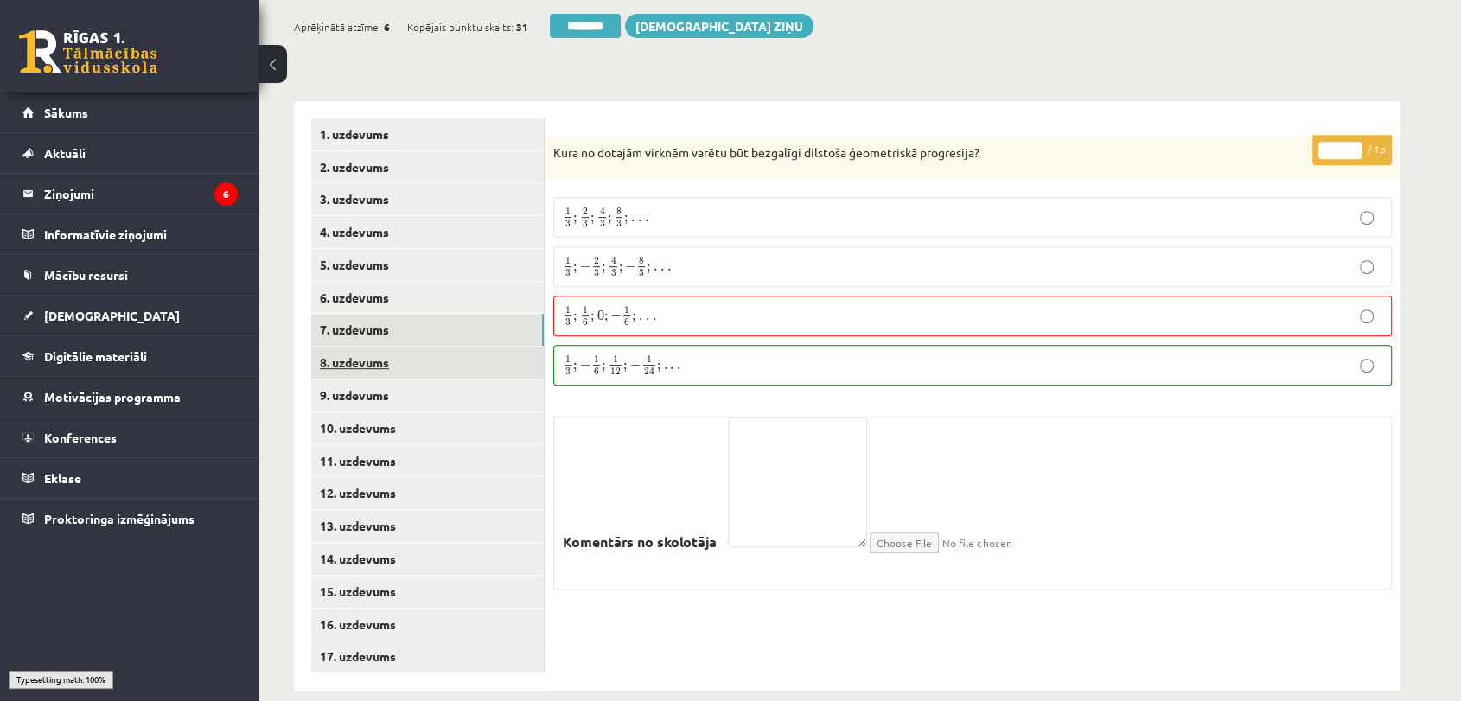
click at [396, 347] on link "8. uzdevums" at bounding box center [427, 363] width 233 height 32
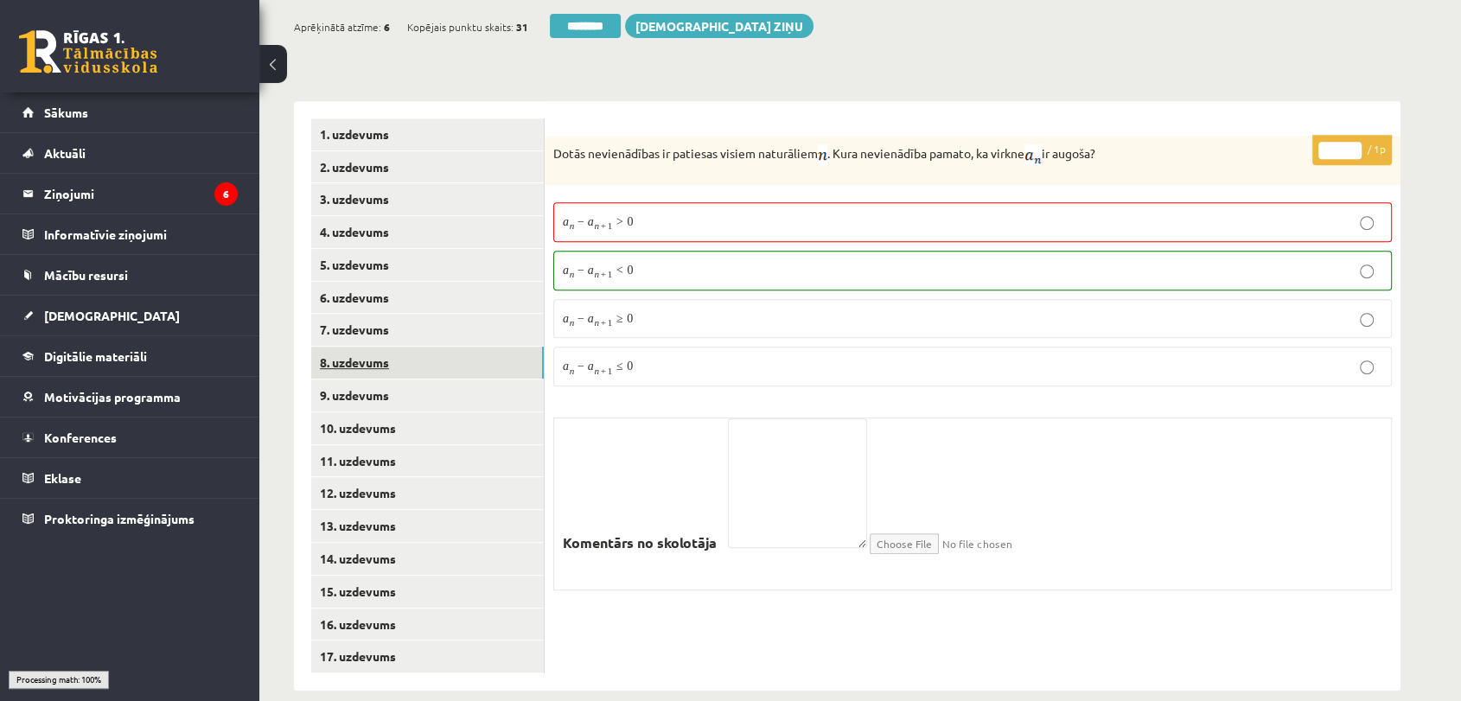
click at [390, 352] on link "8. uzdevums" at bounding box center [427, 363] width 233 height 32
click at [422, 380] on link "9. uzdevums" at bounding box center [427, 396] width 233 height 32
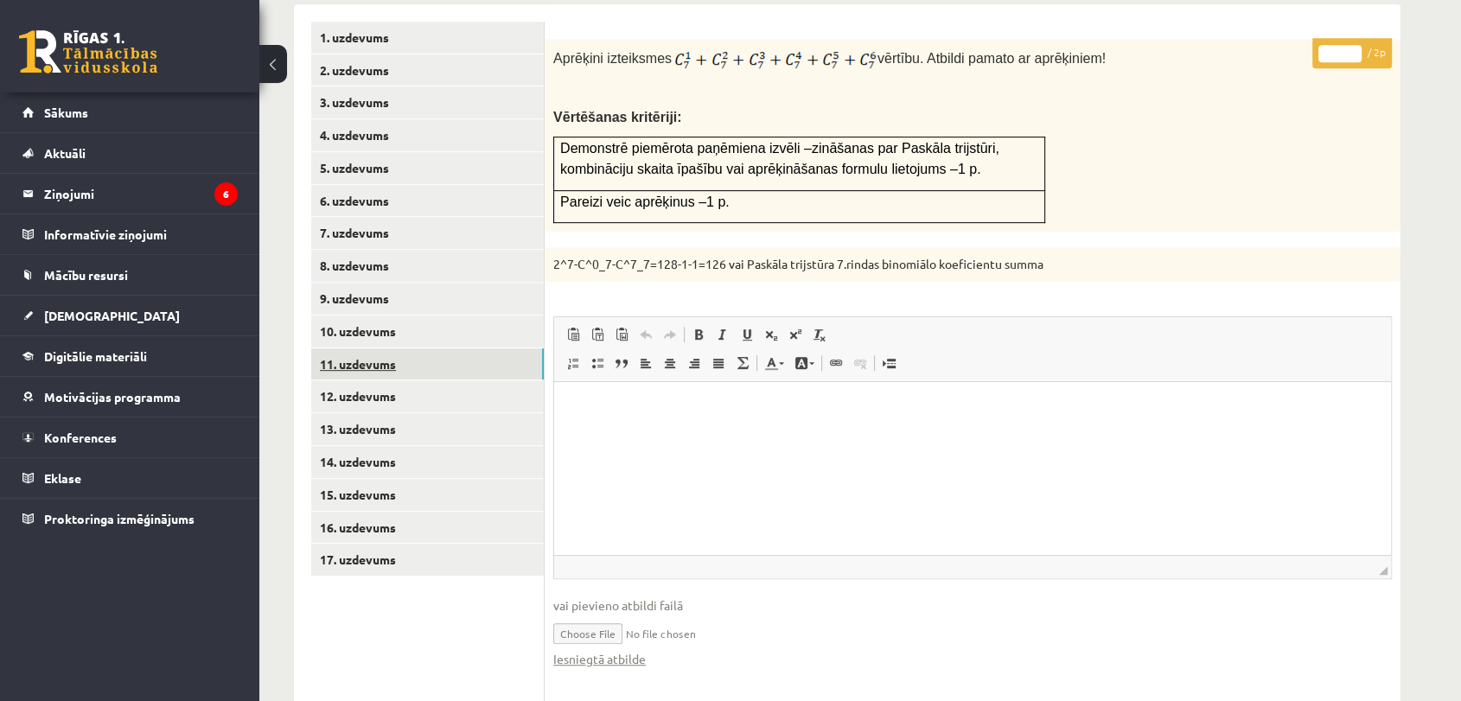
click at [419, 348] on link "11. uzdevums" at bounding box center [427, 364] width 233 height 32
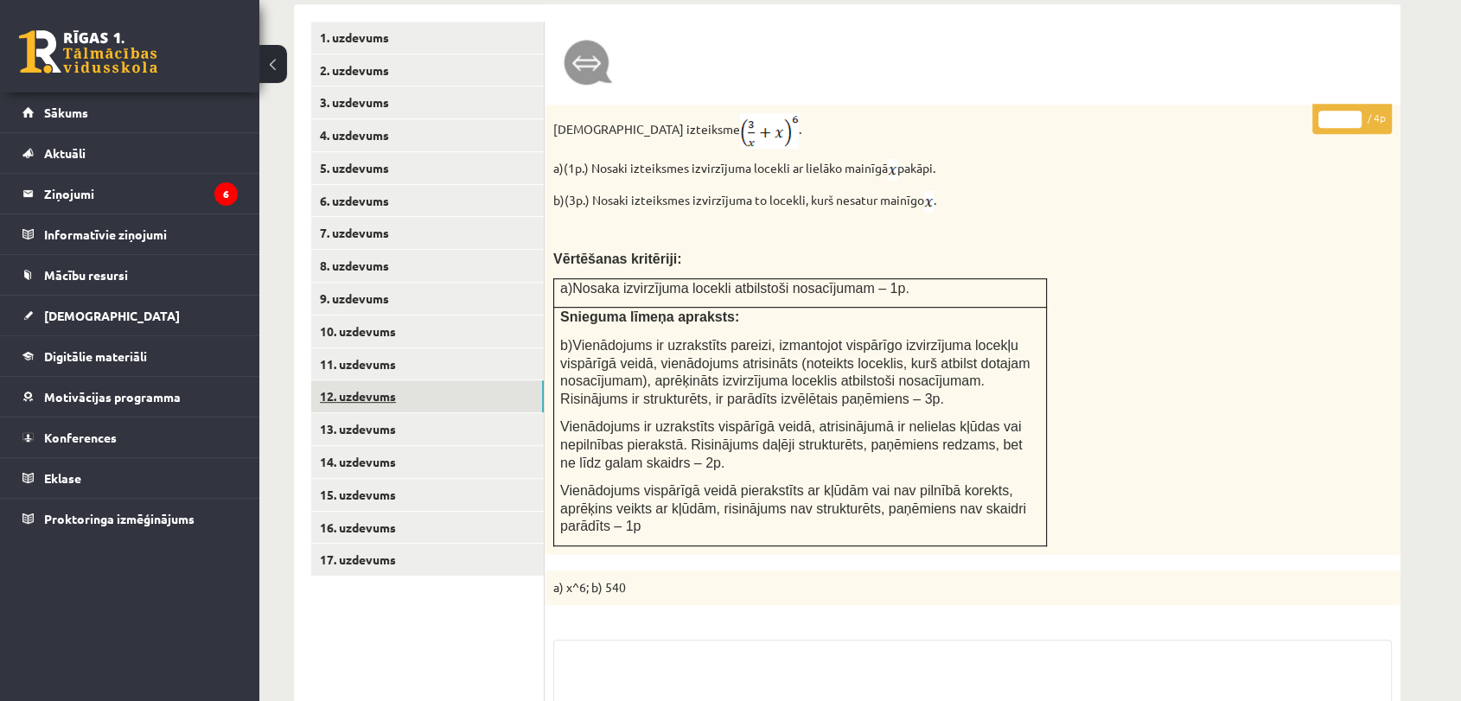
click at [412, 380] on link "12. uzdevums" at bounding box center [427, 396] width 233 height 32
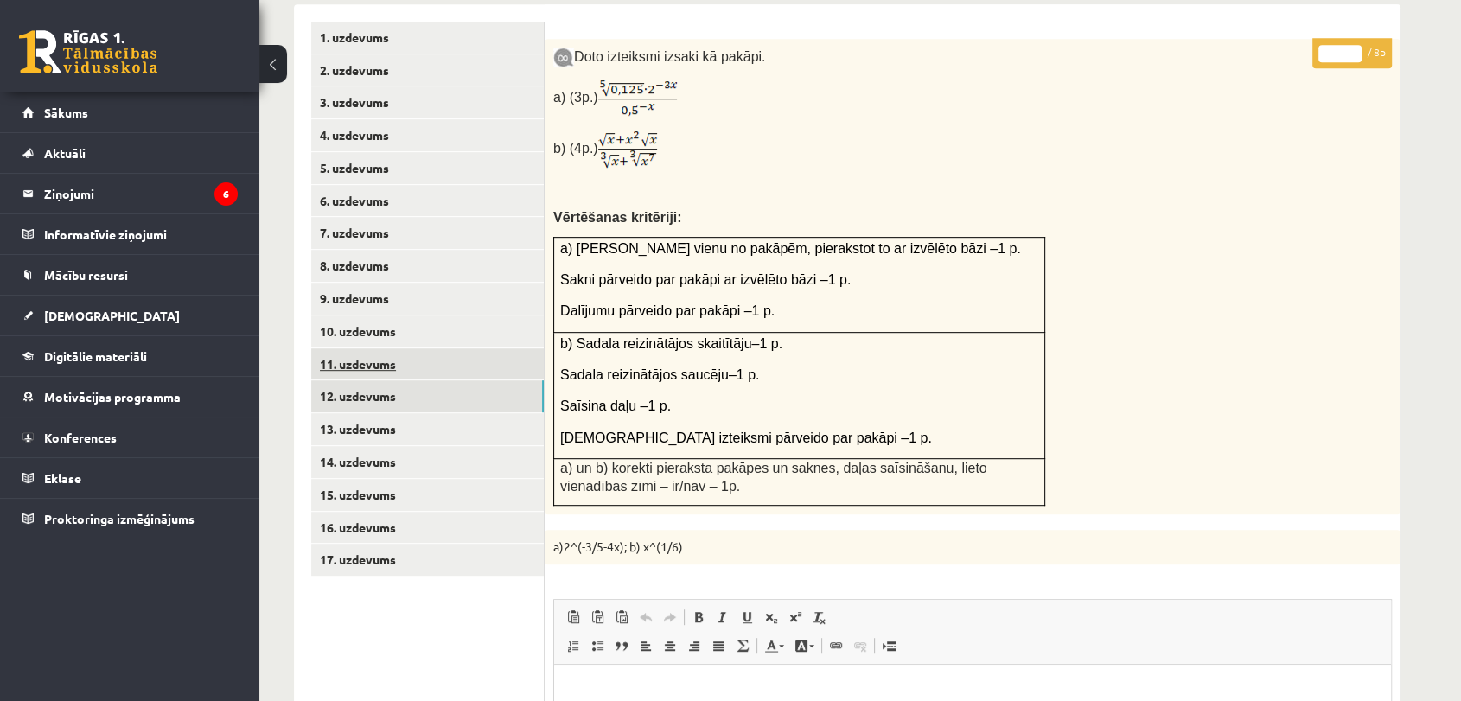
click at [415, 348] on link "11. uzdevums" at bounding box center [427, 364] width 233 height 32
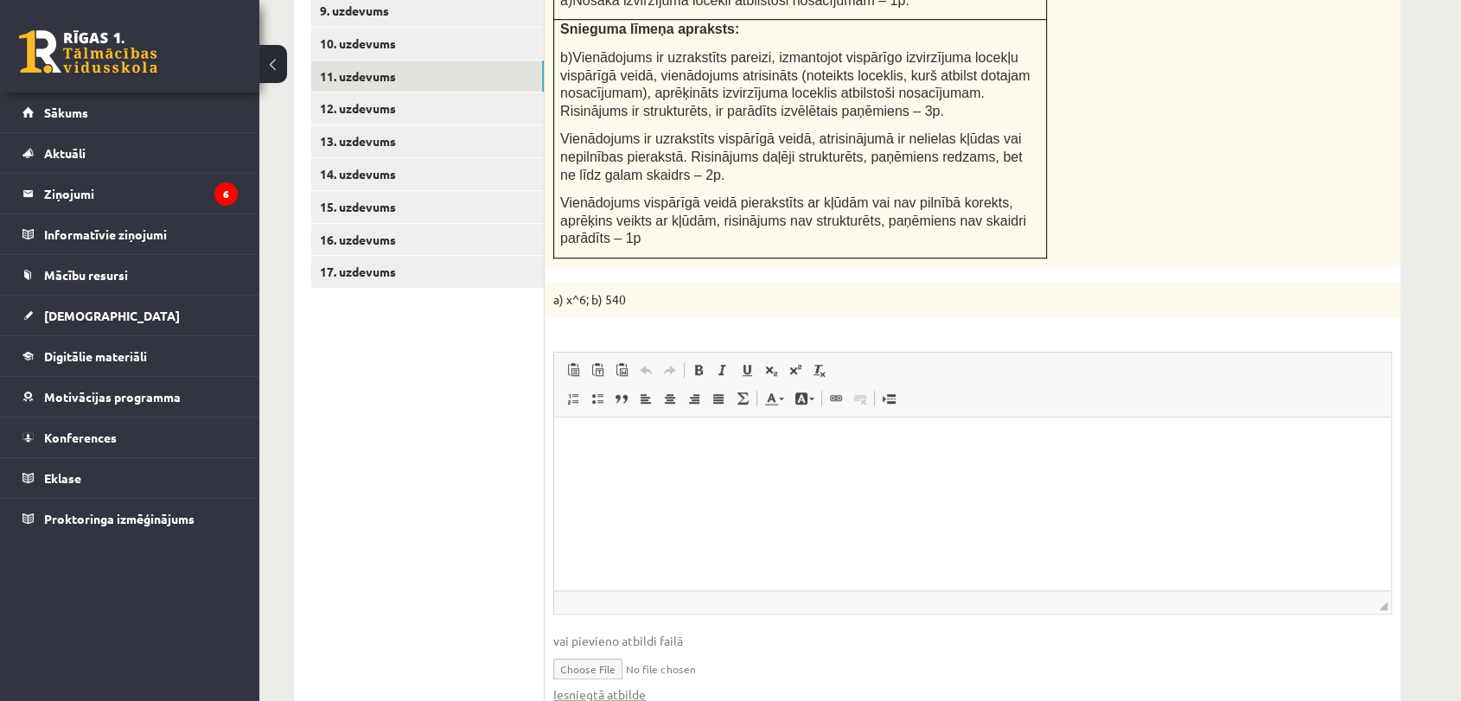
scroll to position [740, 0]
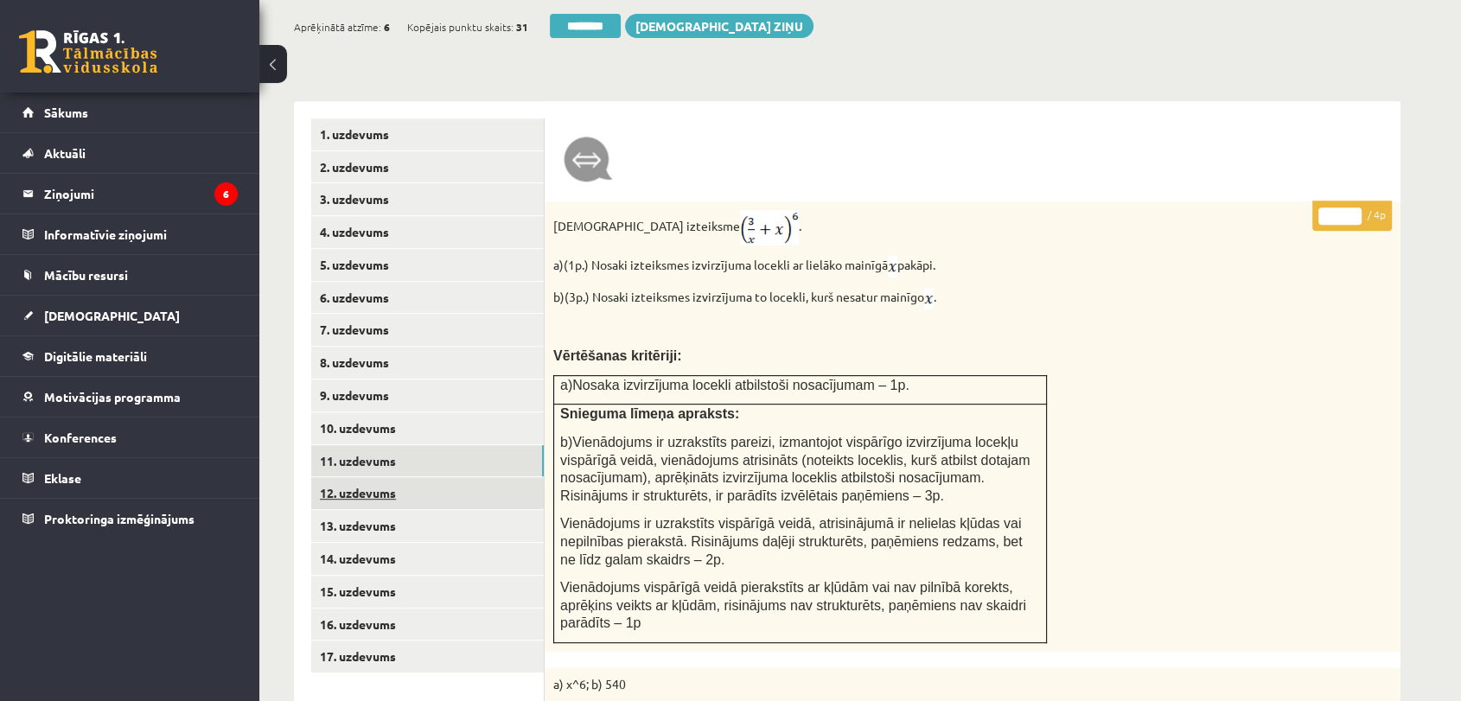
click at [498, 477] on link "12. uzdevums" at bounding box center [427, 493] width 233 height 32
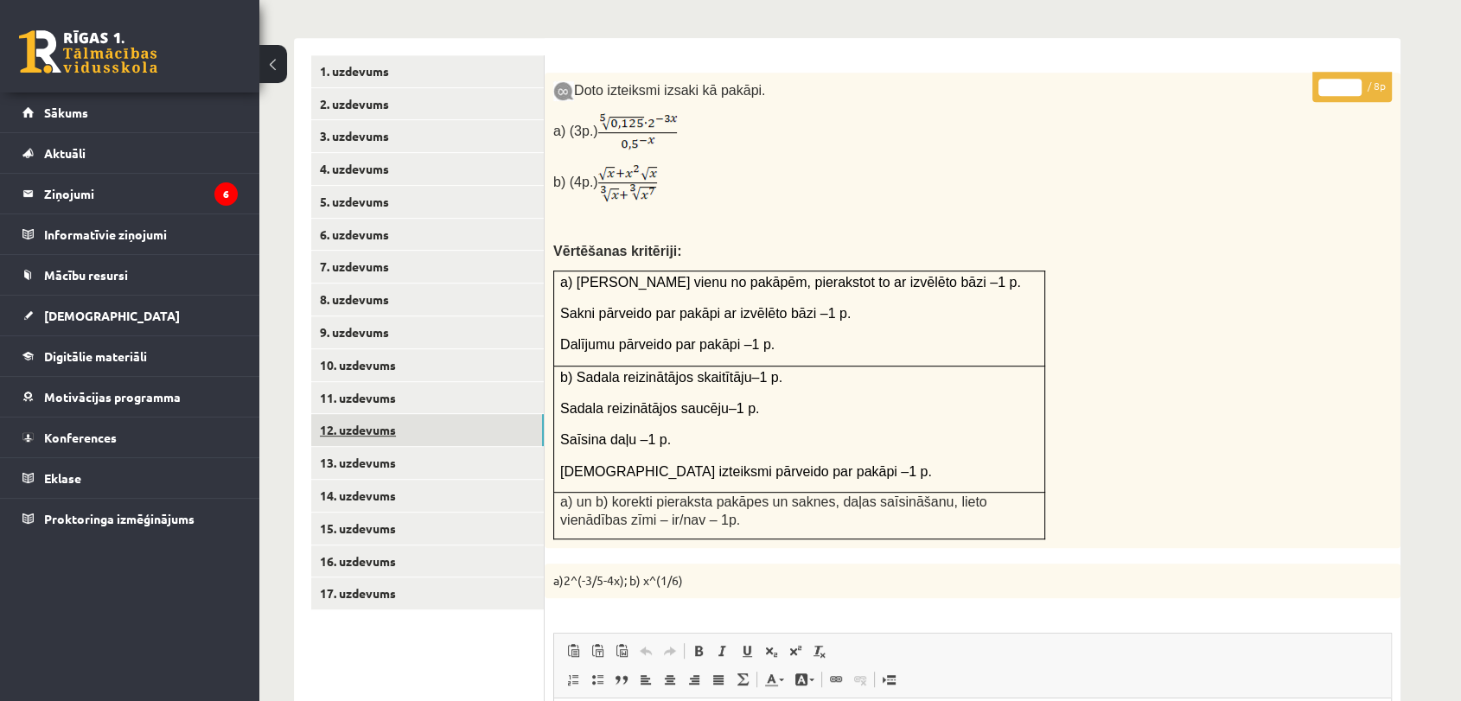
scroll to position [837, 0]
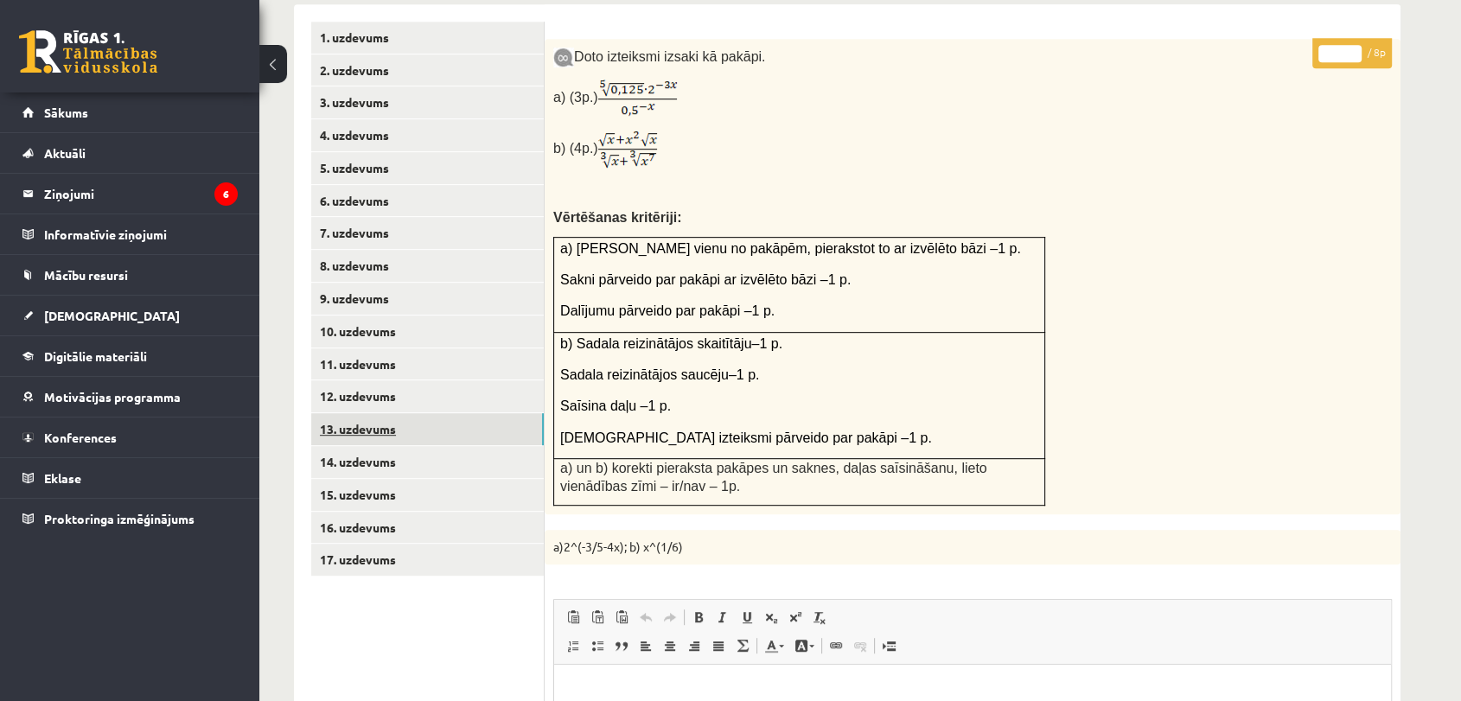
click at [521, 413] on link "13. uzdevums" at bounding box center [427, 429] width 233 height 32
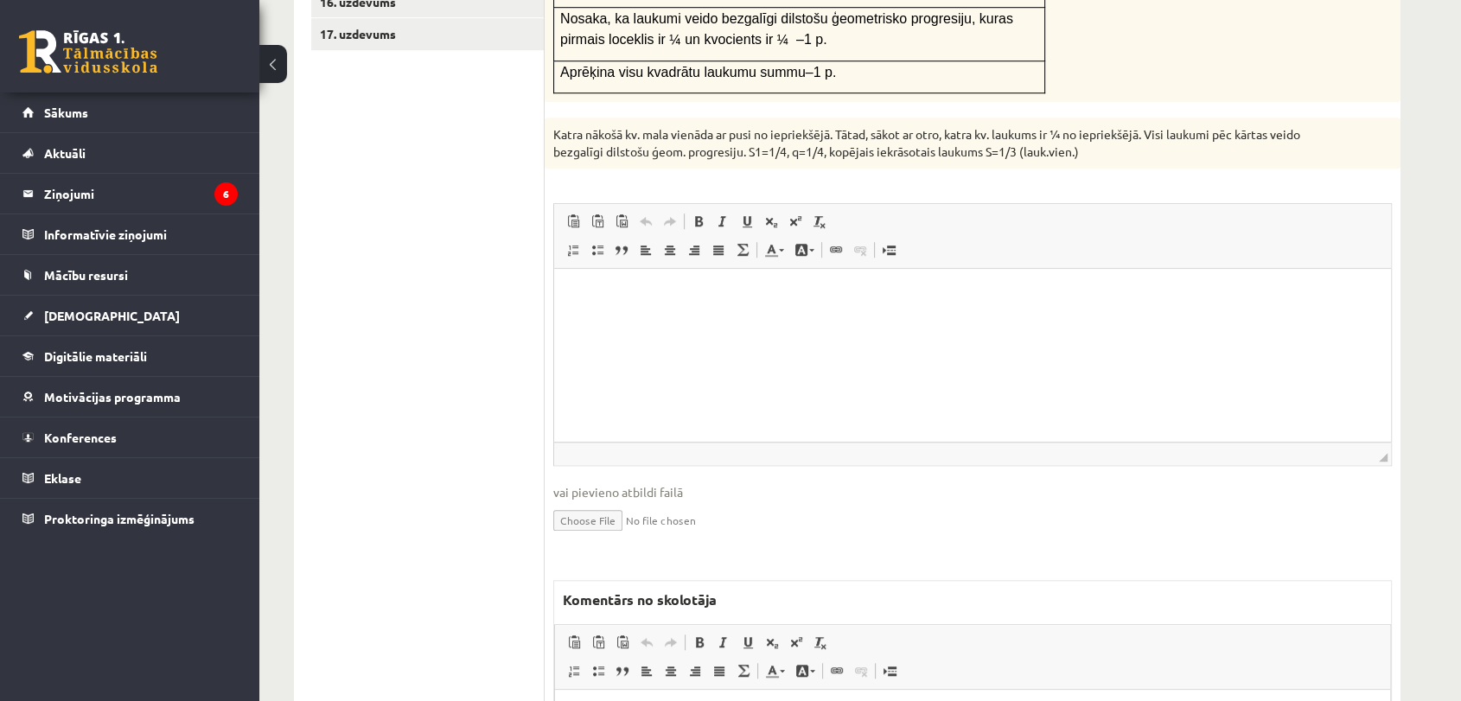
scroll to position [1212, 0]
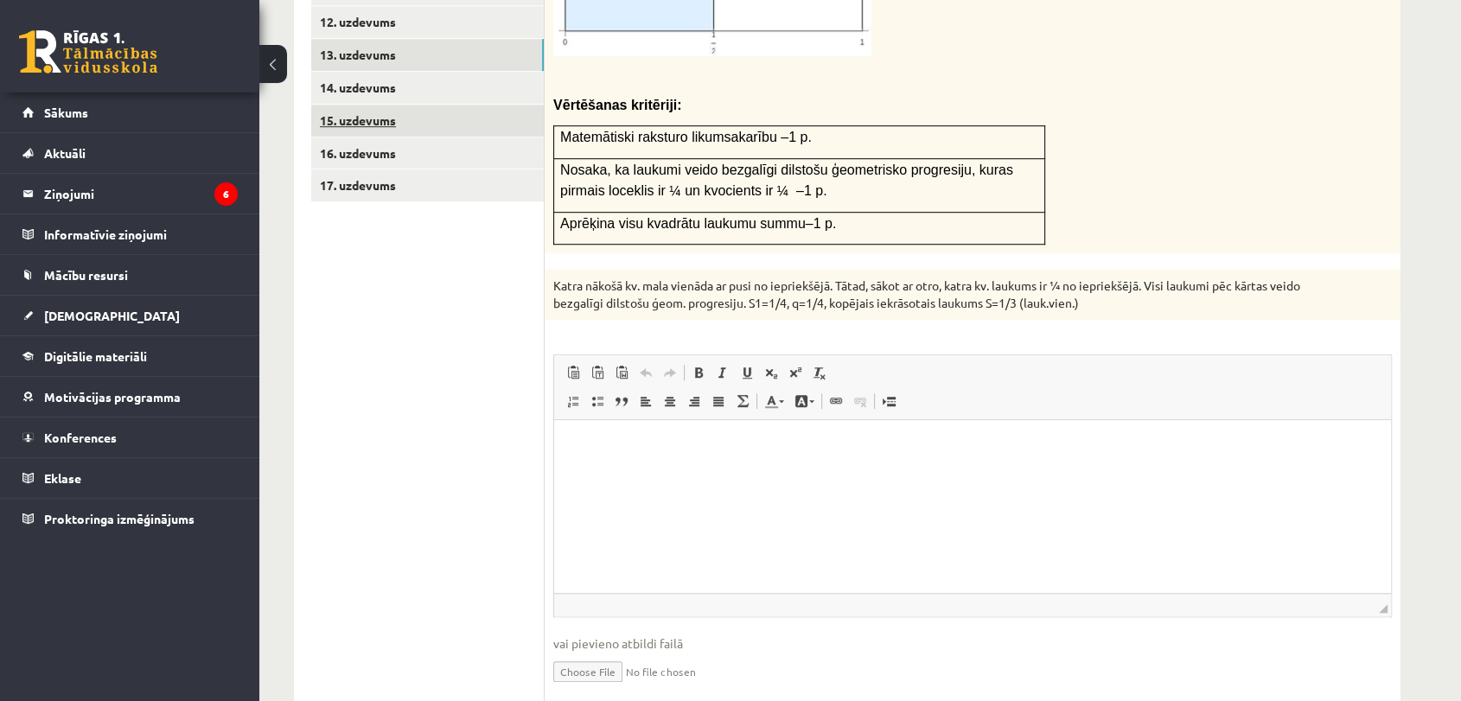
click at [505, 78] on ul "1. uzdevums 2. uzdevums 3. uzdevums 4. uzdevums 5. uzdevums 6. uzdevums 7. uzde…" at bounding box center [427, 367] width 233 height 1440
click at [505, 72] on link "14. uzdevums" at bounding box center [427, 88] width 233 height 32
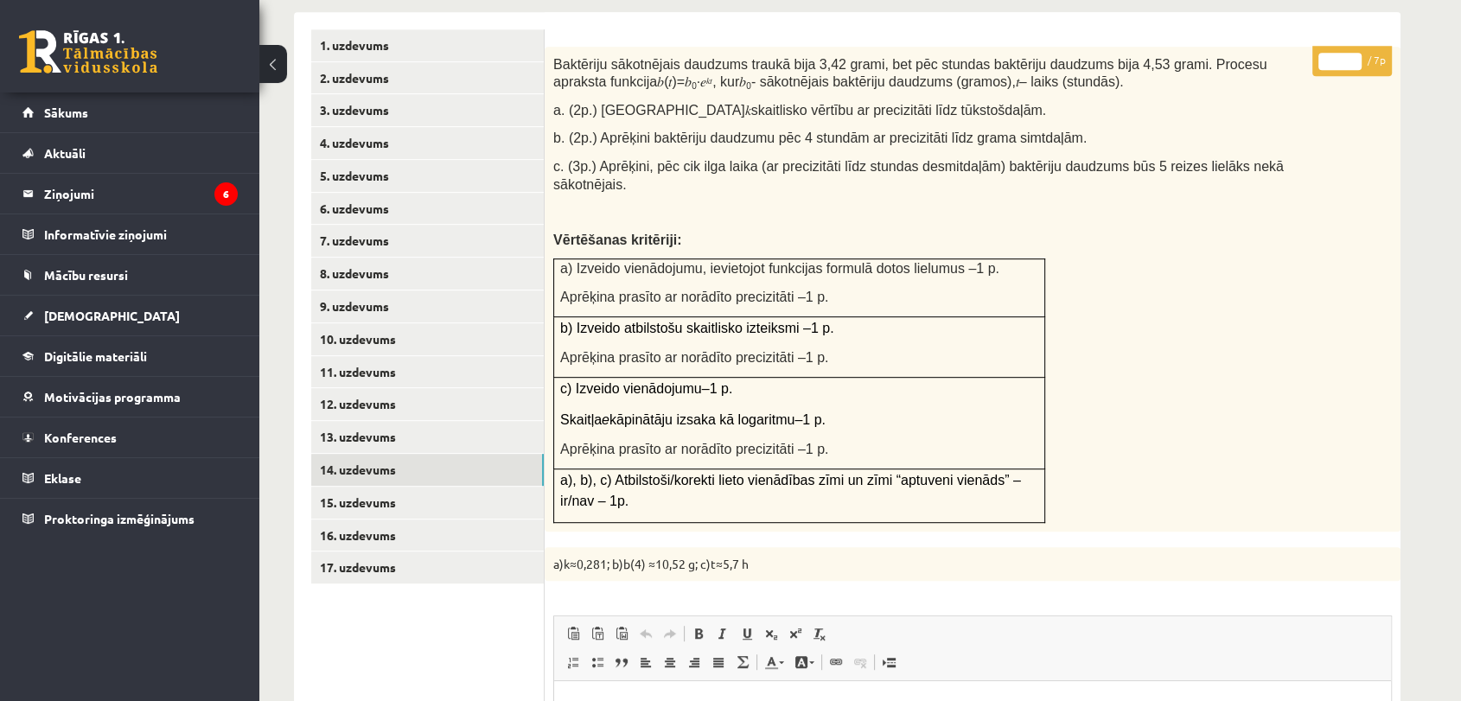
scroll to position [824, 0]
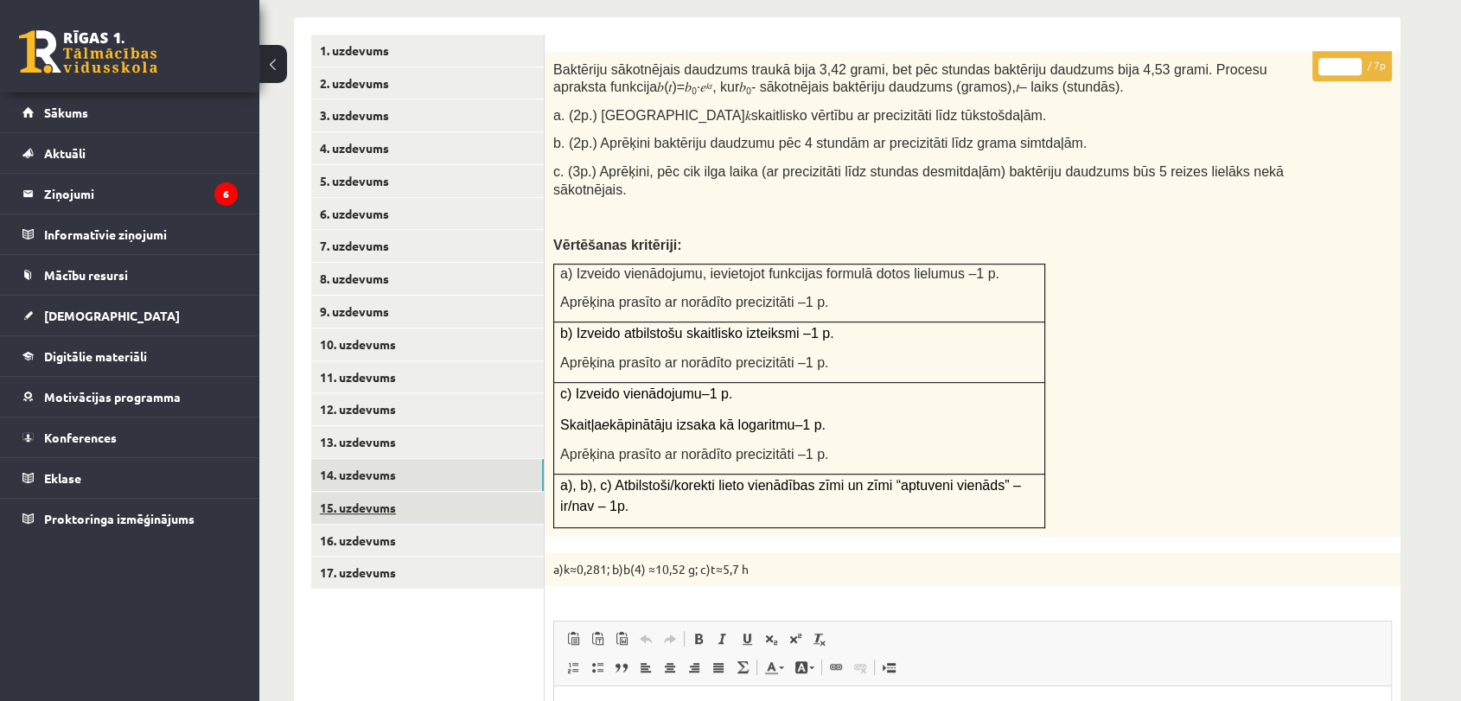
click at [539, 492] on link "15. uzdevums" at bounding box center [427, 508] width 233 height 32
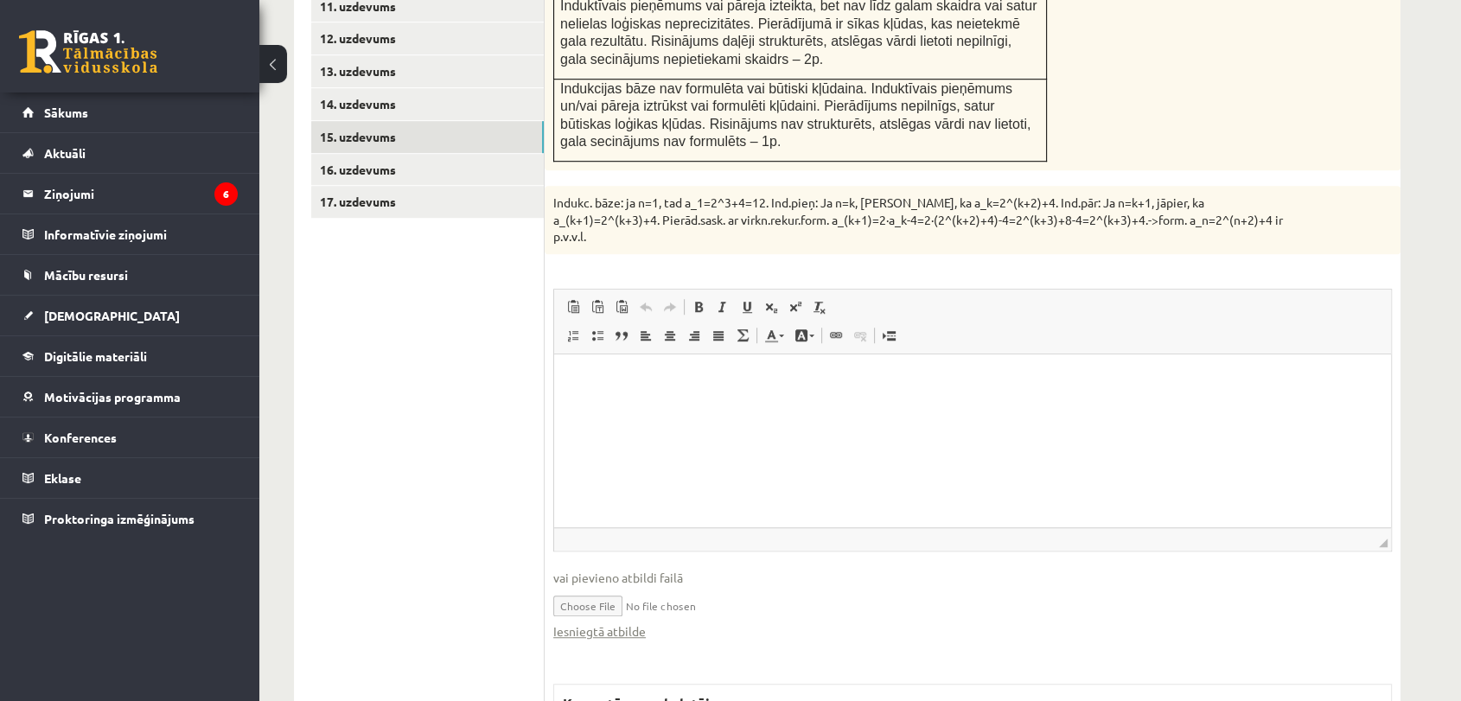
scroll to position [0, 0]
click at [505, 154] on link "16. uzdevums" at bounding box center [427, 170] width 233 height 32
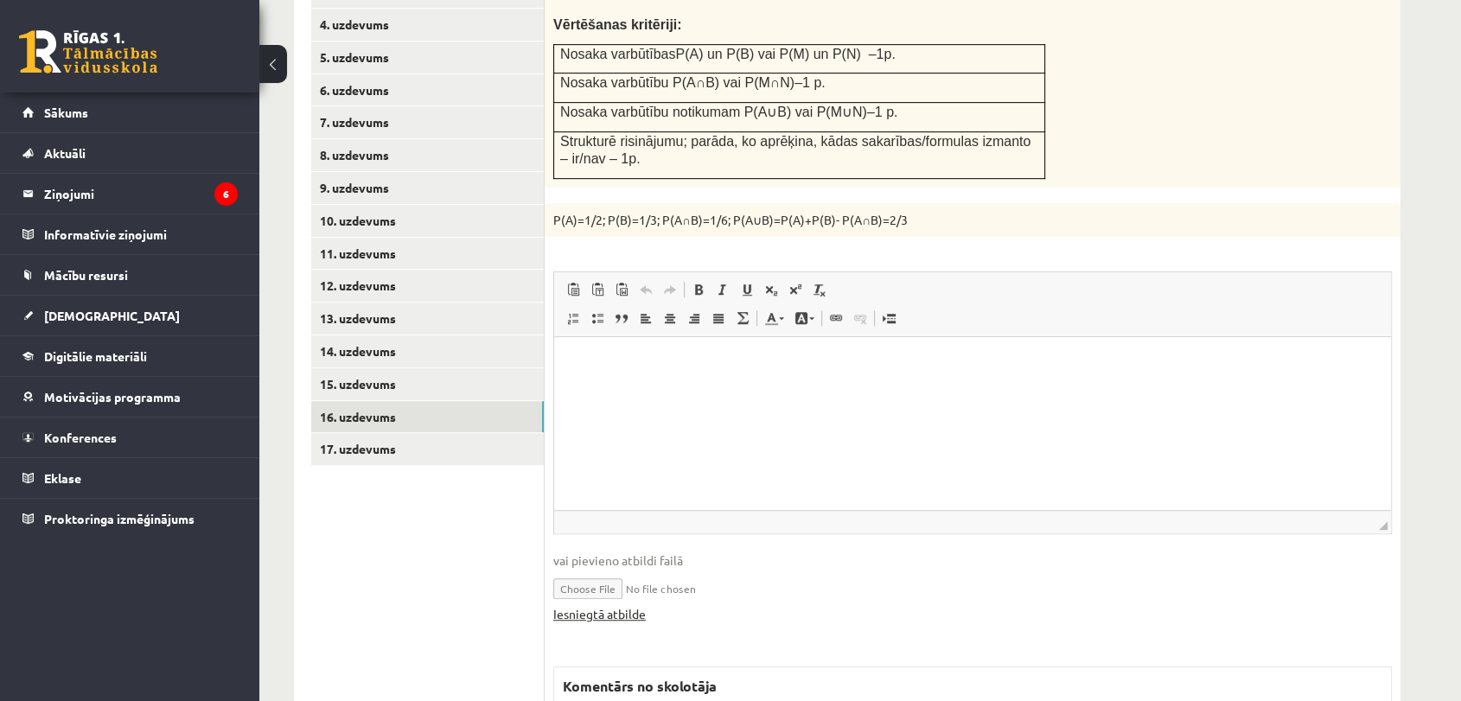
click at [610, 605] on link "Iesniegtā atbilde" at bounding box center [599, 614] width 93 height 18
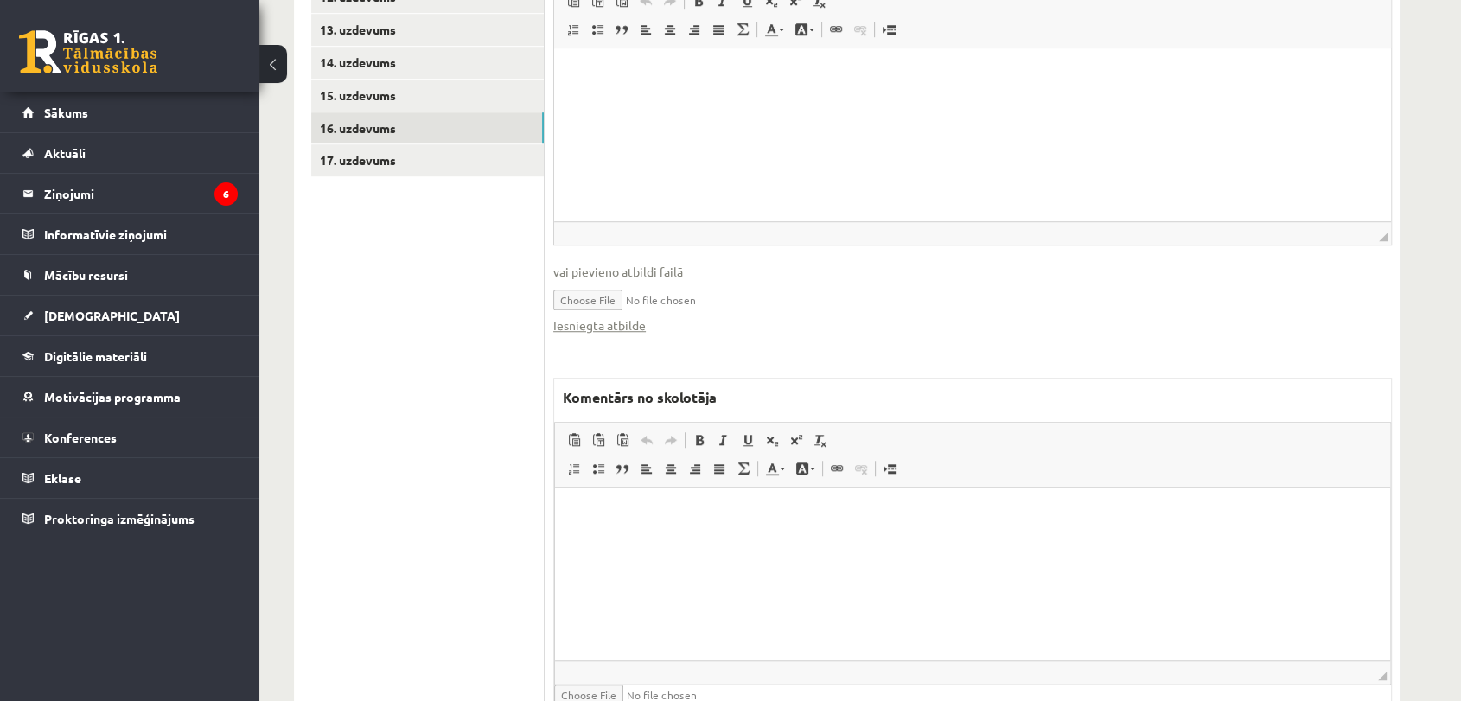
click at [422, 154] on ul "1. uzdevums 2. uzdevums 3. uzdevums 4. uzdevums 5. uzdevums 6. uzdevums 7. uzde…" at bounding box center [427, 177] width 233 height 1111
click at [422, 144] on link "17. uzdevums" at bounding box center [427, 160] width 233 height 32
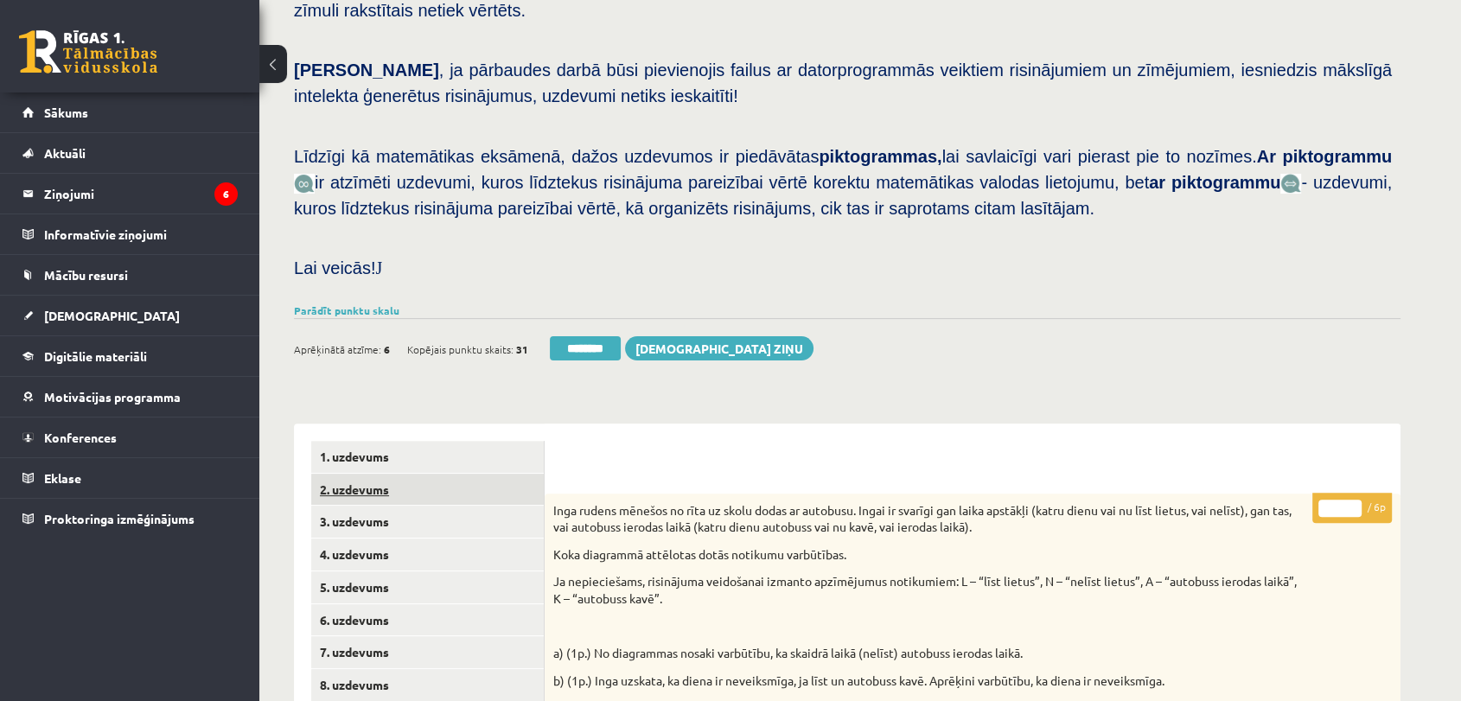
click at [443, 474] on link "2. uzdevums" at bounding box center [427, 490] width 233 height 32
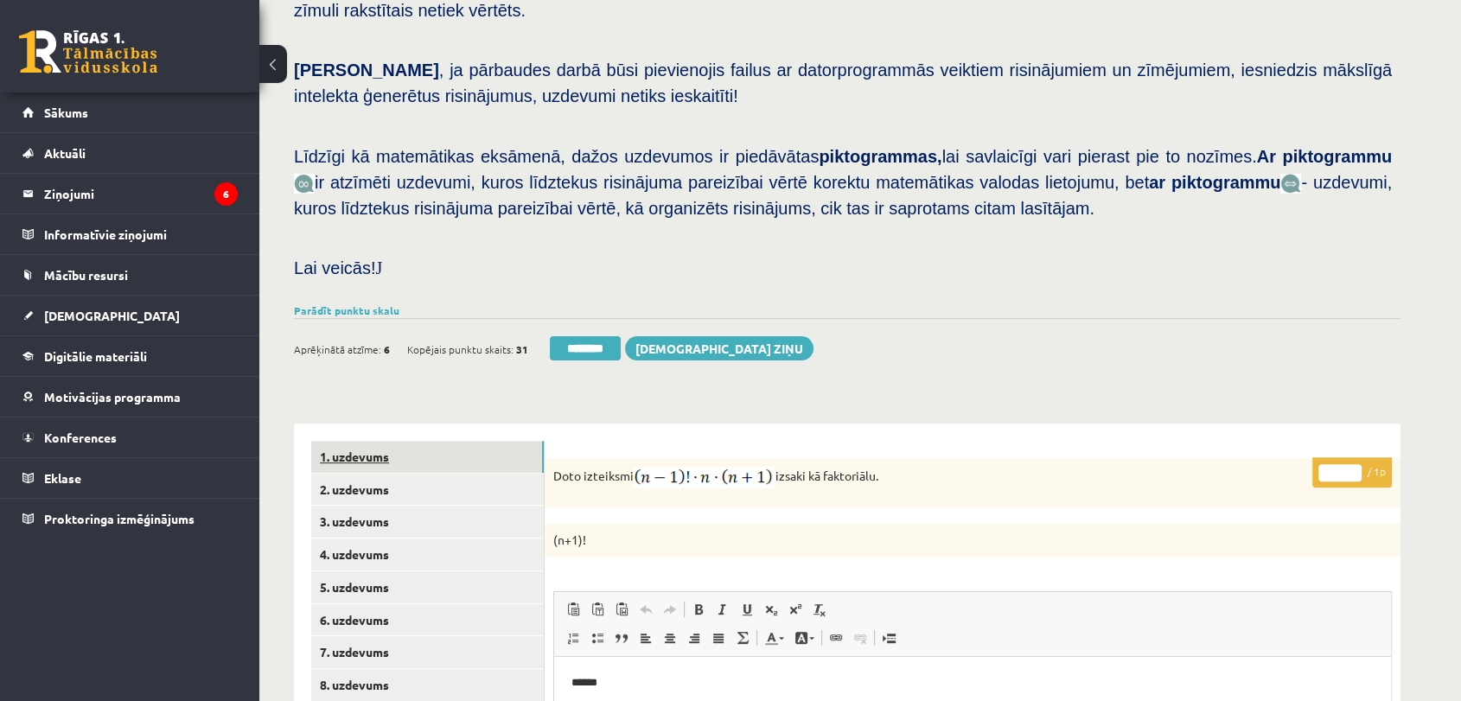
click at [367, 441] on link "1. uzdevums" at bounding box center [427, 457] width 233 height 32
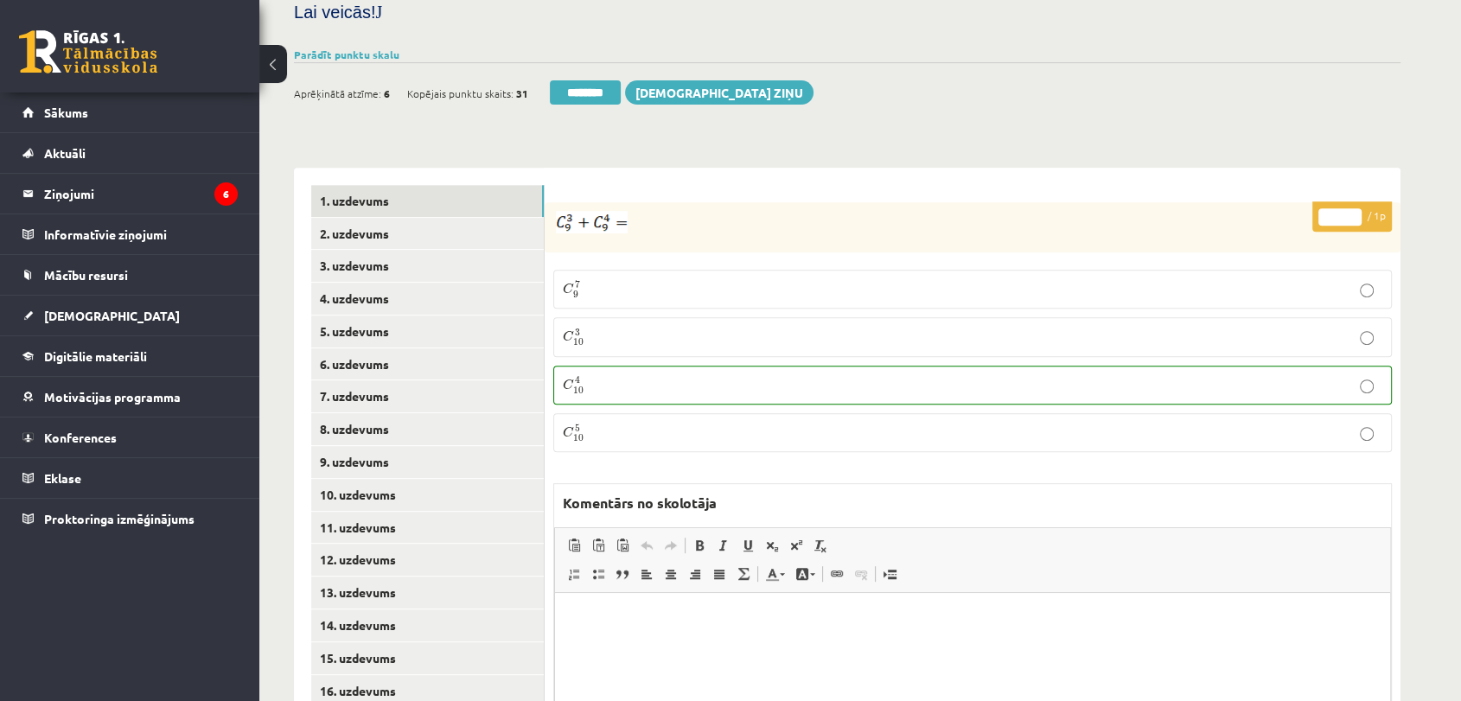
scroll to position [644, 0]
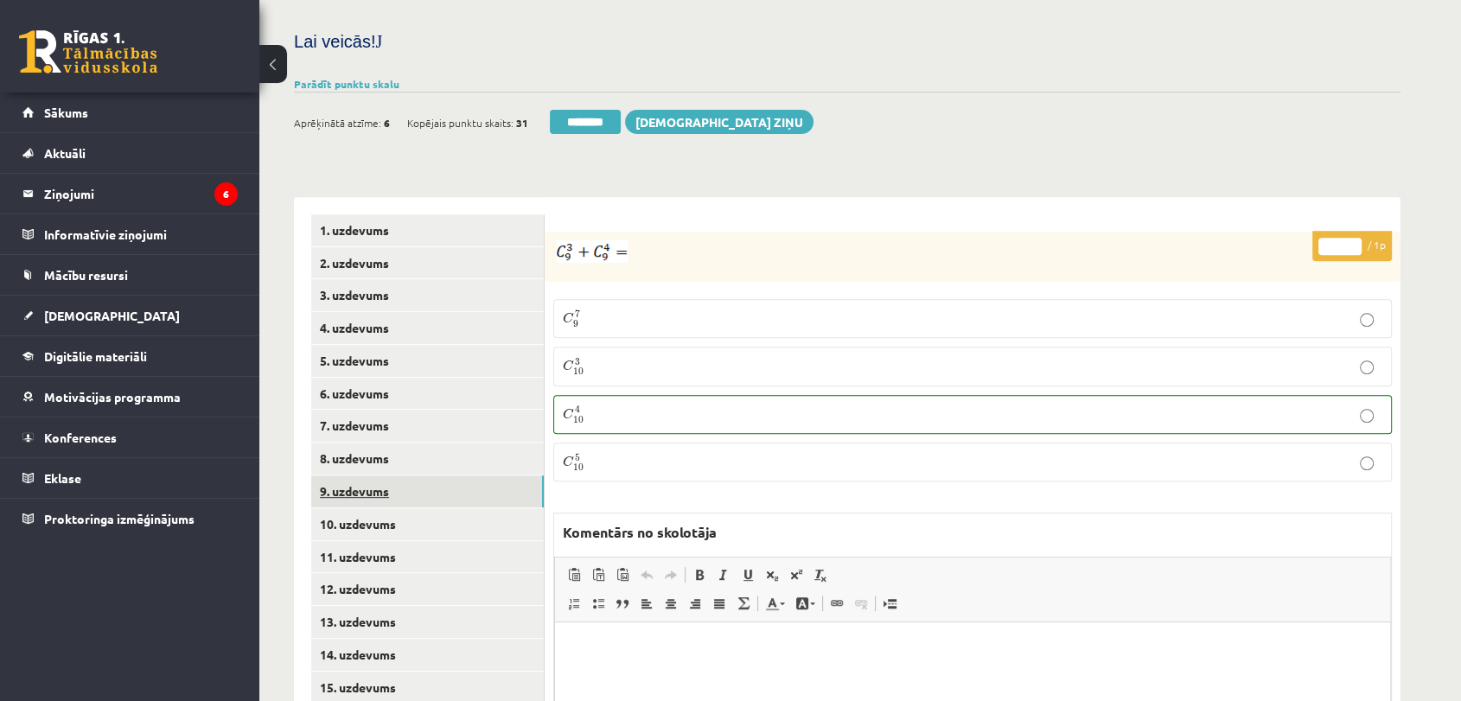
click at [381, 476] on link "9. uzdevums" at bounding box center [427, 492] width 233 height 32
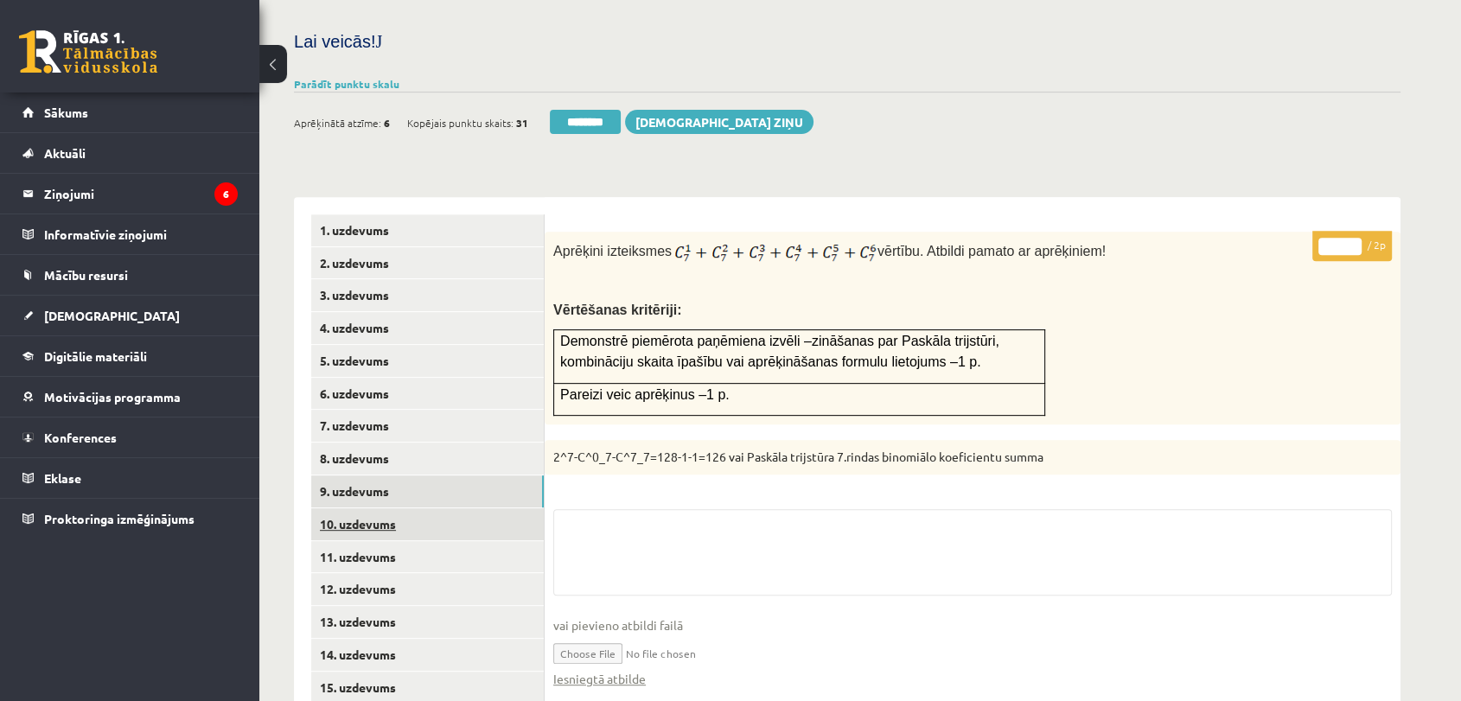
click at [373, 508] on link "10. uzdevums" at bounding box center [427, 524] width 233 height 32
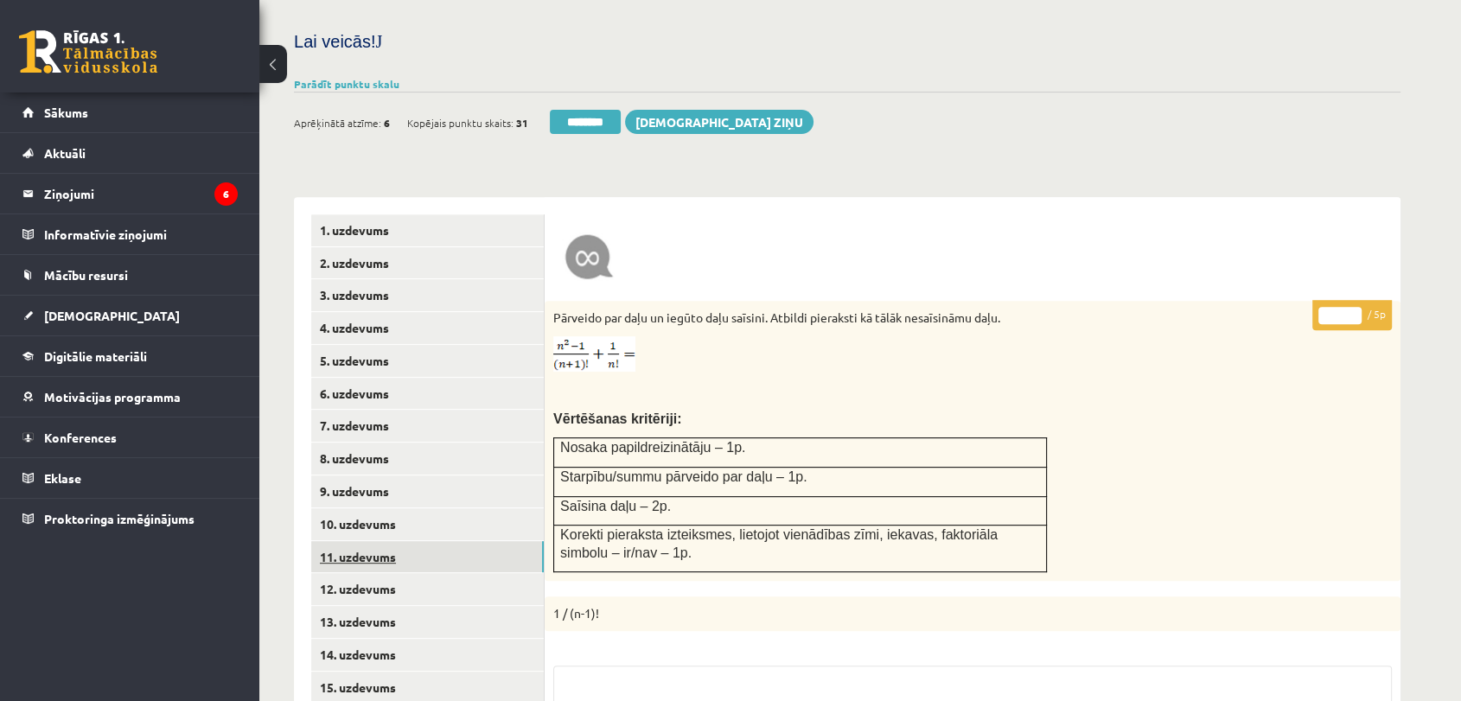
click at [373, 541] on link "11. uzdevums" at bounding box center [427, 557] width 233 height 32
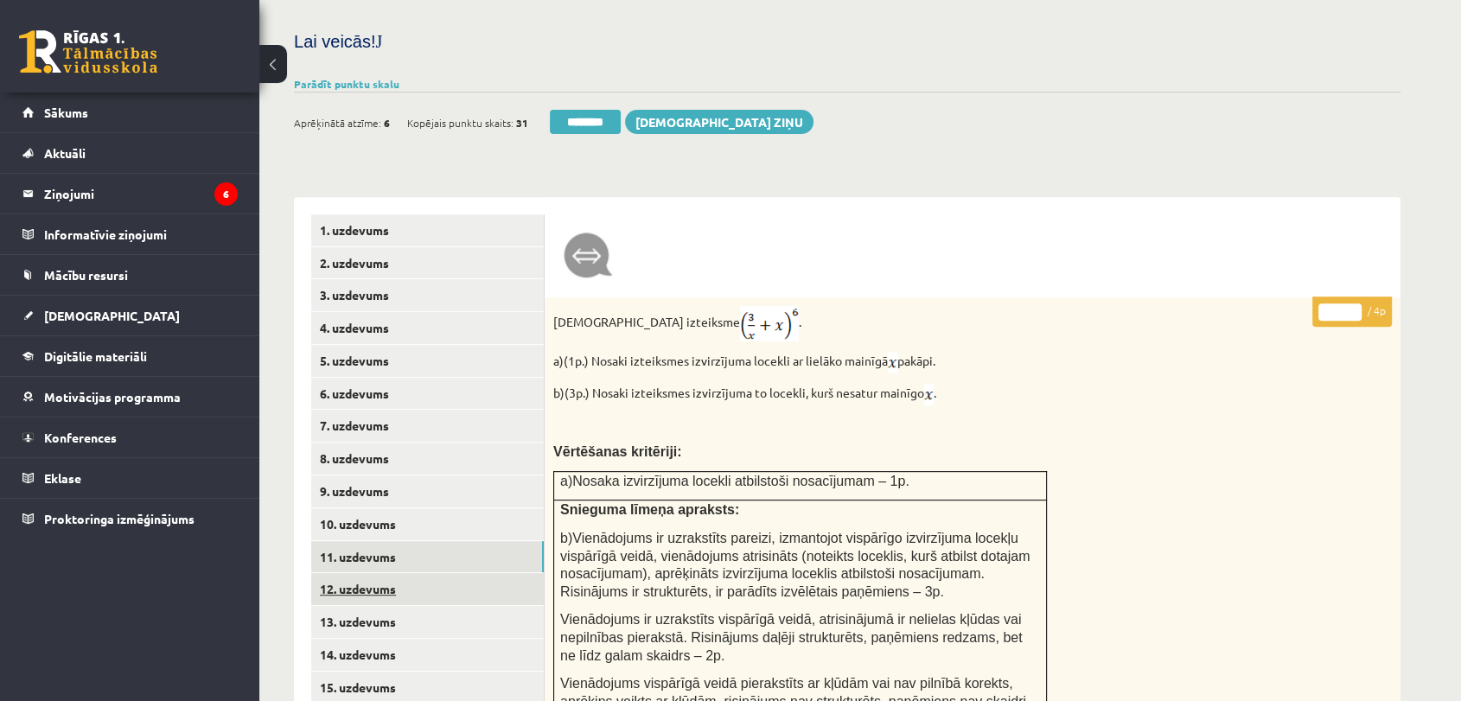
click at [363, 573] on link "12. uzdevums" at bounding box center [427, 589] width 233 height 32
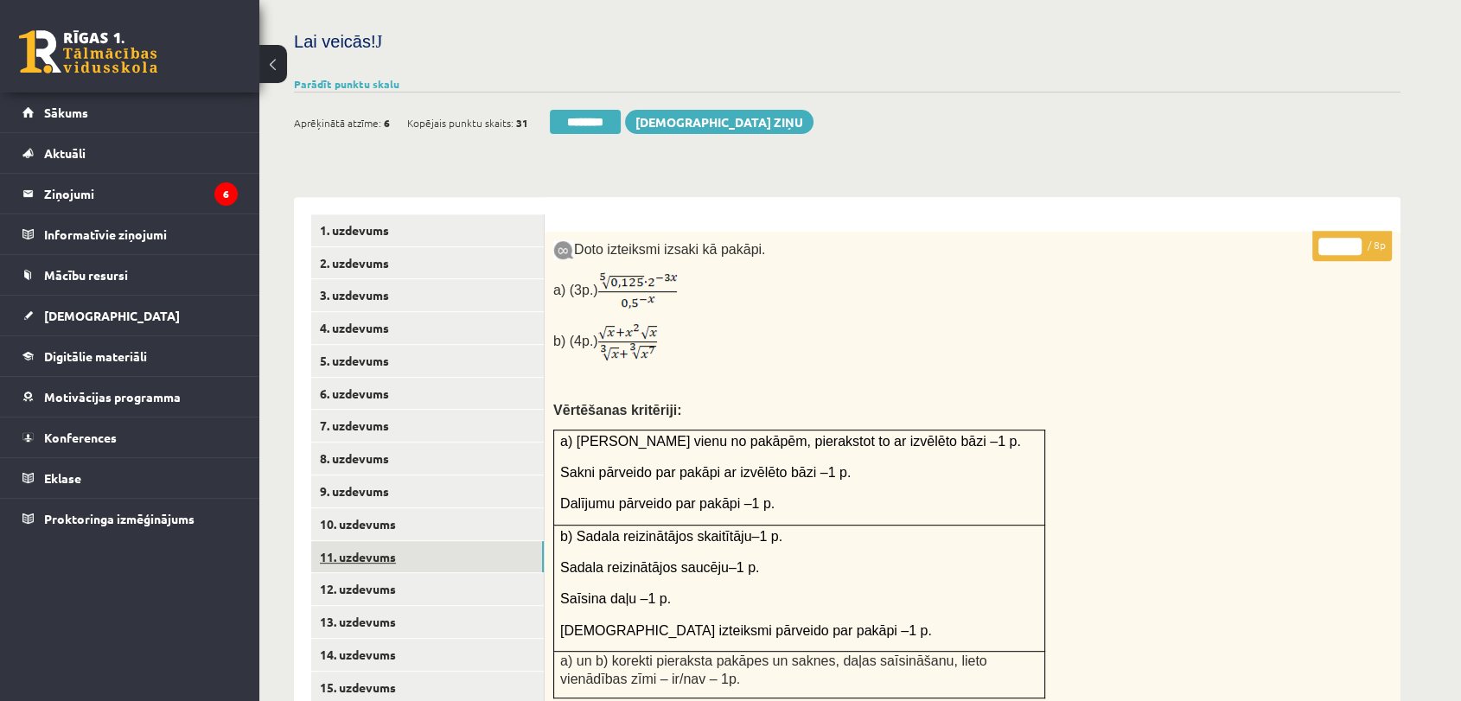
click at [374, 541] on link "11. uzdevums" at bounding box center [427, 557] width 233 height 32
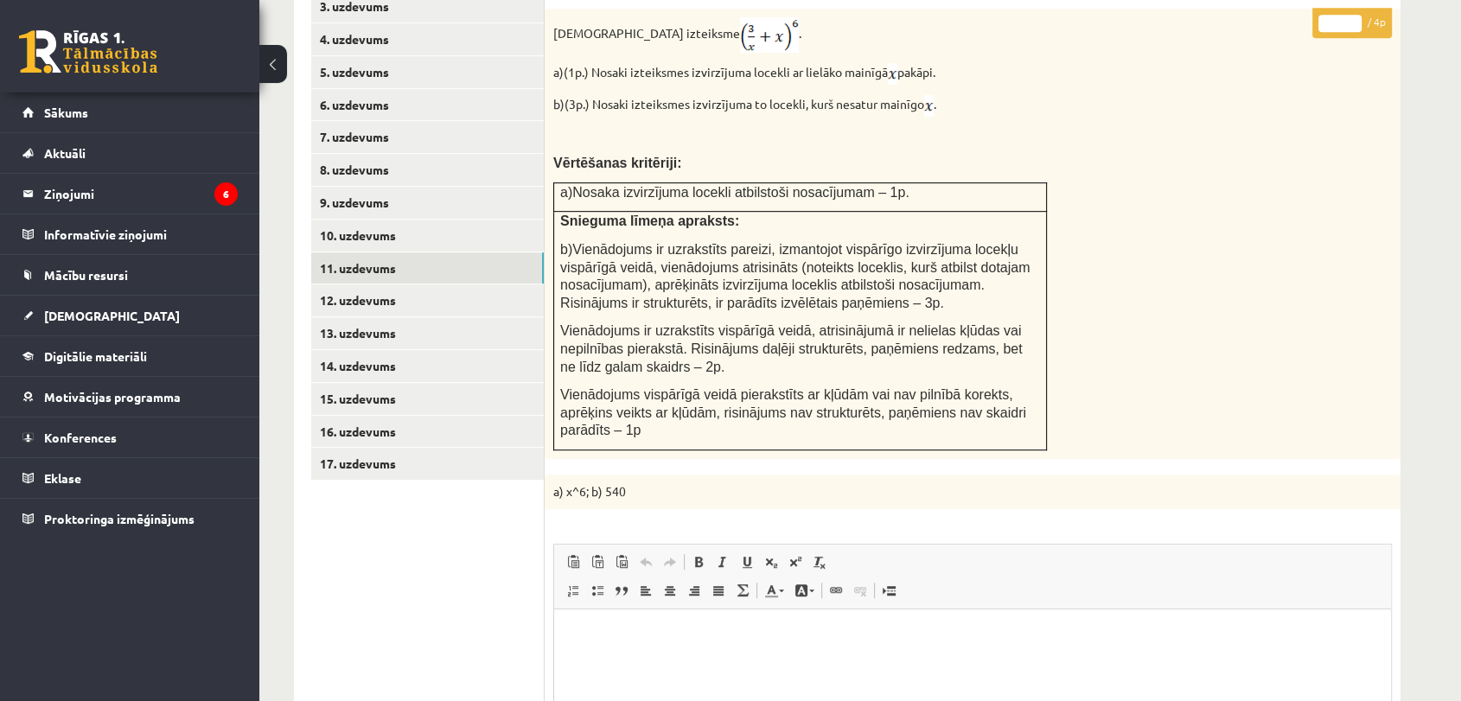
scroll to position [837, 0]
